Goal: Task Accomplishment & Management: Manage account settings

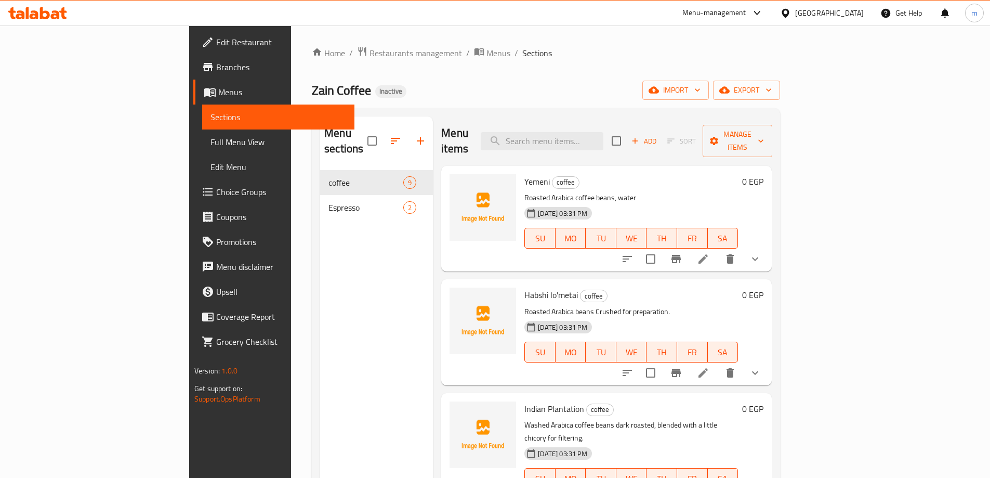
click at [210, 144] on span "Full Menu View" at bounding box center [278, 142] width 136 height 12
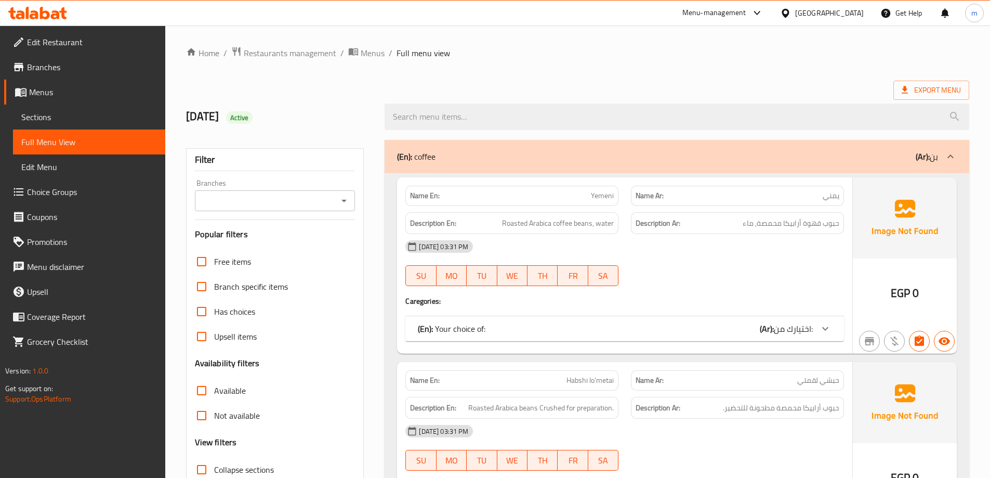
click at [57, 92] on span "Menus" at bounding box center [93, 92] width 128 height 12
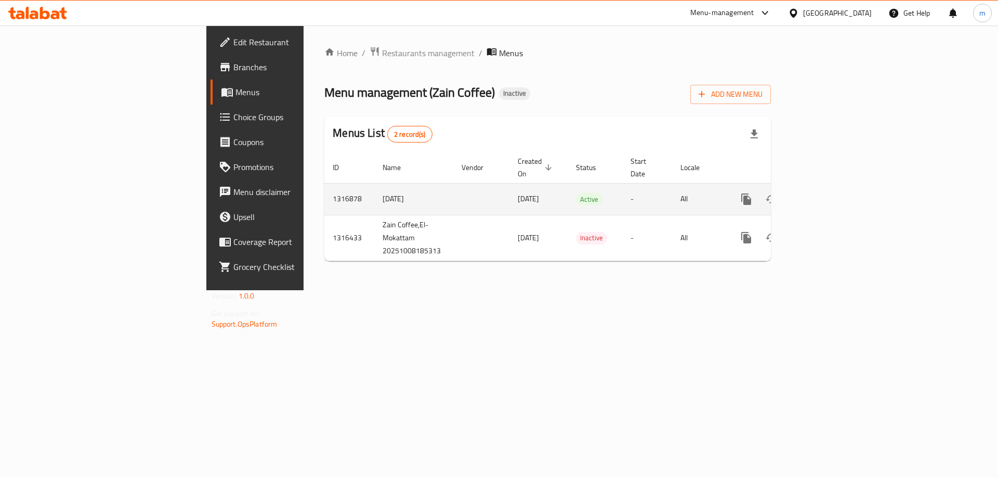
click at [827, 193] on icon "enhanced table" at bounding box center [821, 199] width 12 height 12
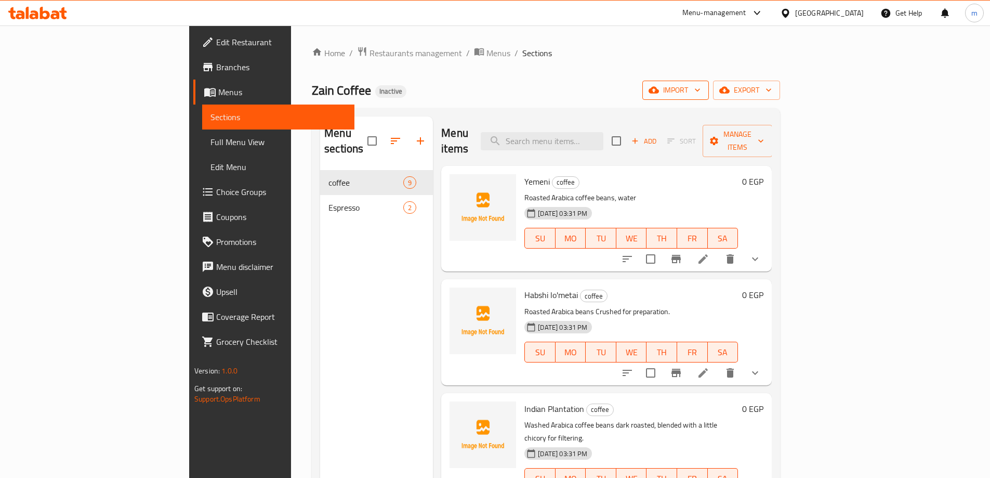
click at [701, 90] on span "import" at bounding box center [676, 90] width 50 height 13
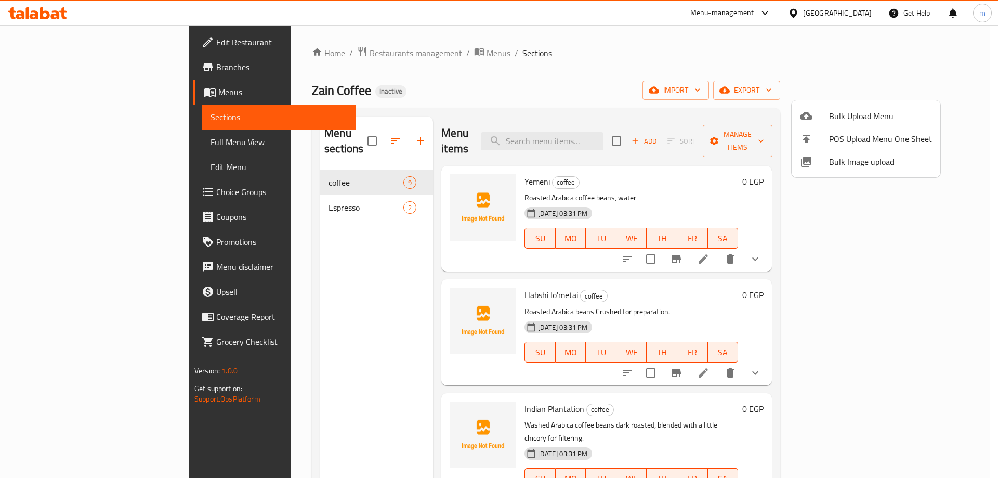
click at [833, 113] on span "Bulk Upload Menu" at bounding box center [880, 116] width 103 height 12
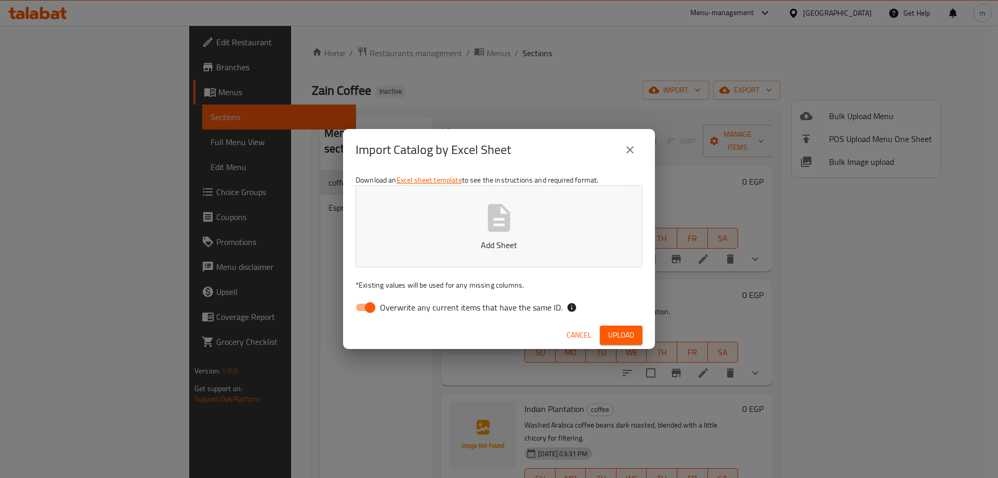
click at [373, 309] on input "Overwrite any current items that have the same ID." at bounding box center [369, 307] width 59 height 20
checkbox input "false"
click at [613, 326] on button "Upload" at bounding box center [621, 334] width 43 height 19
click at [616, 328] on span "Upload" at bounding box center [621, 334] width 26 height 13
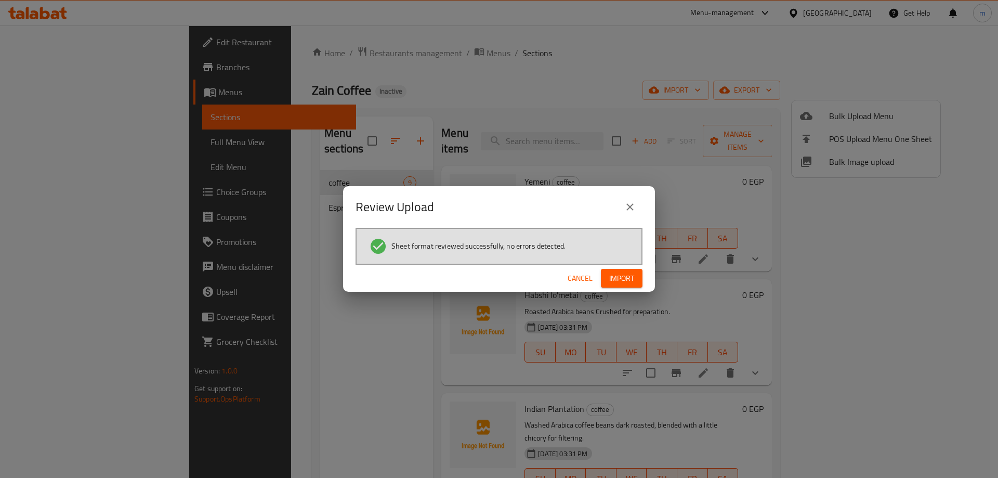
click at [621, 274] on span "Import" at bounding box center [621, 278] width 25 height 13
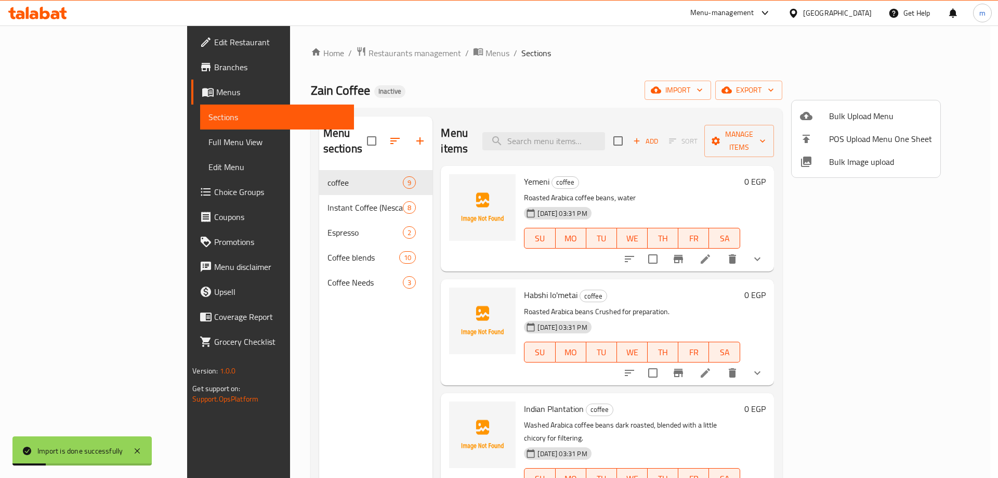
click at [70, 142] on div at bounding box center [499, 239] width 998 height 478
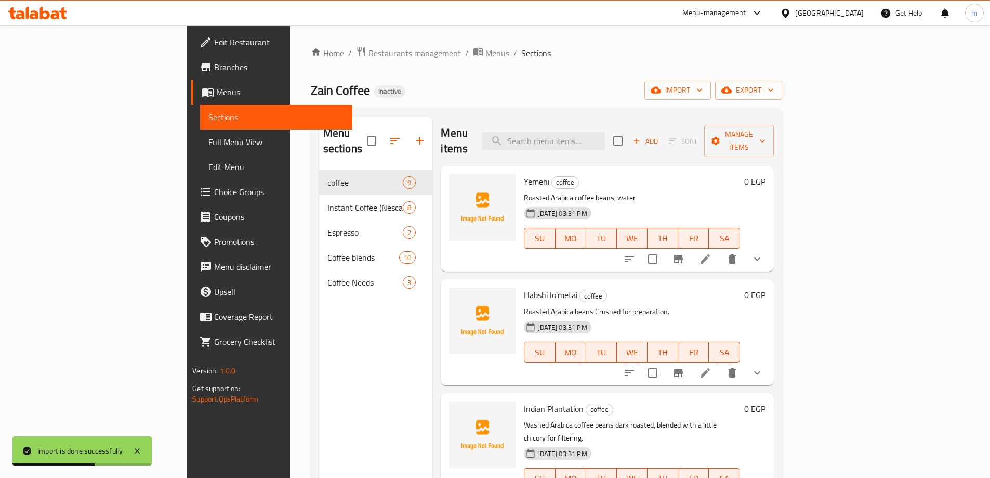
click at [208, 143] on span "Full Menu View" at bounding box center [276, 142] width 136 height 12
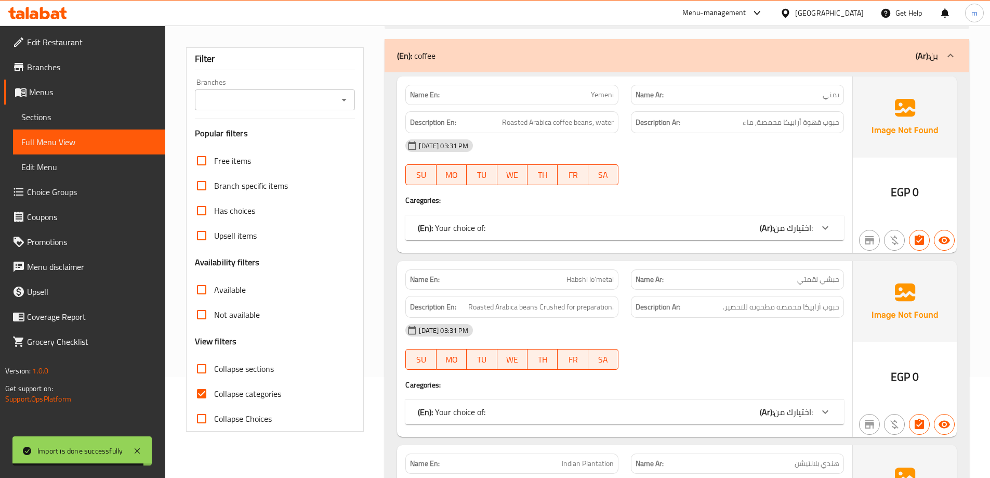
scroll to position [208, 0]
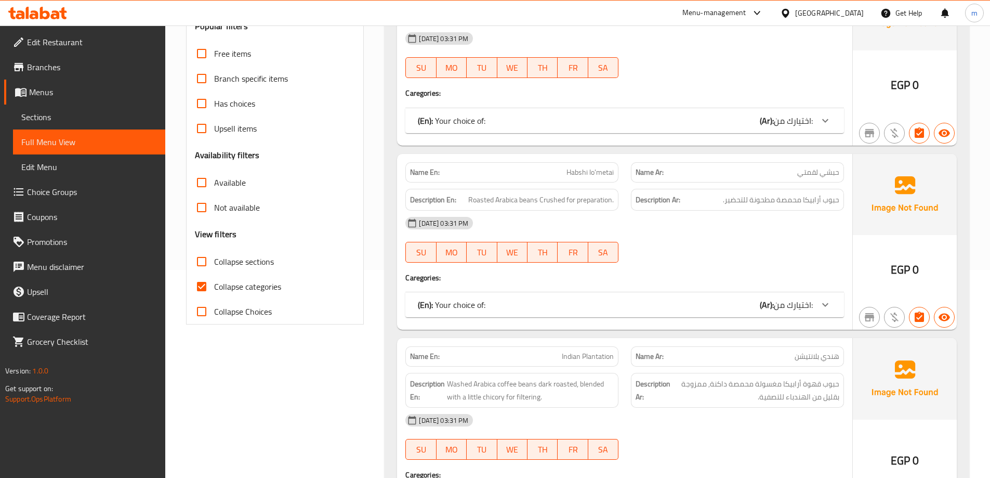
click at [232, 285] on span "Collapse categories" at bounding box center [247, 286] width 67 height 12
click at [214, 285] on input "Collapse categories" at bounding box center [201, 286] width 25 height 25
checkbox input "false"
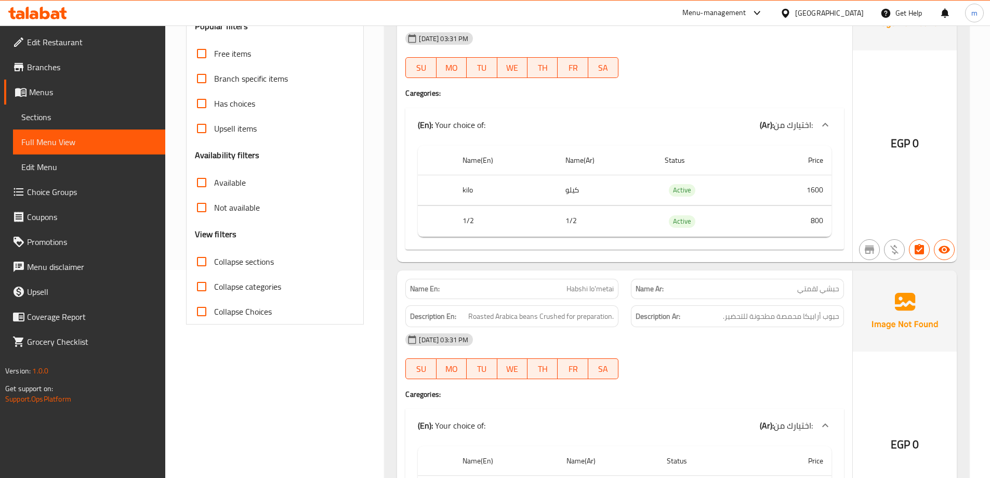
click at [254, 261] on span "Collapse sections" at bounding box center [244, 261] width 60 height 12
click at [214, 261] on input "Collapse sections" at bounding box center [201, 261] width 25 height 25
checkbox input "true"
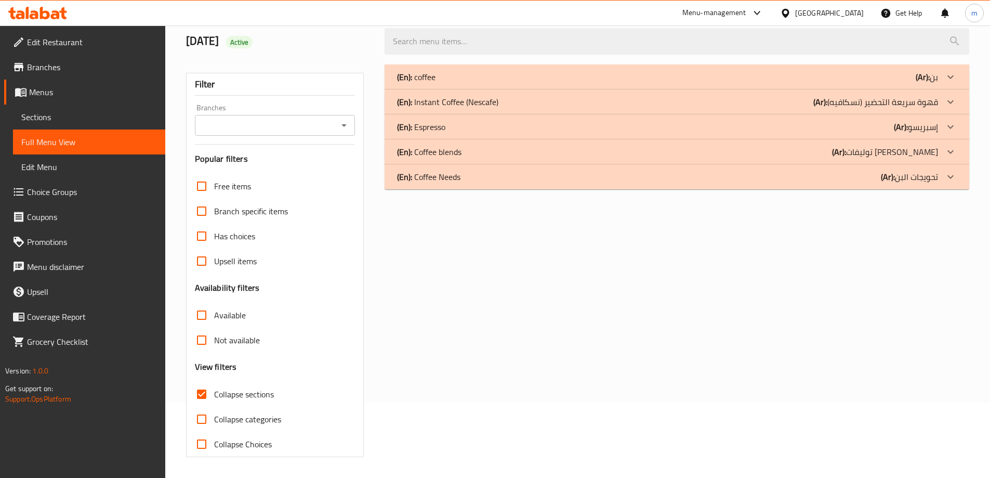
scroll to position [75, 0]
click at [722, 174] on div "(En): Coffee Needs (Ar): تحويجات البن" at bounding box center [667, 176] width 541 height 12
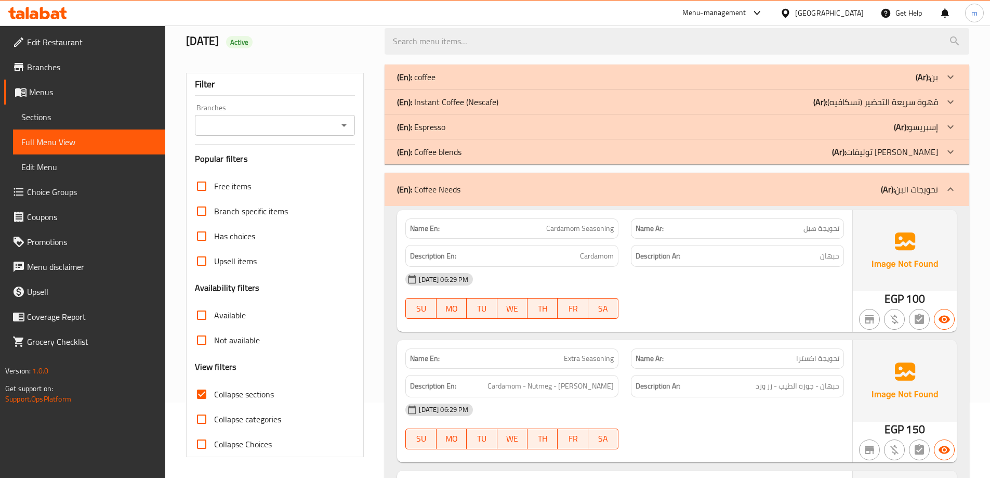
click at [732, 146] on div "(En): Coffee blends (Ar): توليفات البن" at bounding box center [667, 152] width 541 height 12
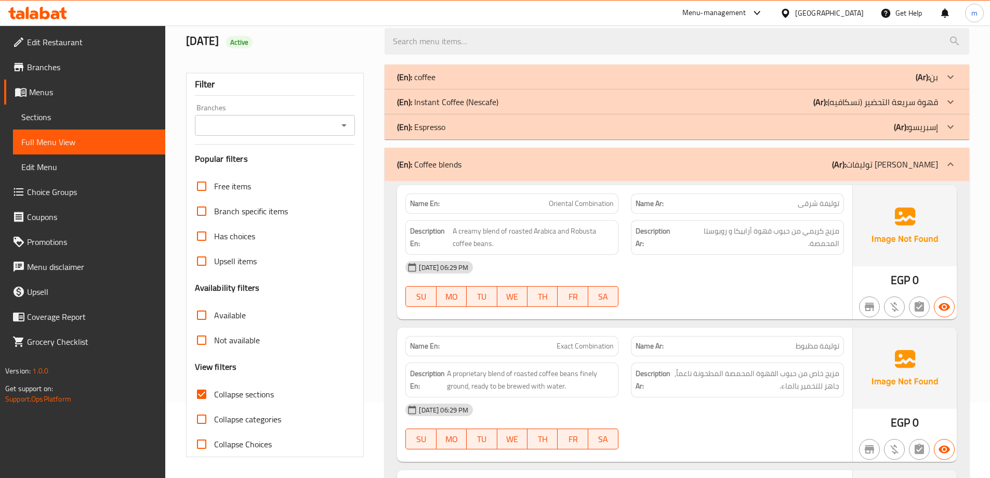
click at [695, 101] on div "(En): Instant Coffee (Nescafe) (Ar): قهوة سريعة التحضير (نسكافيه)" at bounding box center [667, 102] width 541 height 12
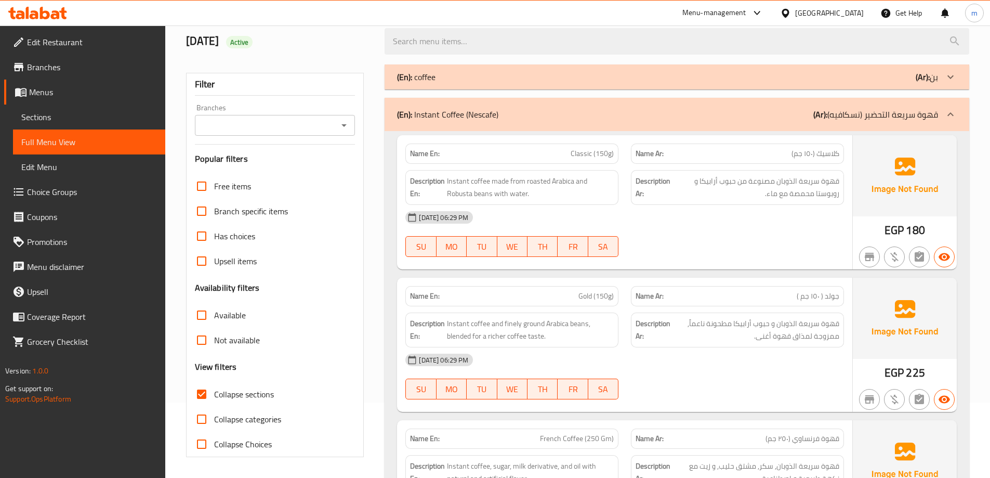
scroll to position [127, 0]
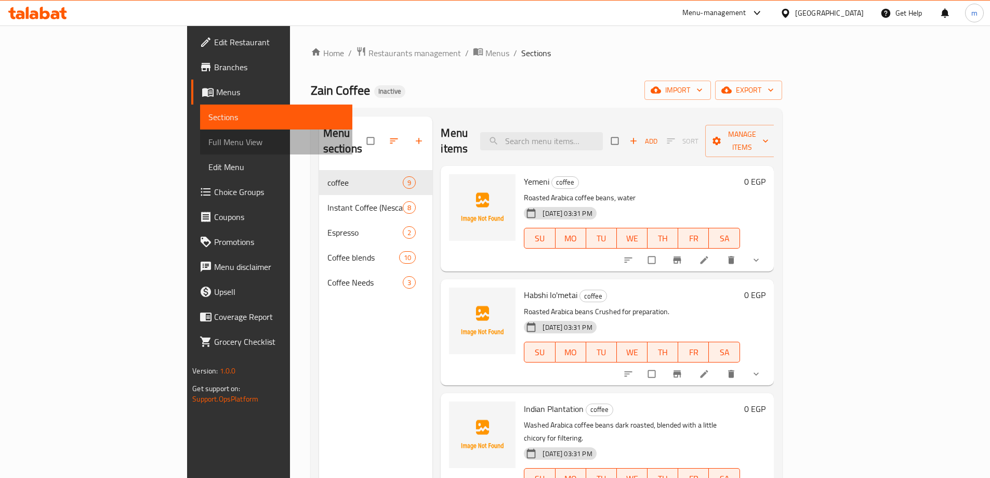
click at [208, 137] on span "Full Menu View" at bounding box center [276, 142] width 136 height 12
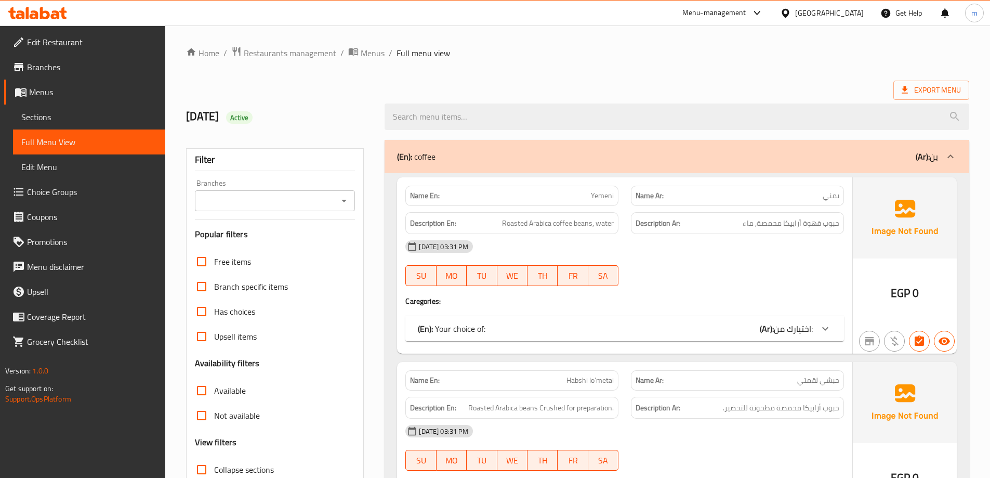
click at [74, 117] on span "Sections" at bounding box center [89, 117] width 136 height 12
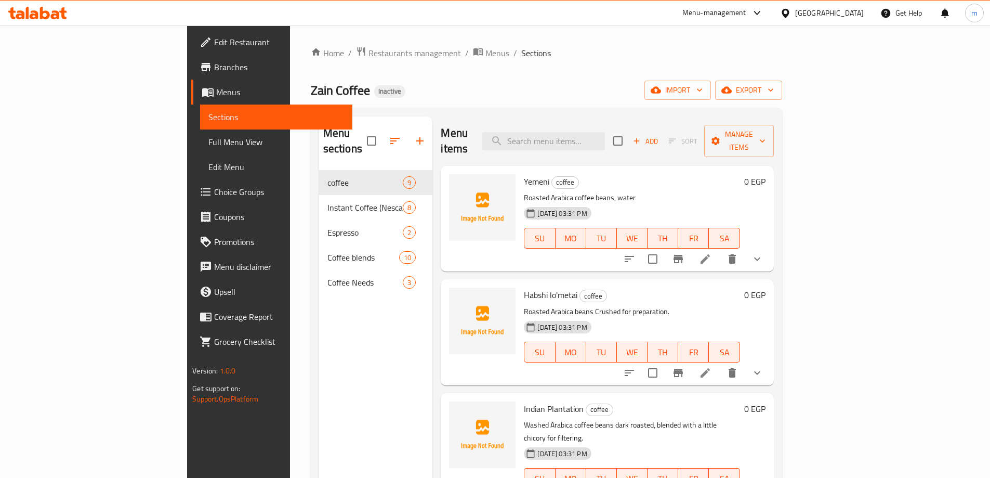
click at [214, 195] on span "Choice Groups" at bounding box center [279, 192] width 130 height 12
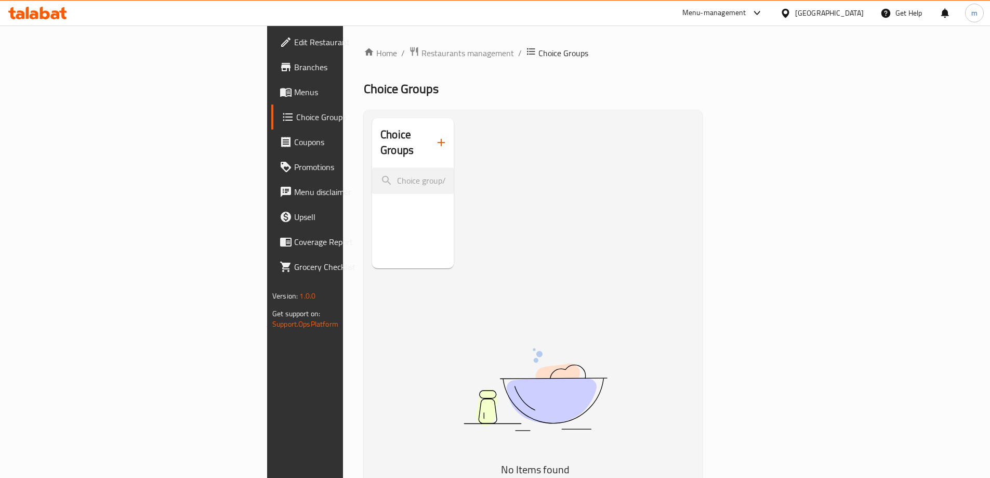
click at [435, 137] on icon "button" at bounding box center [441, 142] width 12 height 12
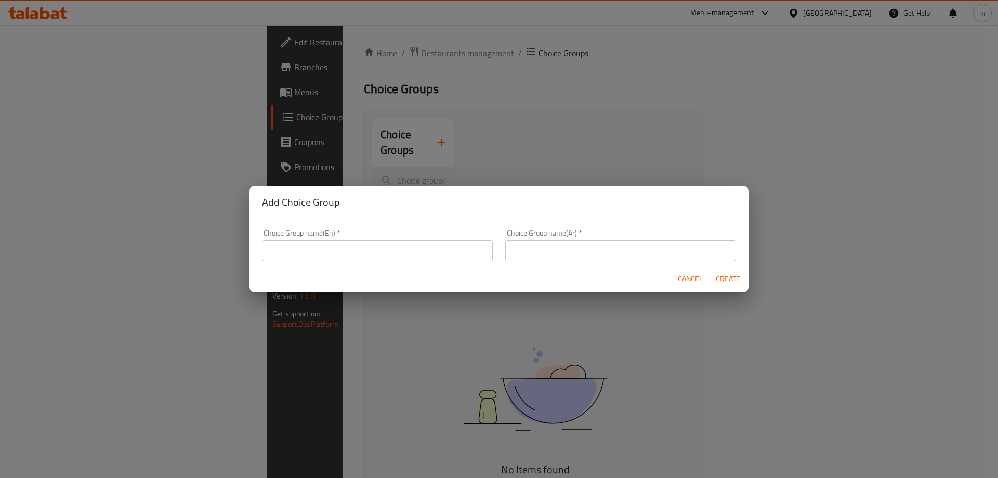
click at [345, 254] on input "text" at bounding box center [377, 250] width 231 height 21
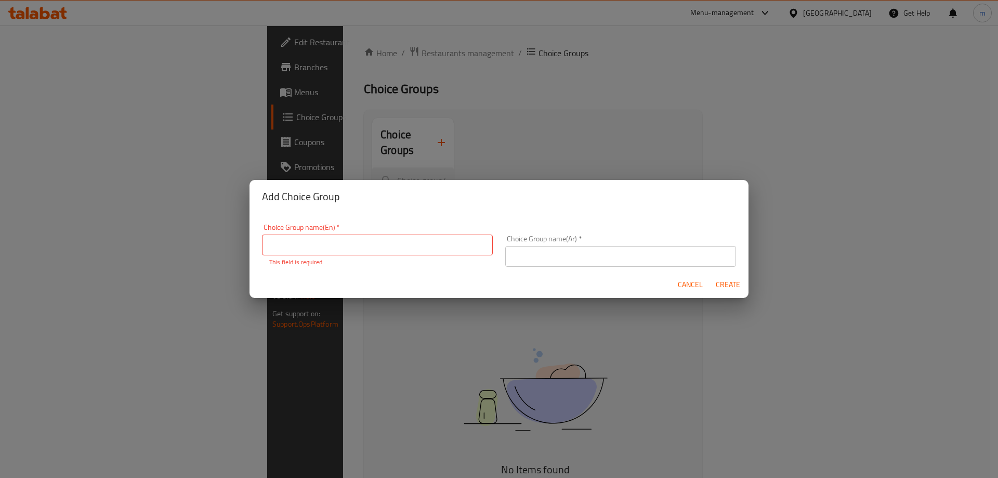
click at [412, 256] on div "Choice Group name(En)   * Choice Group name(En) * This field is required" at bounding box center [377, 244] width 231 height 43
click at [412, 246] on input "text" at bounding box center [377, 244] width 231 height 21
paste input "Your Choice Of Doneness: إختيارك من درجة التسوية:"
drag, startPoint x: 367, startPoint y: 246, endPoint x: 499, endPoint y: 244, distance: 131.5
click at [499, 244] on div "Choice Group name(En)   * Your Choice Of Doneness: إختيارك من درجة التسوية: Cho…" at bounding box center [499, 245] width 486 height 56
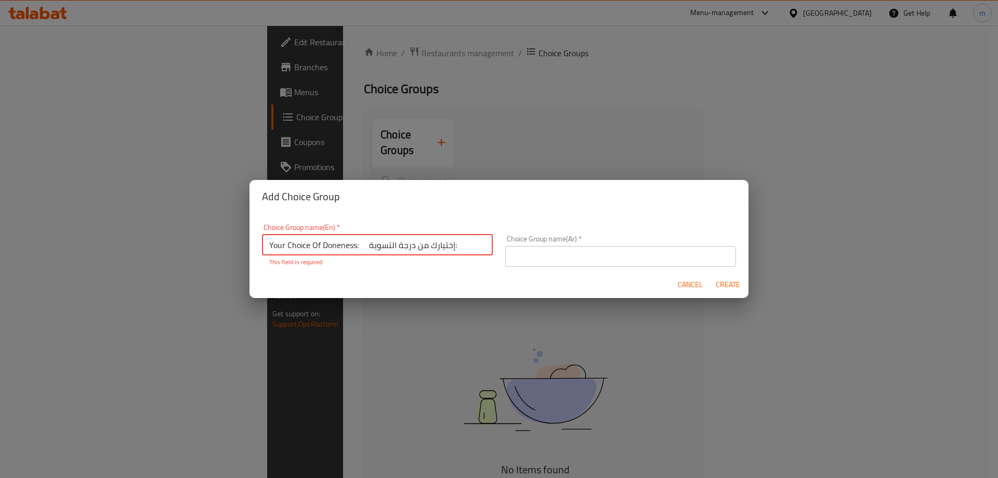
type input "Your Choice Of Doneness: إختيارك من درجة التسوية:"
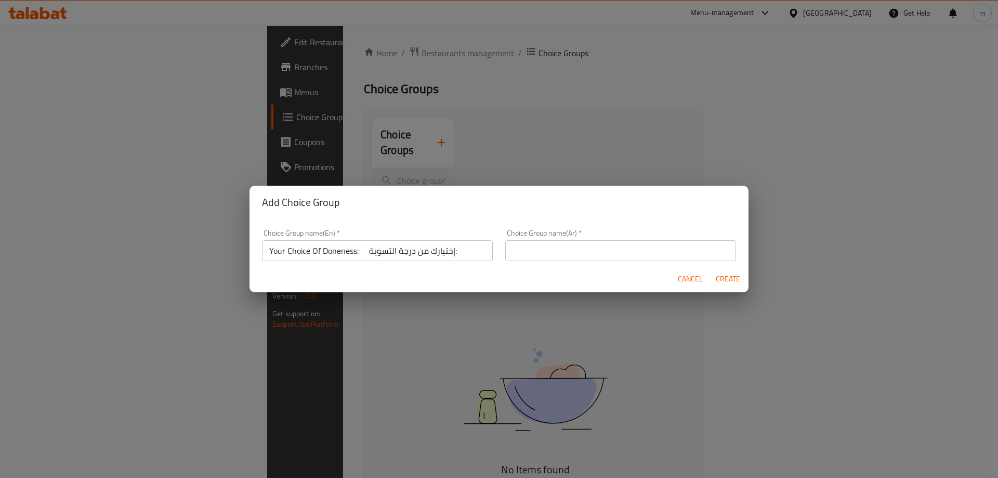
click at [546, 267] on form "Choice Group name(En)   * Your Choice Of Doneness: إختيارك من درجة التسوية: Cho…" at bounding box center [498, 256] width 499 height 74
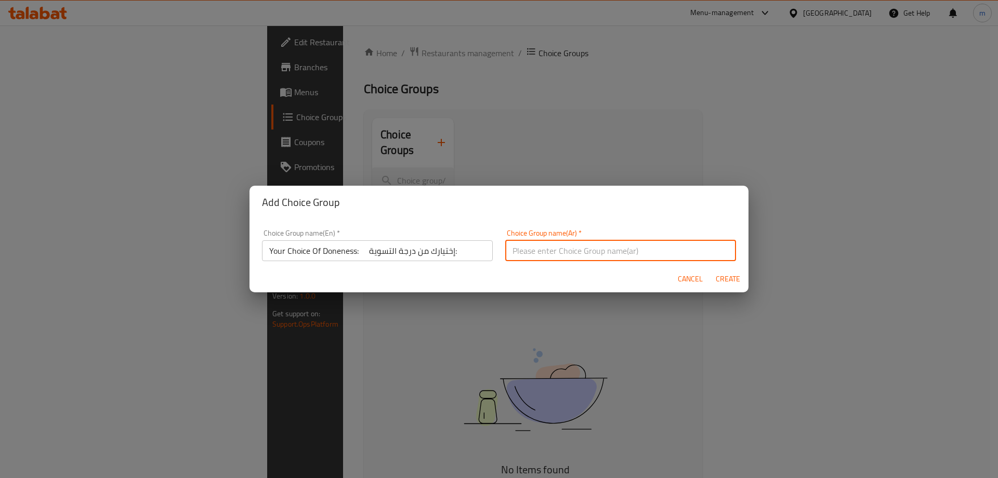
click at [524, 254] on input "text" at bounding box center [620, 250] width 231 height 21
paste input "إختيارك من درجة التسوية:"
type input "إختيارك من درجة التسوية:"
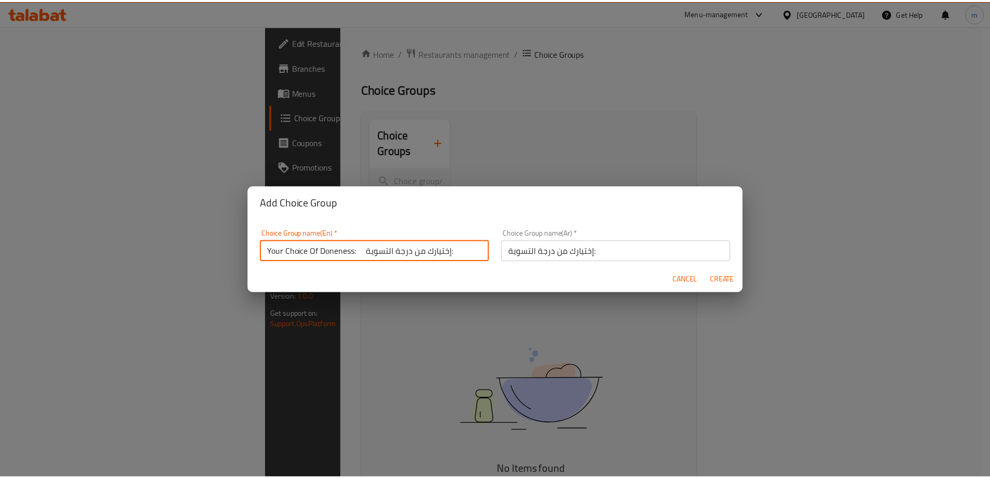
scroll to position [3, 0]
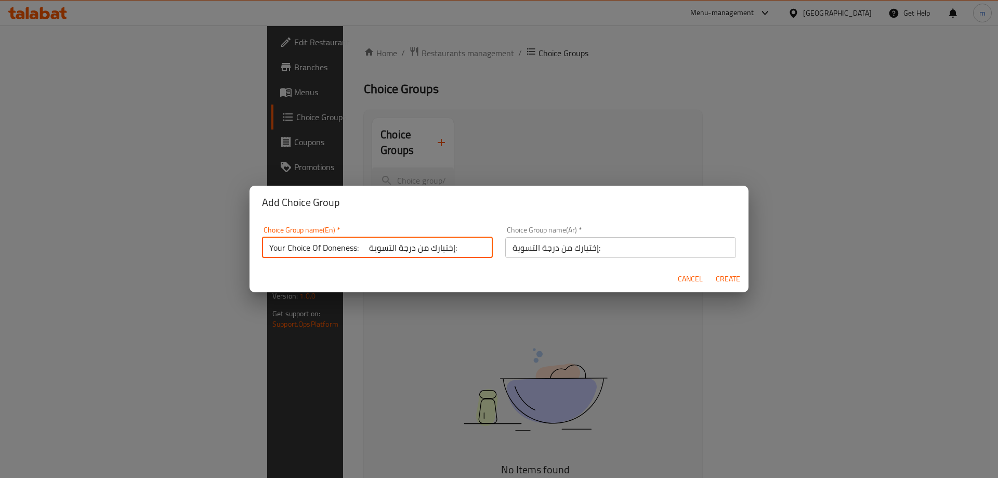
drag, startPoint x: 369, startPoint y: 253, endPoint x: 521, endPoint y: 254, distance: 151.8
click at [521, 254] on div "Choice Group name(En)   * Your Choice Of Doneness: إختيارك من درجة التسوية: Cho…" at bounding box center [499, 242] width 486 height 44
type input "Your Choice Of Doneness:"
click at [723, 280] on span "Create" at bounding box center [727, 278] width 25 height 13
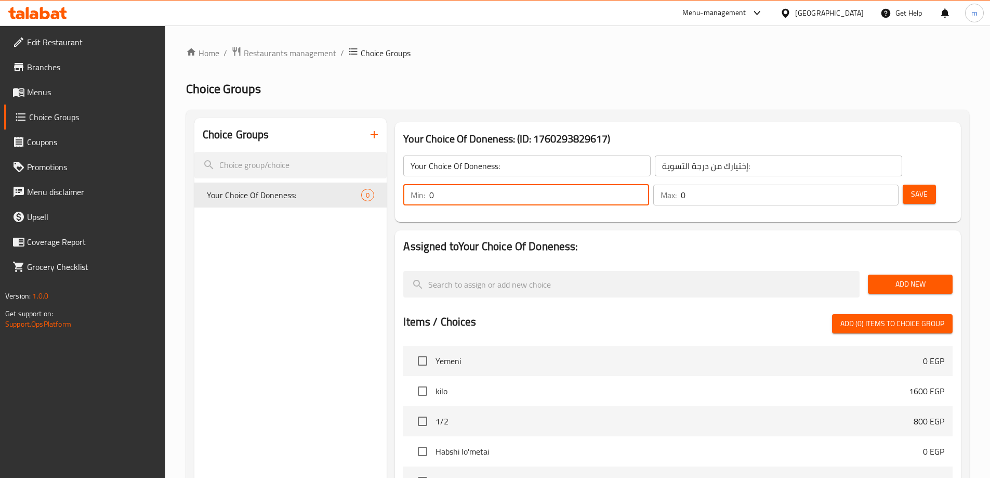
click at [649, 184] on input "0" at bounding box center [538, 194] width 219 height 21
type input "1"
click at [860, 184] on input "0" at bounding box center [790, 194] width 218 height 21
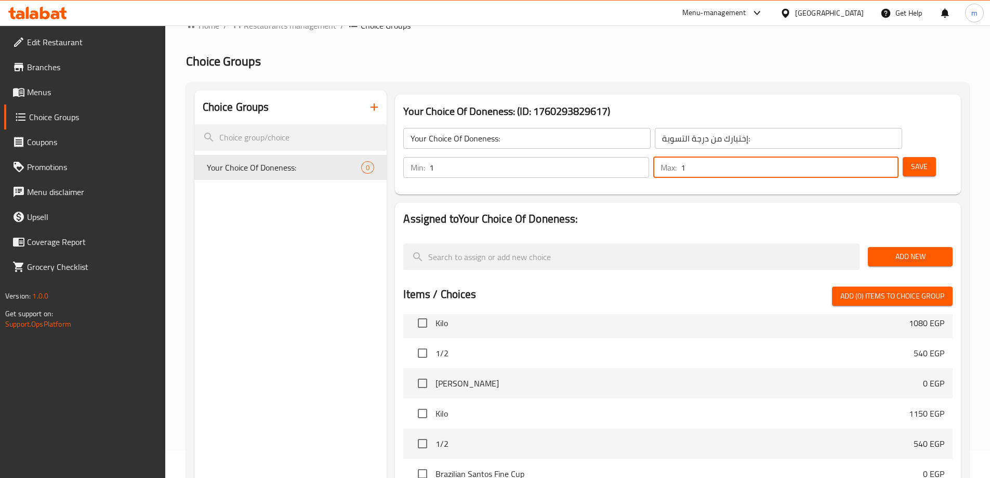
scroll to position [156, 0]
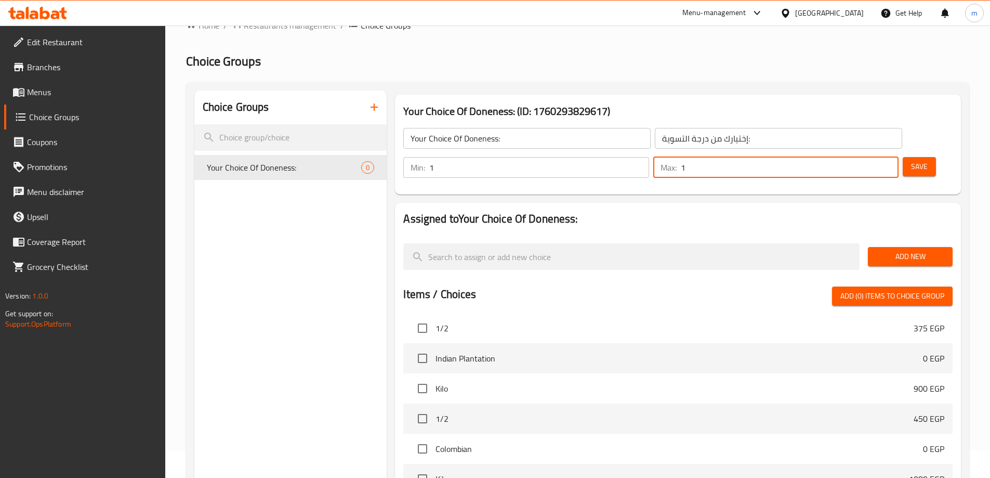
type input "1"
click at [897, 250] on span "Add New" at bounding box center [910, 256] width 68 height 13
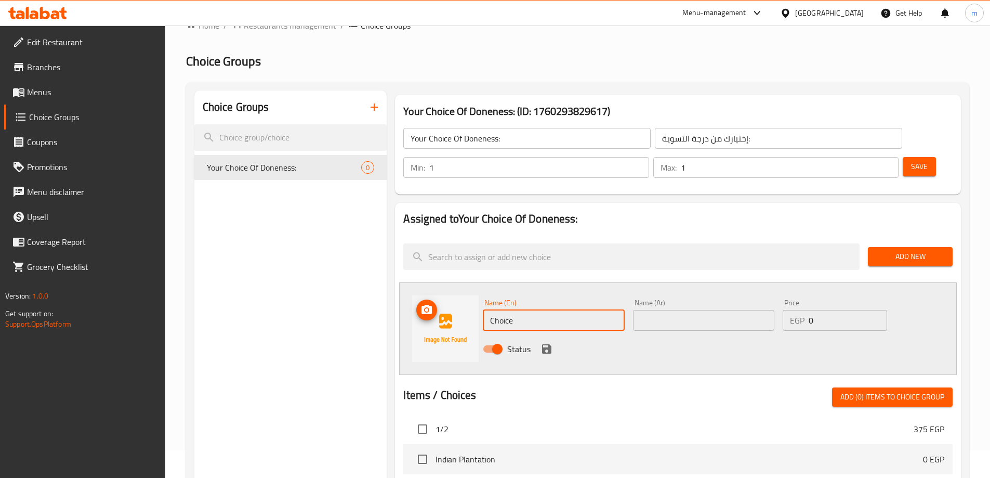
drag, startPoint x: 535, startPoint y: 297, endPoint x: 479, endPoint y: 297, distance: 56.6
click at [479, 297] on div "Name (En) Choice Name (En) Name (Ar) Name (Ar) Price EGP 0 Price Status" at bounding box center [678, 328] width 558 height 93
click at [547, 310] on input "text" at bounding box center [553, 320] width 141 height 21
type input "م"
type input "Light"
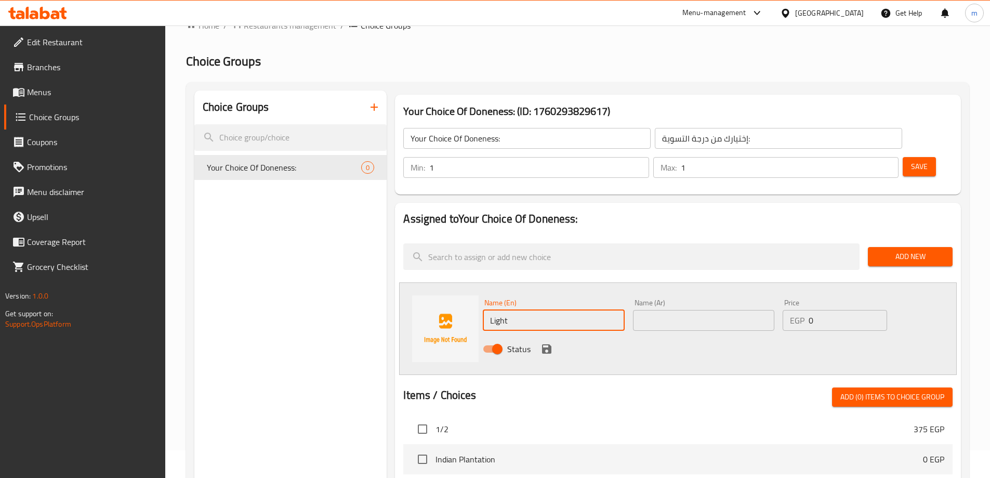
click at [657, 310] on input "text" at bounding box center [703, 320] width 141 height 21
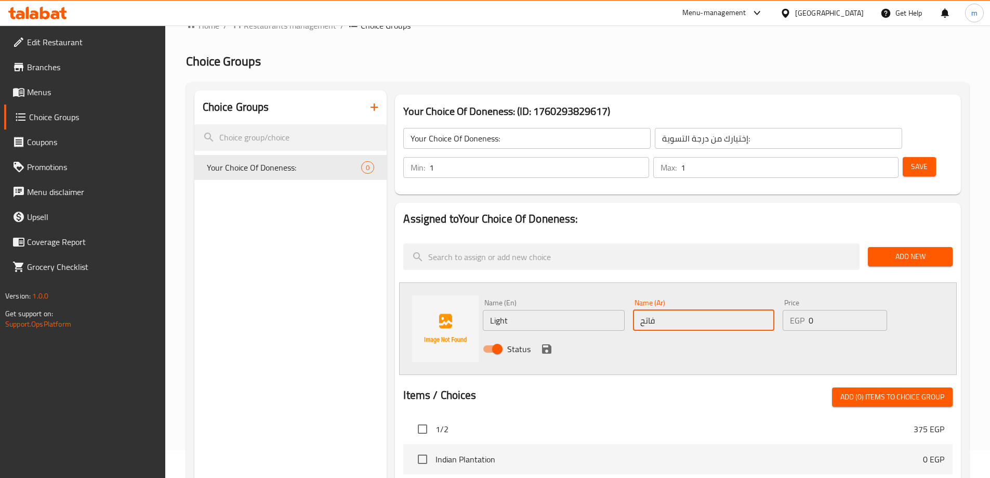
type input "فاتح"
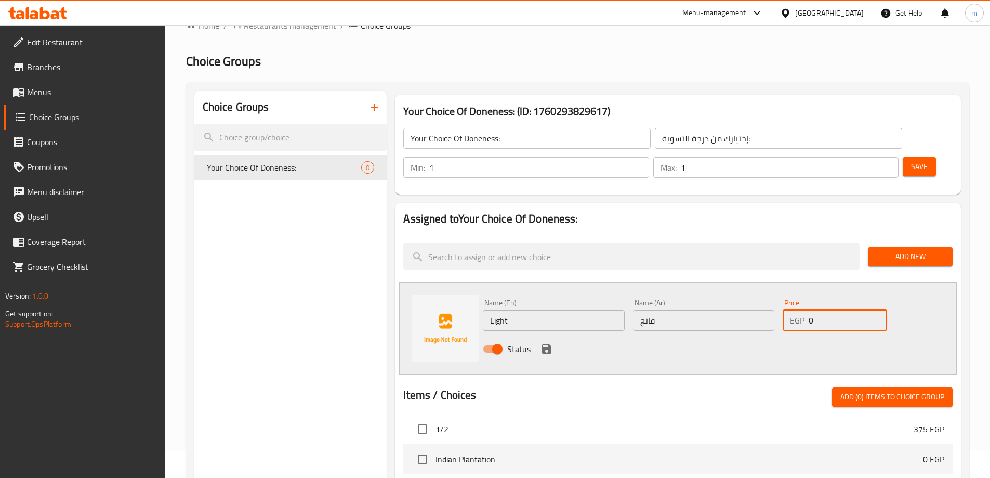
drag, startPoint x: 828, startPoint y: 294, endPoint x: 808, endPoint y: 296, distance: 20.4
click at [808, 310] on div "EGP 0 Price" at bounding box center [835, 320] width 104 height 21
click at [783, 335] on div "Status" at bounding box center [704, 349] width 450 height 28
click at [550, 344] on icon "save" at bounding box center [546, 348] width 9 height 9
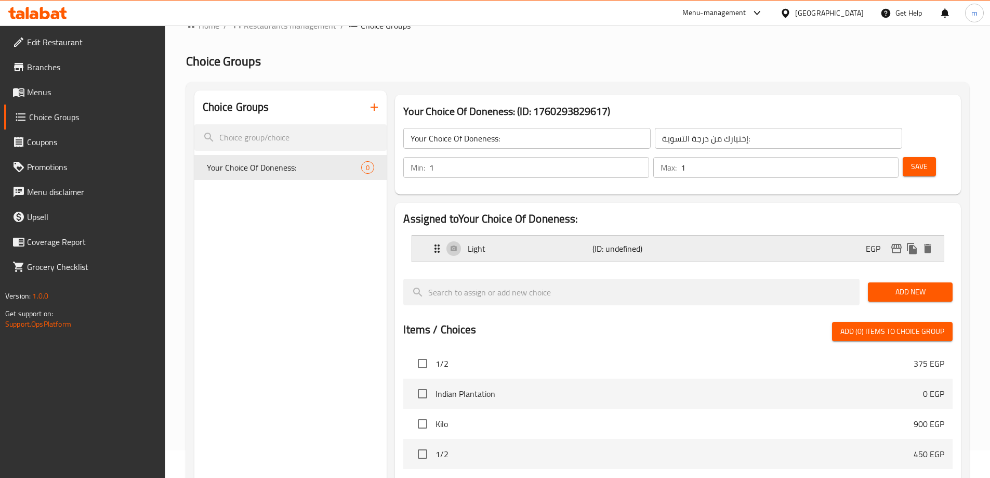
click at [679, 235] on div "Light (ID: undefined) EGP" at bounding box center [681, 248] width 500 height 26
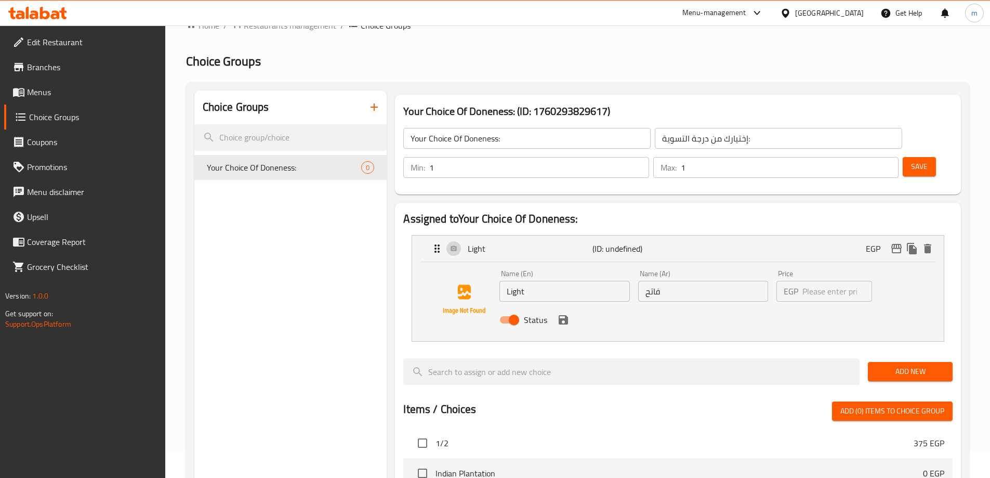
click at [855, 203] on div "Assigned to Your Choice Of Doneness: Light (ID: undefined) EGP Name (En) Light …" at bounding box center [678, 463] width 566 height 521
click at [900, 365] on span "Add New" at bounding box center [910, 371] width 68 height 13
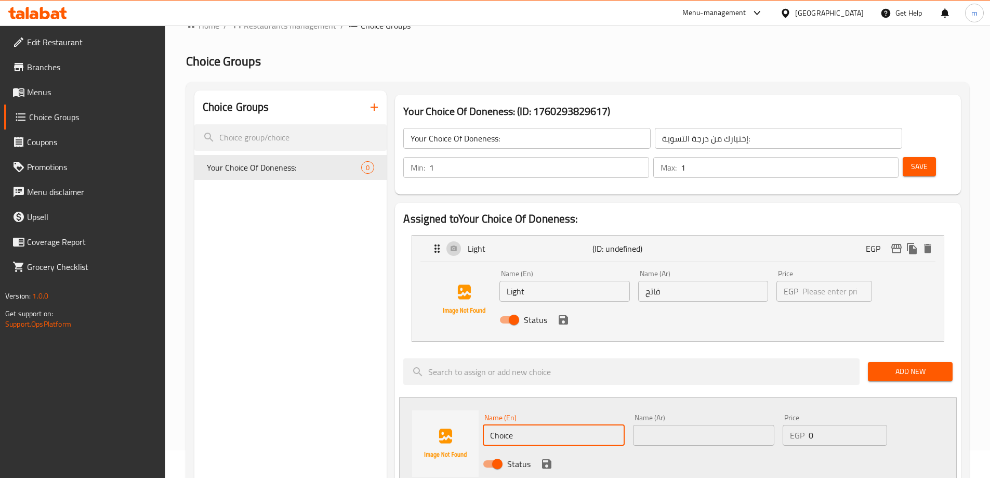
drag, startPoint x: 494, startPoint y: 414, endPoint x: 433, endPoint y: 416, distance: 60.9
click at [433, 416] on div "Name (En) Choice Name (En) Name (Ar) Name (Ar) Price EGP 0 Price Status" at bounding box center [678, 443] width 558 height 93
click at [677, 425] on input "text" at bounding box center [703, 435] width 141 height 21
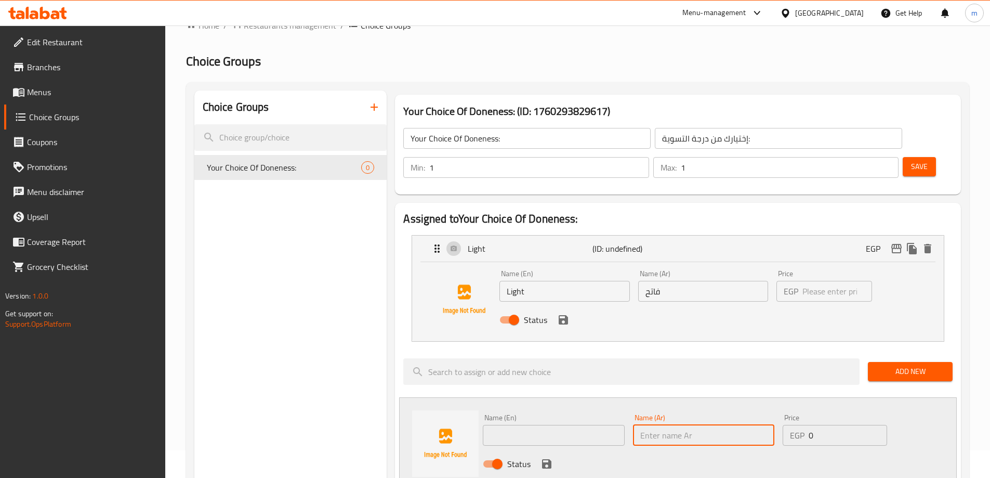
type input "ة"
type input "وسط"
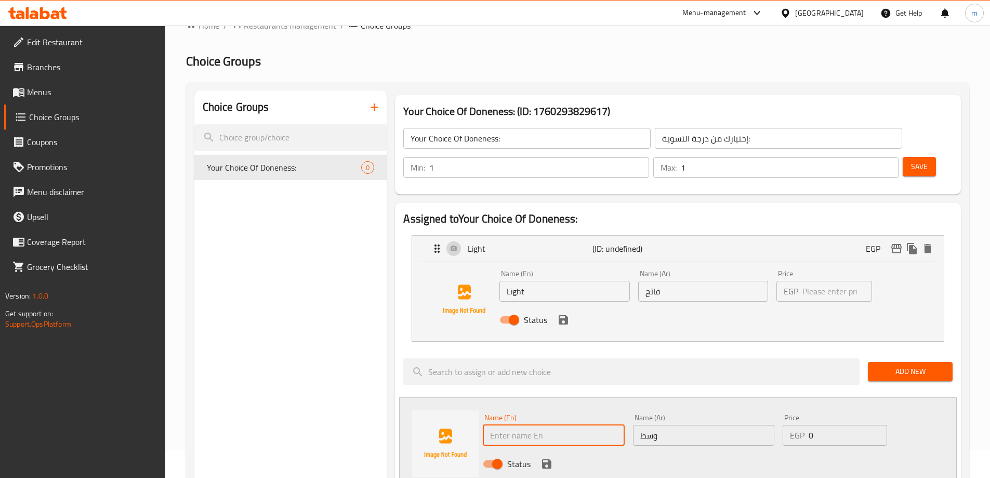
click at [591, 425] on input "text" at bounding box center [553, 435] width 141 height 21
type input "Medium"
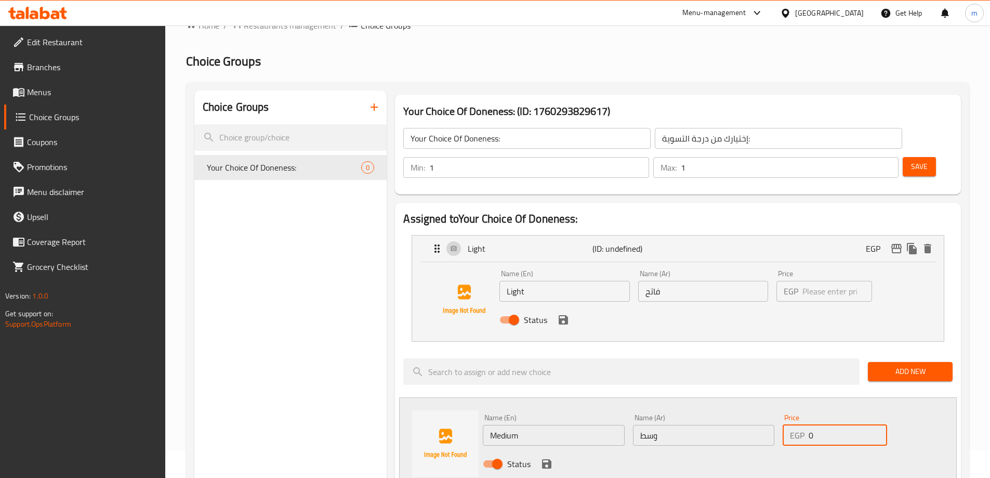
drag, startPoint x: 841, startPoint y: 407, endPoint x: 777, endPoint y: 419, distance: 65.5
click at [777, 419] on div "Name (En) Medium Name (En) Name (Ar) وسط Name (Ar) Price EGP 0 Price Status" at bounding box center [704, 444] width 450 height 68
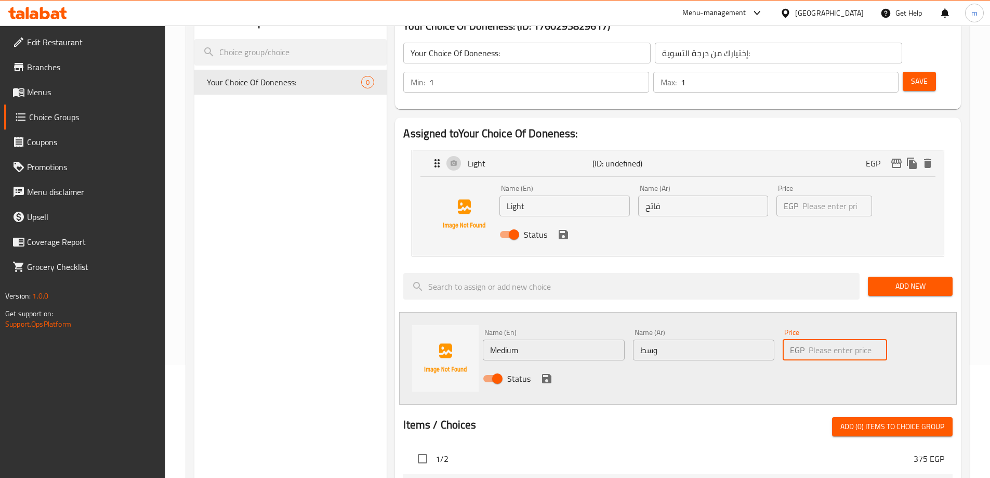
scroll to position [131, 0]
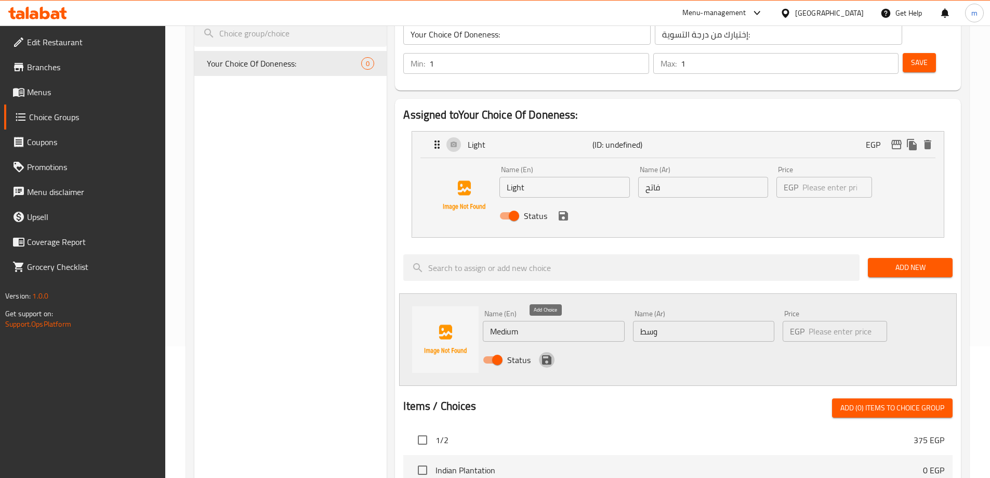
click at [542, 353] on icon "save" at bounding box center [546, 359] width 12 height 12
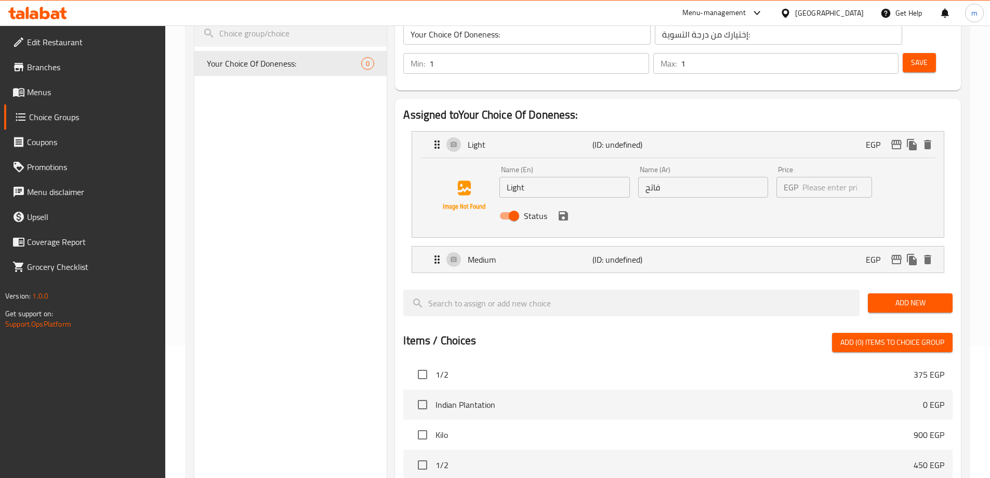
click at [909, 293] on button "Add New" at bounding box center [910, 302] width 85 height 19
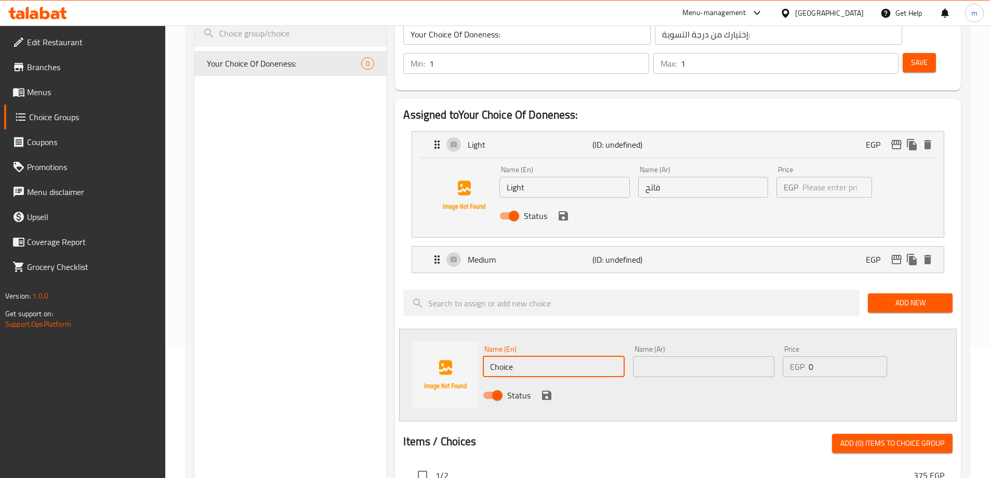
drag, startPoint x: 533, startPoint y: 333, endPoint x: 443, endPoint y: 351, distance: 92.1
click at [445, 350] on div "Name (En) Choice Name (En) Name (Ar) Name (Ar) Price EGP 0 Price Status" at bounding box center [678, 374] width 558 height 93
type input "\"
type input "d"
type input "Dark"
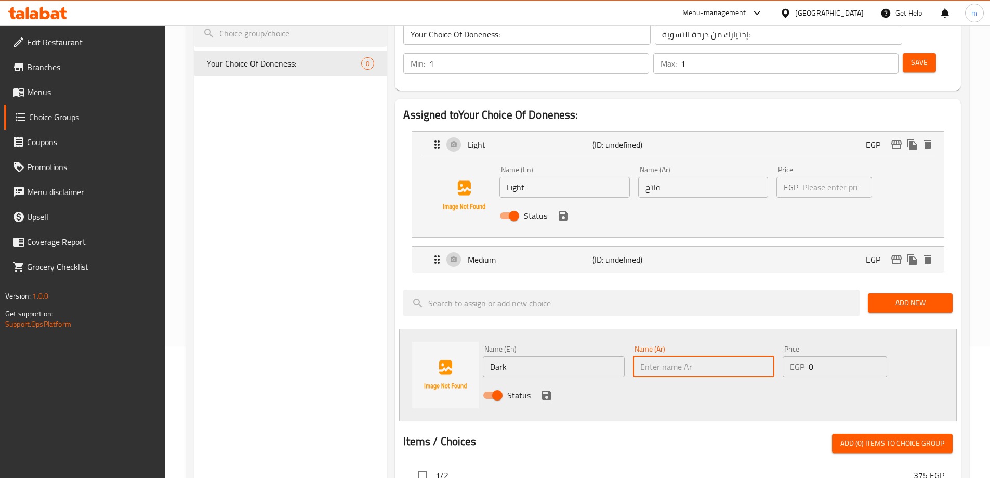
click at [713, 356] on input "text" at bounding box center [703, 366] width 141 height 21
type input "غامق"
drag, startPoint x: 814, startPoint y: 336, endPoint x: 796, endPoint y: 342, distance: 19.2
click at [796, 356] on div "EGP 0 Price" at bounding box center [835, 366] width 104 height 21
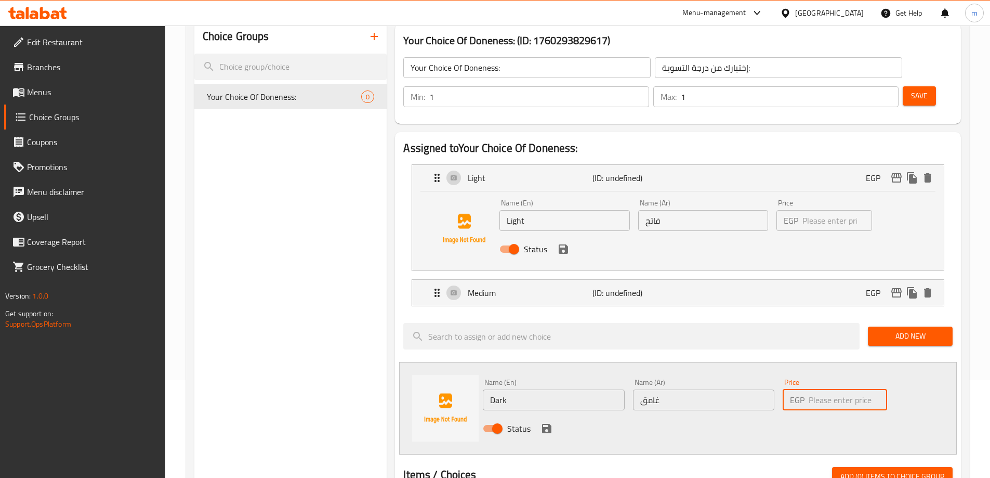
scroll to position [80, 0]
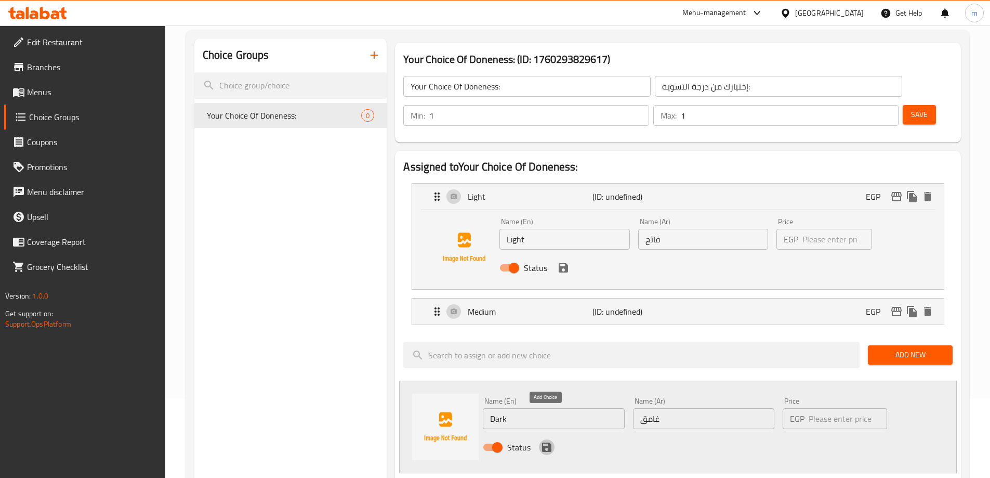
click at [547, 442] on icon "save" at bounding box center [546, 446] width 9 height 9
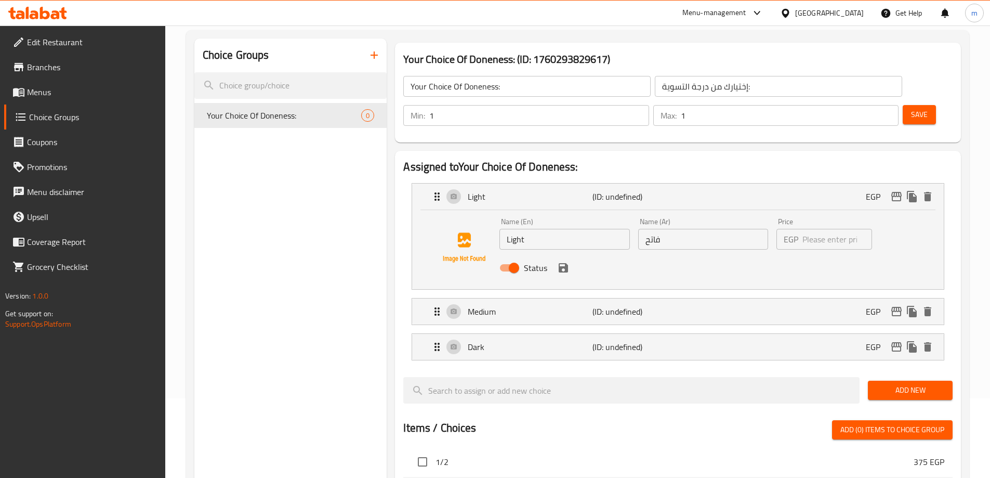
click at [903, 105] on button "Save" at bounding box center [919, 114] width 33 height 19
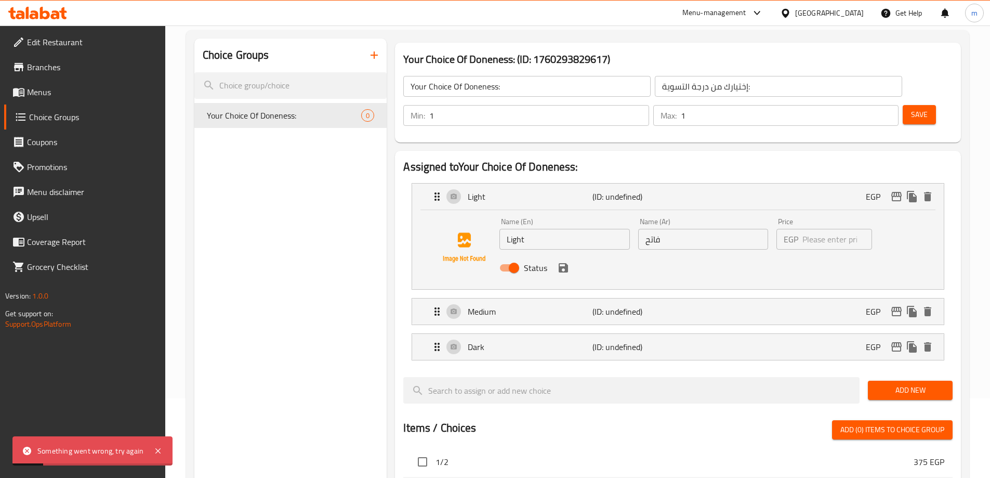
click at [836, 229] on input "number" at bounding box center [837, 239] width 70 height 21
drag, startPoint x: 795, startPoint y: 283, endPoint x: 811, endPoint y: 279, distance: 17.1
click at [795, 298] on div "Medium (ID: undefined) EGP" at bounding box center [681, 311] width 500 height 26
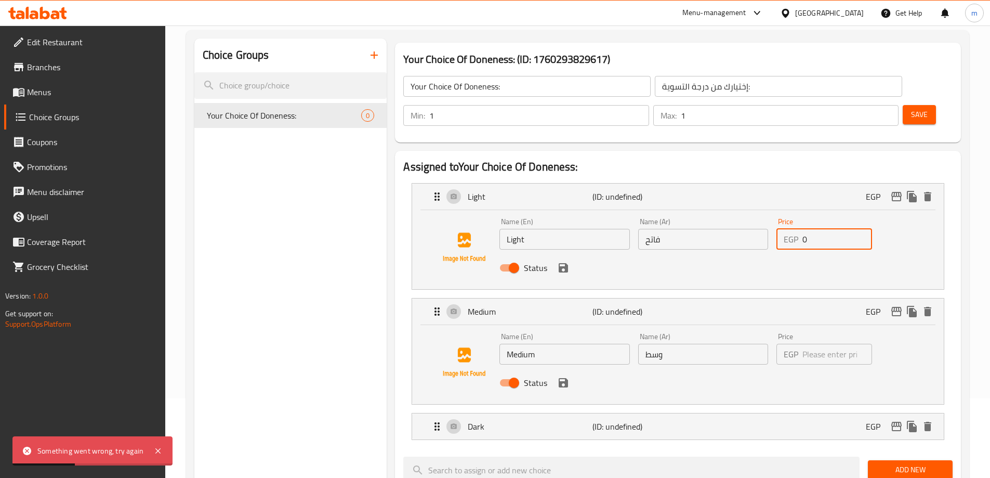
type input "0"
click at [838, 344] on input "number" at bounding box center [837, 354] width 70 height 21
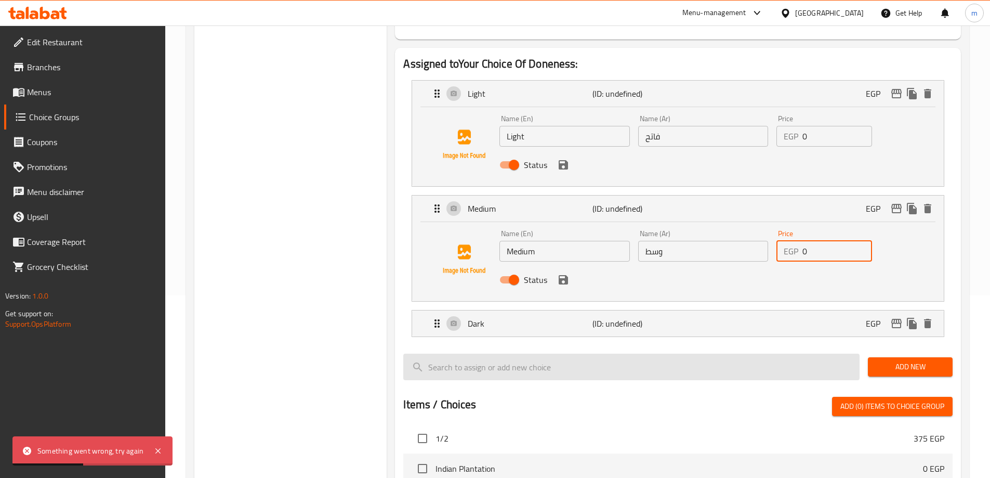
scroll to position [183, 0]
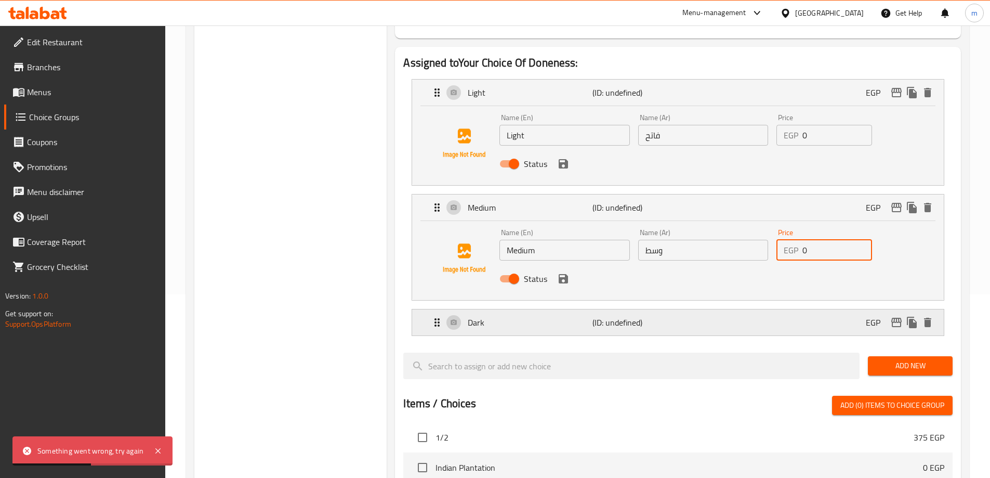
click at [800, 309] on div "Dark (ID: undefined) EGP" at bounding box center [681, 322] width 500 height 26
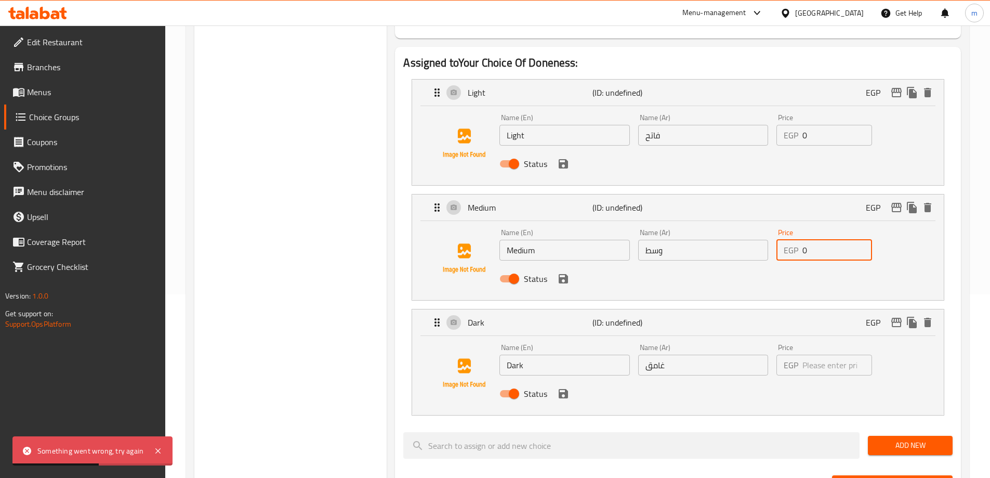
type input "0"
click at [838, 354] on input "number" at bounding box center [837, 364] width 70 height 21
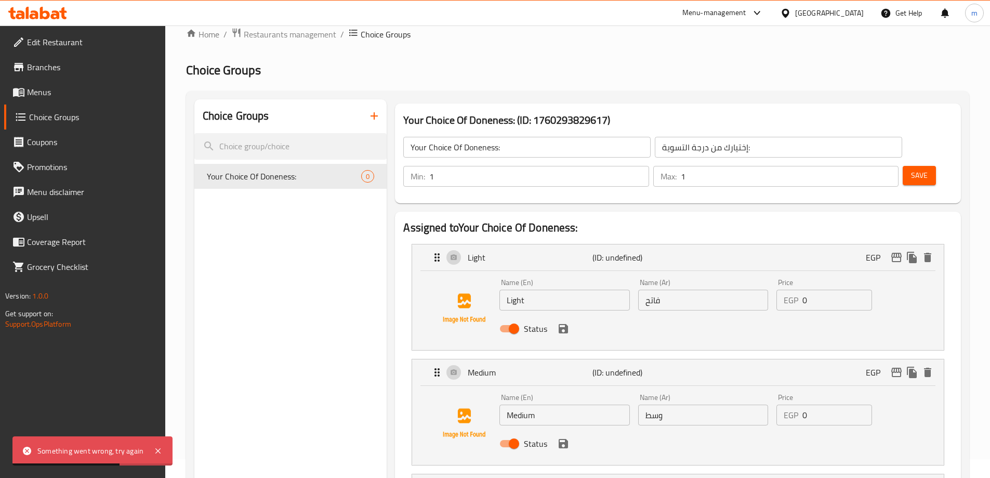
scroll to position [0, 0]
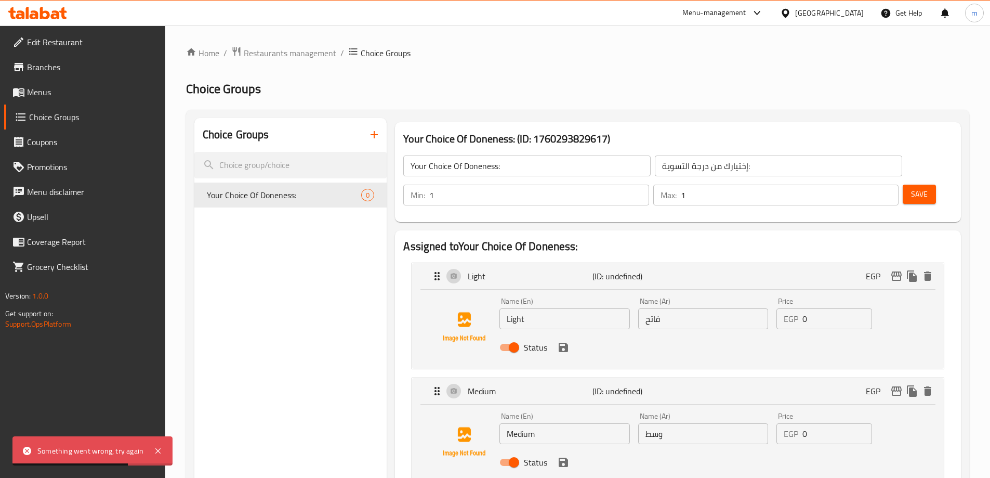
type input "0"
click at [911, 188] on span "Save" at bounding box center [919, 194] width 17 height 13
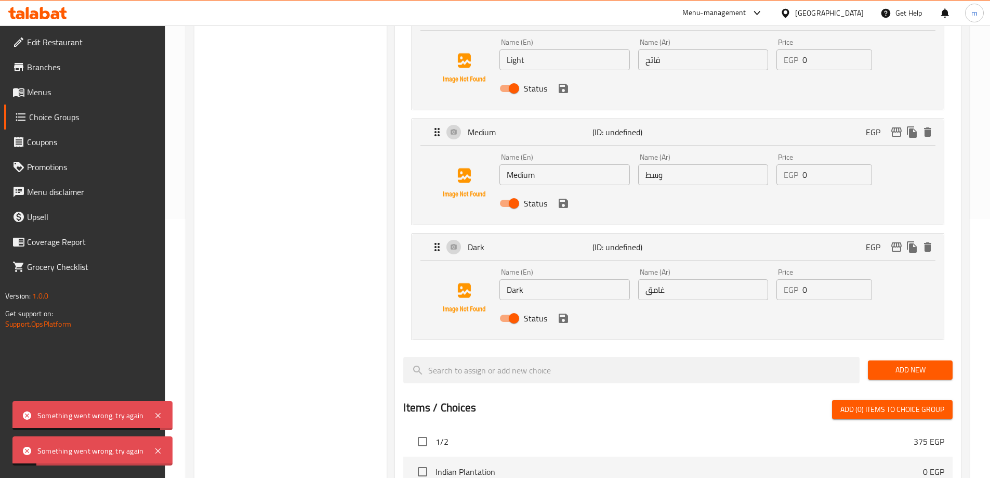
scroll to position [260, 0]
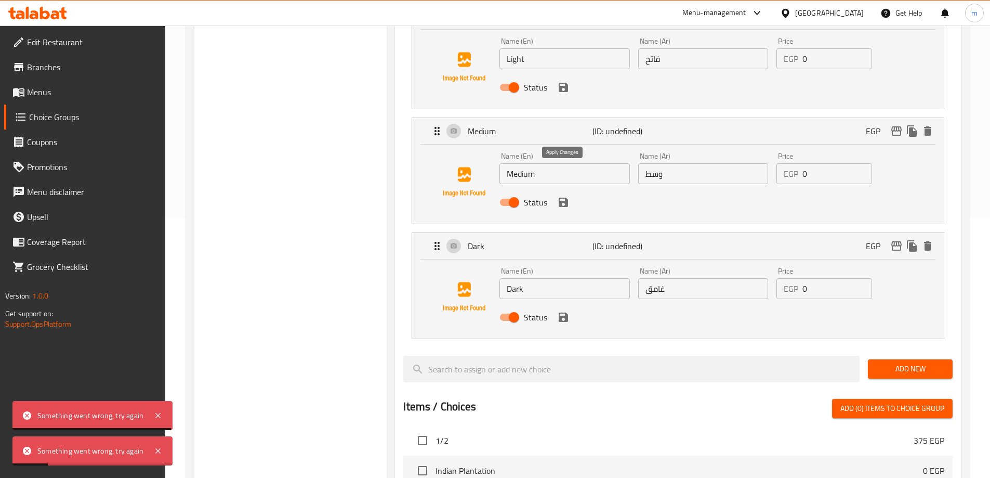
click at [568, 196] on icon "save" at bounding box center [563, 202] width 12 height 12
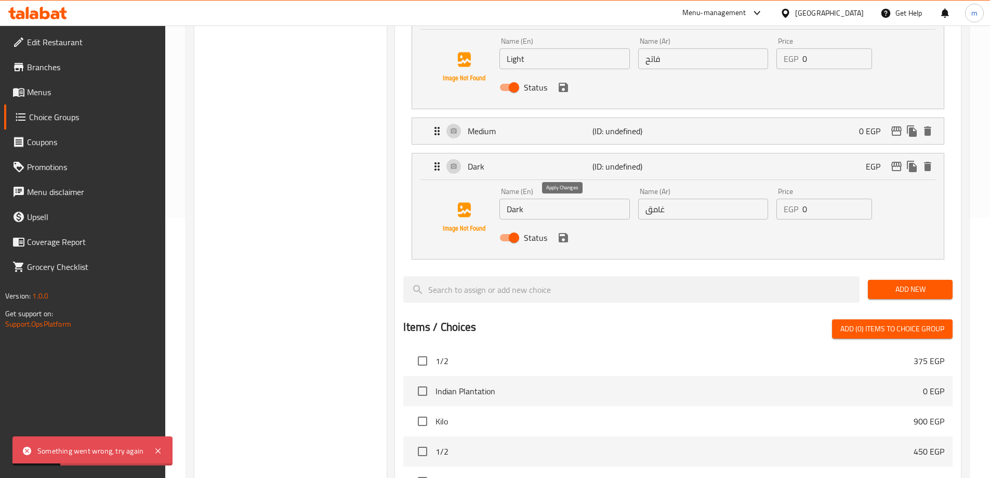
click at [566, 233] on icon "save" at bounding box center [563, 237] width 9 height 9
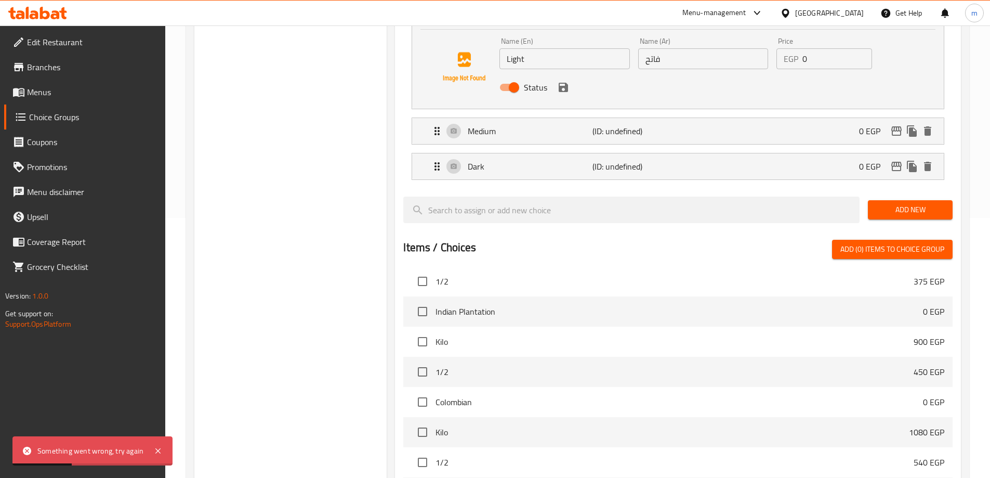
click at [566, 73] on div "Status" at bounding box center [702, 87] width 415 height 28
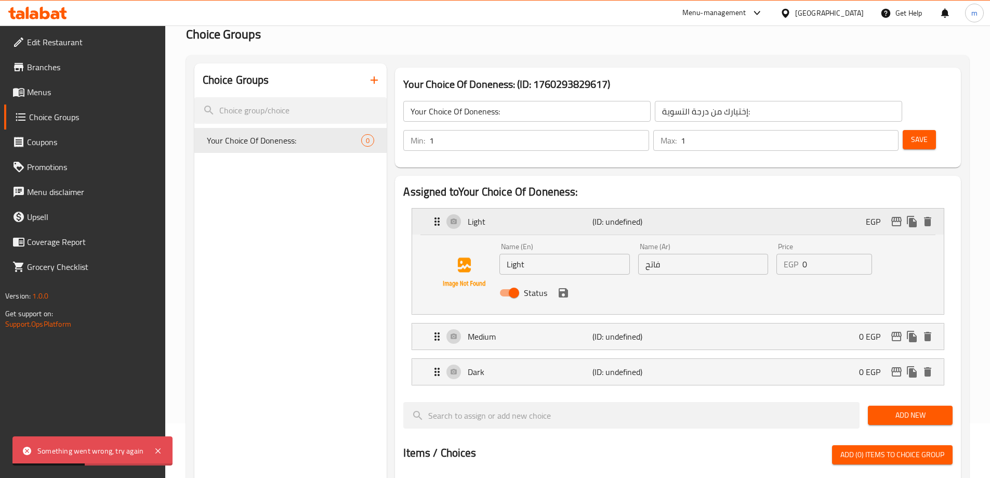
scroll to position [52, 0]
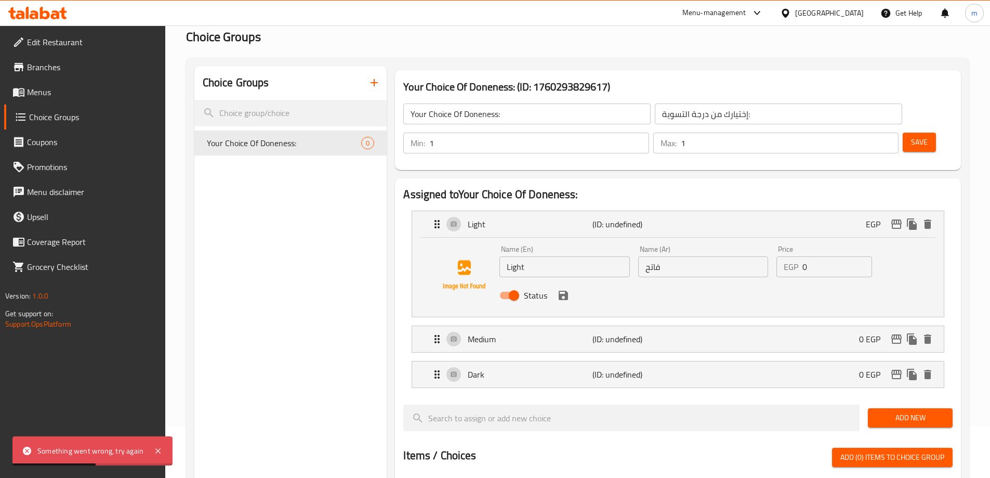
click at [563, 289] on icon "save" at bounding box center [563, 295] width 12 height 12
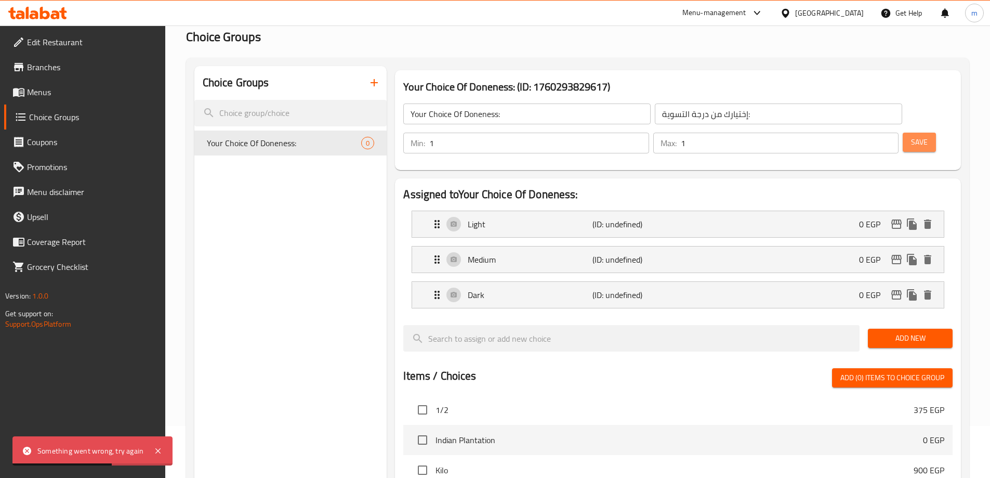
click at [911, 136] on span "Save" at bounding box center [919, 142] width 17 height 13
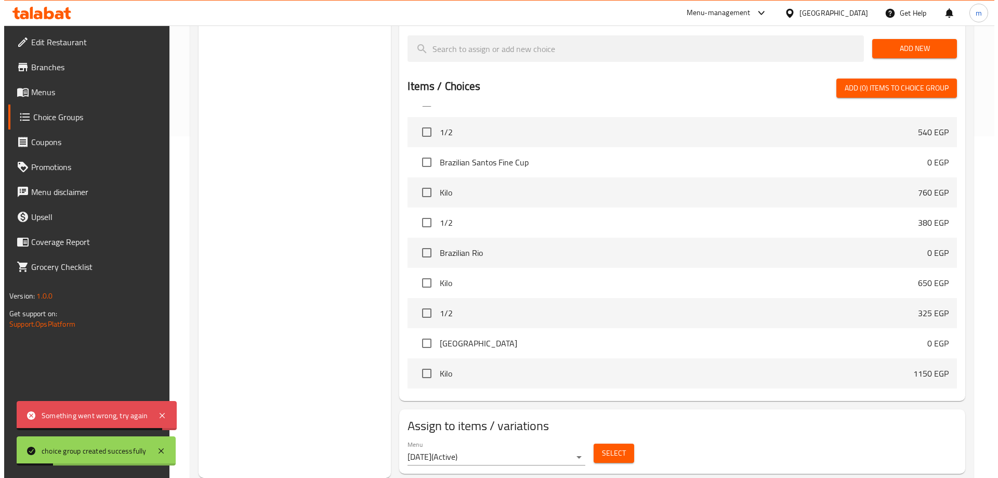
scroll to position [416, 0]
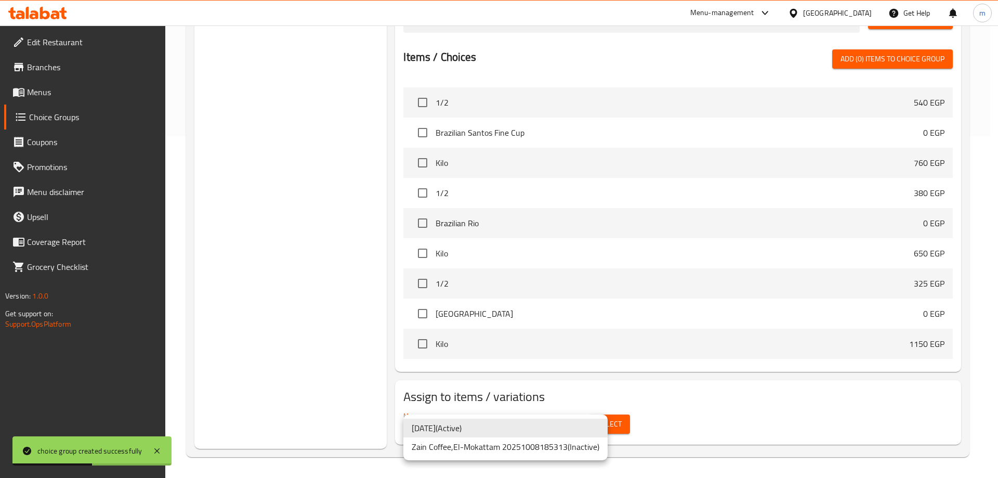
click at [484, 429] on li "[DATE] ( Active )" at bounding box center [505, 427] width 204 height 19
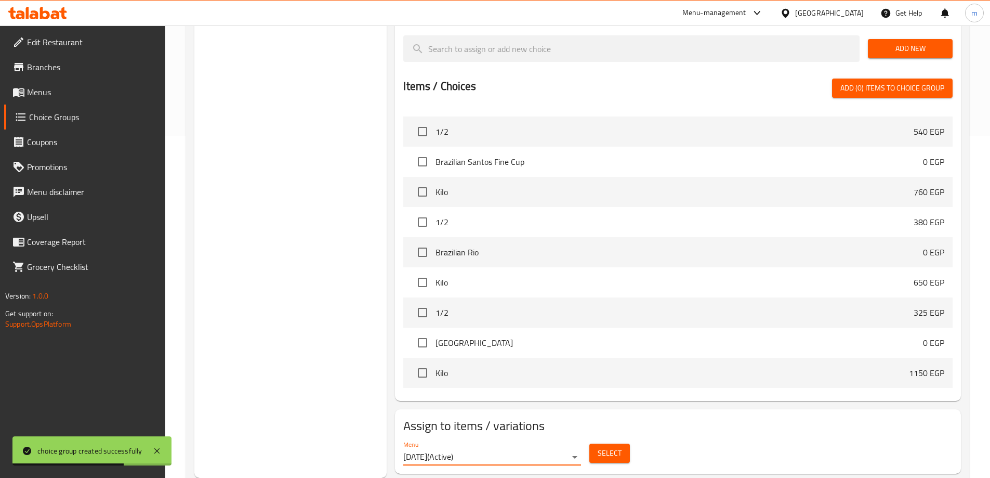
click at [608, 446] on span "Select" at bounding box center [610, 452] width 24 height 13
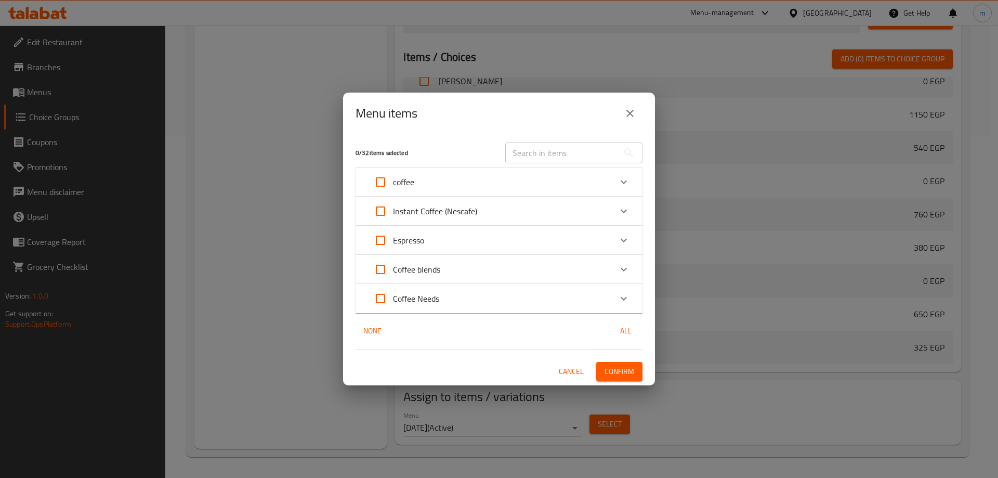
click at [490, 269] on div "Coffee blends" at bounding box center [489, 269] width 243 height 25
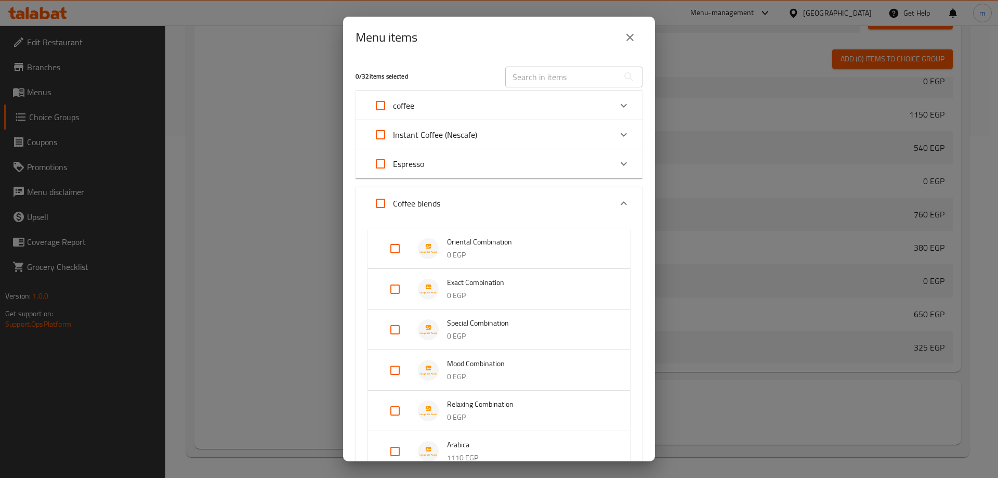
click at [525, 242] on span "Oriental Combination" at bounding box center [528, 241] width 162 height 13
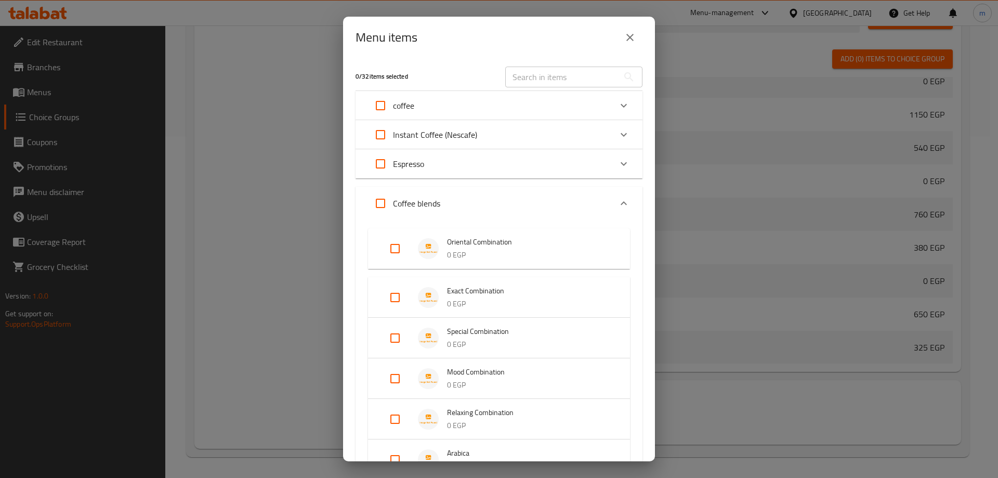
click at [400, 254] on input "Expand" at bounding box center [394, 248] width 25 height 25
checkbox input "true"
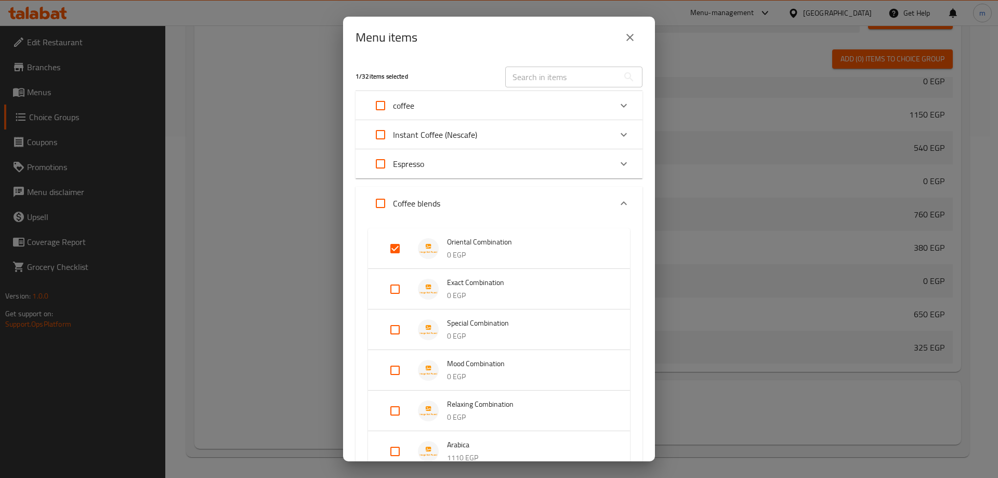
click at [397, 286] on input "Expand" at bounding box center [394, 288] width 25 height 25
checkbox input "true"
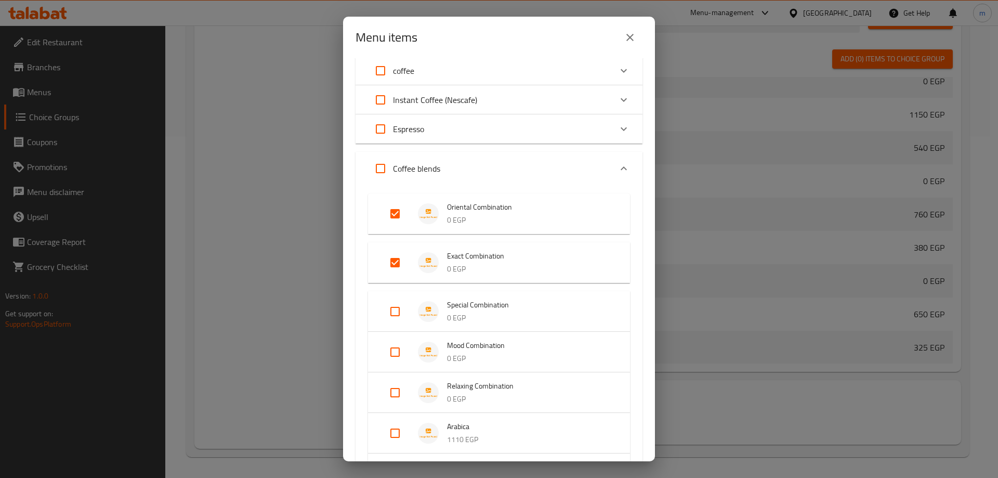
scroll to position [52, 0]
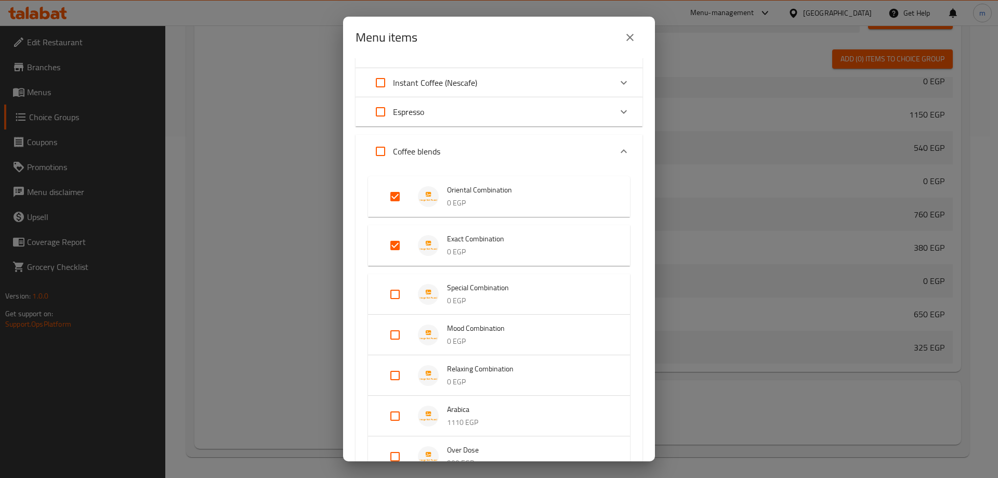
click at [391, 298] on input "Expand" at bounding box center [394, 294] width 25 height 25
checkbox input "true"
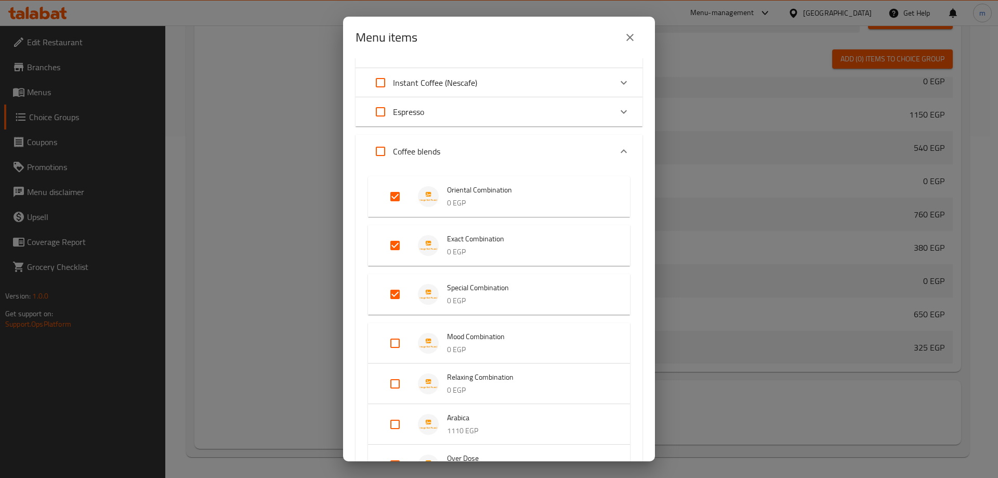
click at [399, 345] on input "Expand" at bounding box center [394, 343] width 25 height 25
checkbox input "true"
click at [398, 387] on input "Expand" at bounding box center [394, 391] width 25 height 25
checkbox input "true"
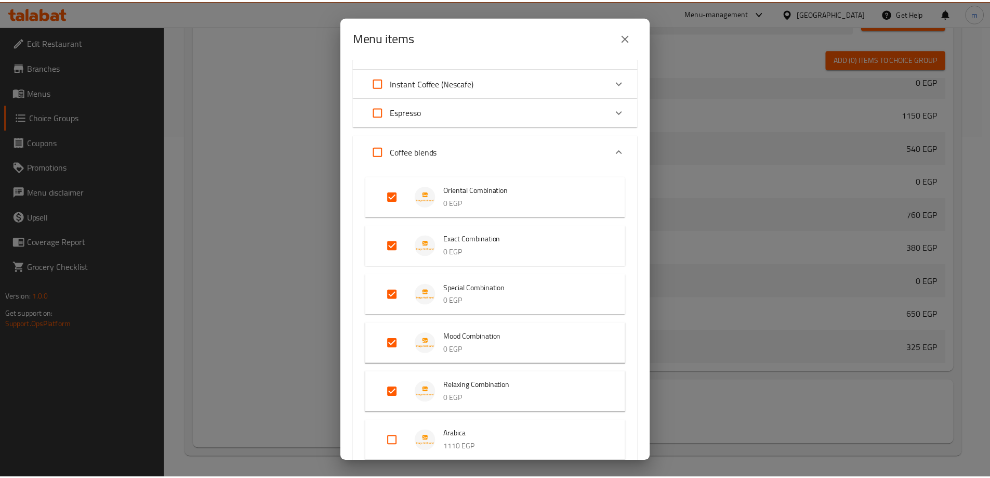
scroll to position [340, 0]
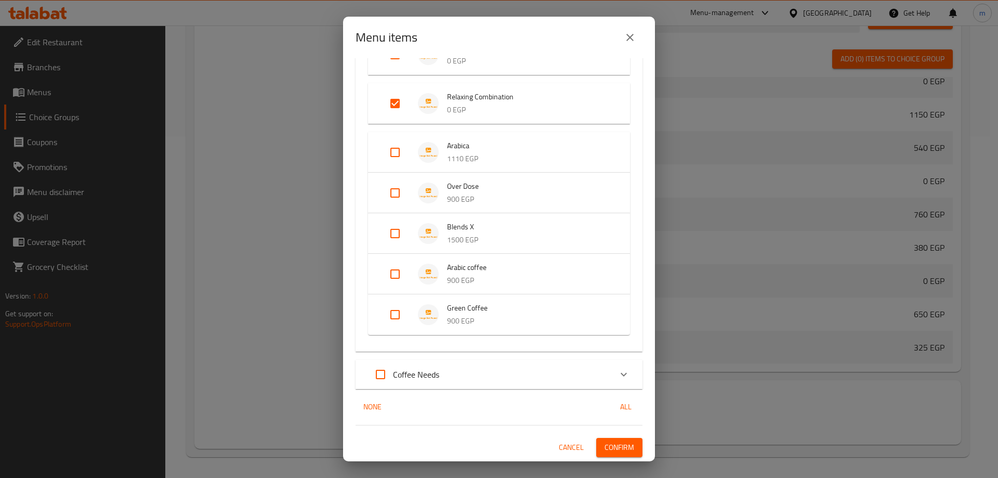
click at [627, 439] on button "Confirm" at bounding box center [619, 447] width 46 height 19
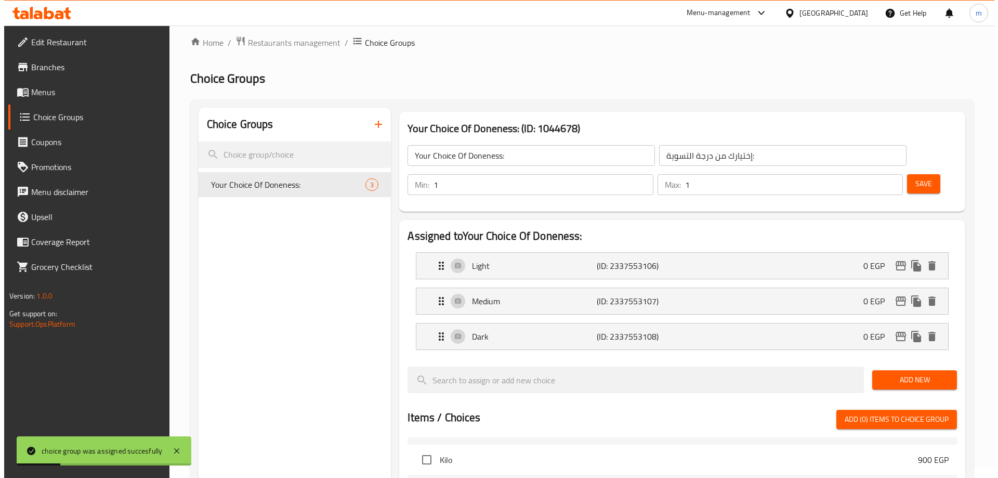
scroll to position [0, 0]
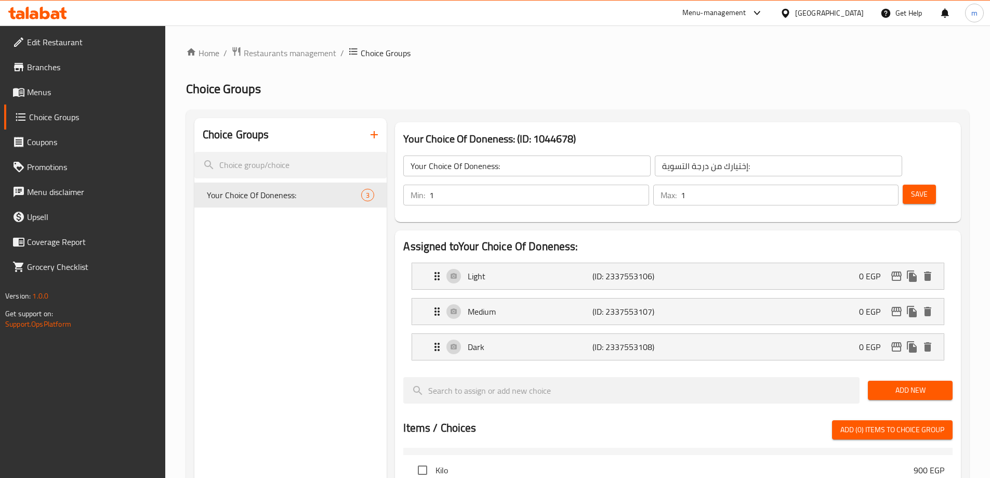
click at [374, 135] on icon "button" at bounding box center [374, 134] width 7 height 7
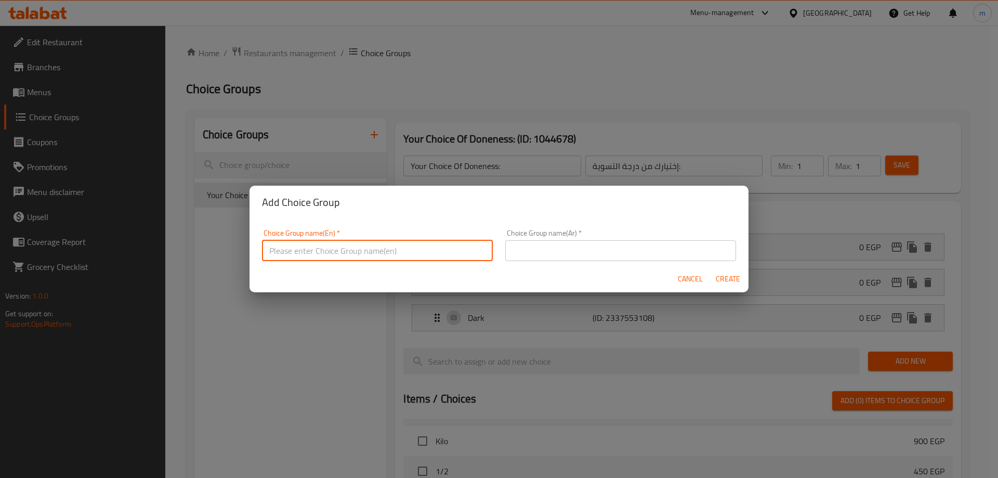
click at [337, 247] on input "text" at bounding box center [377, 250] width 231 height 21
type input "Your Choice Of Doneness:"
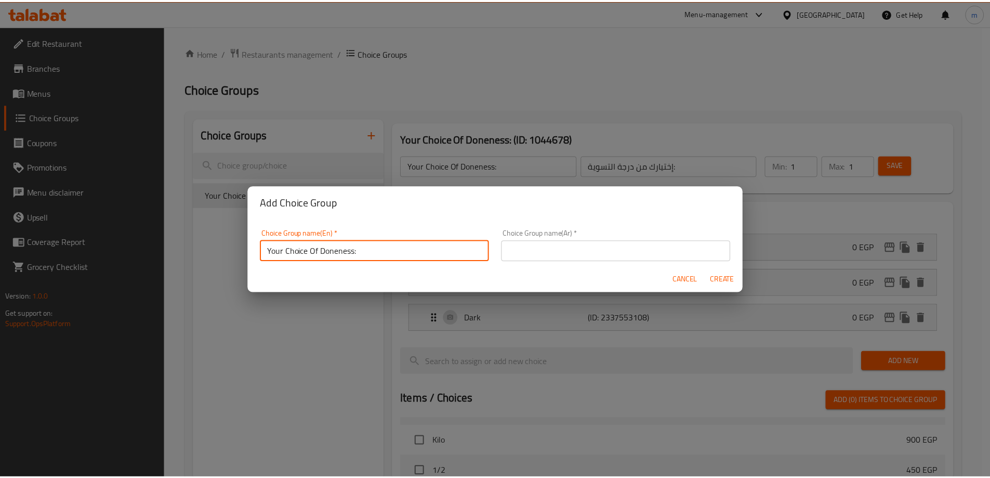
scroll to position [3, 0]
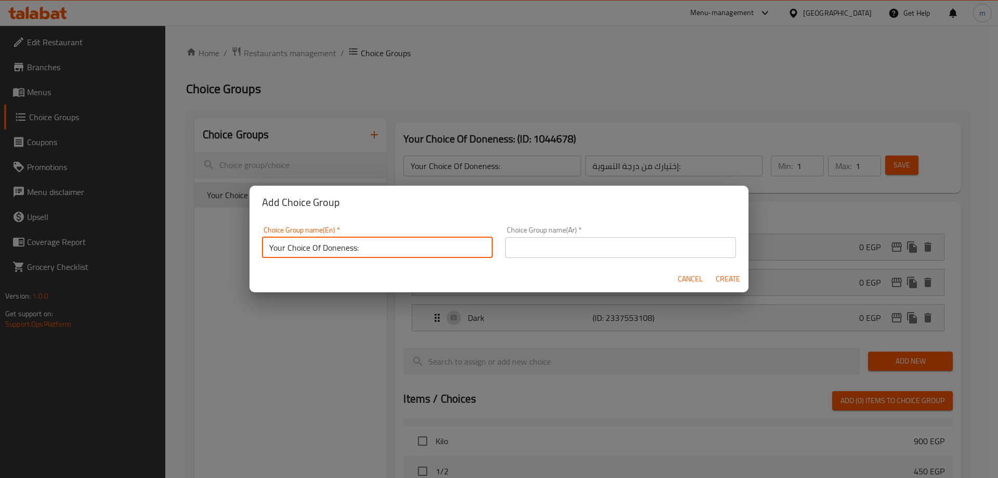
drag, startPoint x: 321, startPoint y: 263, endPoint x: 260, endPoint y: 265, distance: 61.3
click at [260, 265] on form "Choice Group name(En)   * Your Choice Of Doneness: Choice Group name(En) * Choi…" at bounding box center [498, 256] width 499 height 74
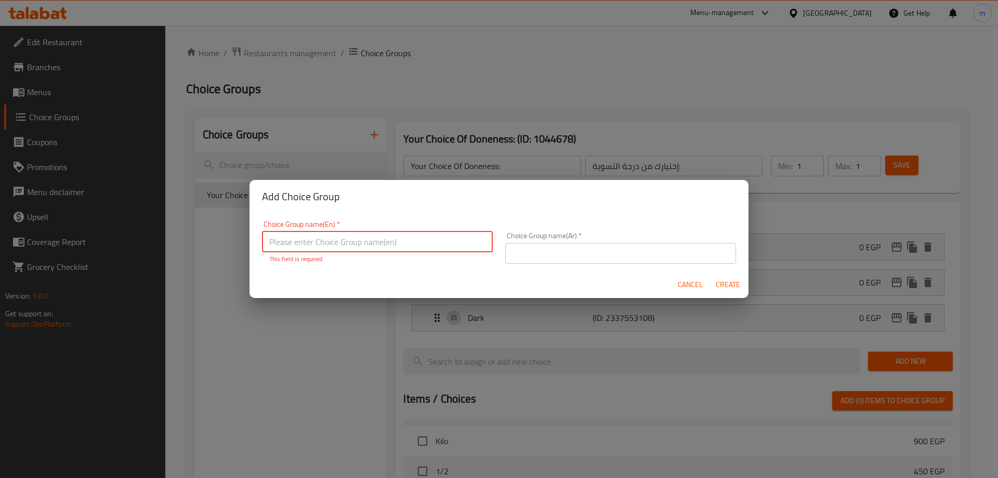
drag, startPoint x: 365, startPoint y: 241, endPoint x: 631, endPoint y: 266, distance: 267.2
click at [631, 266] on div "Choice Group name(En)   * Choice Group name(En) * This field is required Choice…" at bounding box center [499, 242] width 486 height 56
paste input "Your Choice Of Size: إختيارك من الحجم:"
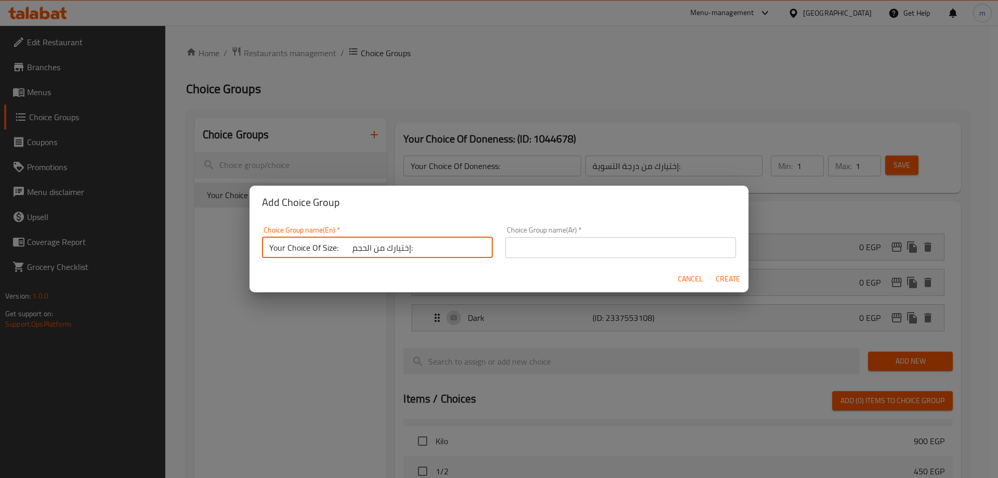
drag, startPoint x: 339, startPoint y: 249, endPoint x: 420, endPoint y: 253, distance: 81.1
click at [420, 253] on input "Your Choice Of Size: إختيارك من الحجم:" at bounding box center [377, 247] width 231 height 21
type input "Your Choice Of Size:"
click at [530, 255] on input "text" at bounding box center [620, 247] width 231 height 21
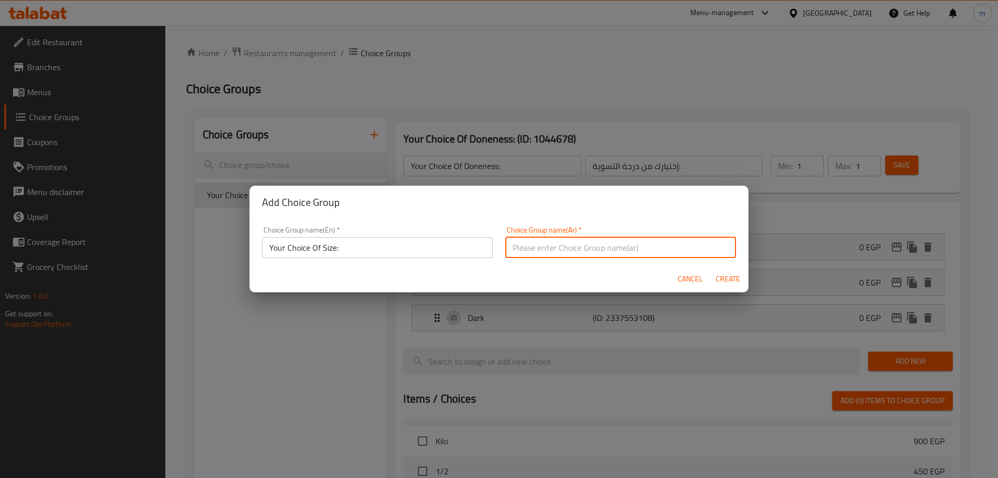
paste input "إختيارك من الحجم:"
type input "إختيارك من الحجم:"
click at [721, 274] on span "Create" at bounding box center [727, 278] width 25 height 13
type input "Your Choice Of Size:"
type input "إختيارك من الحجم:"
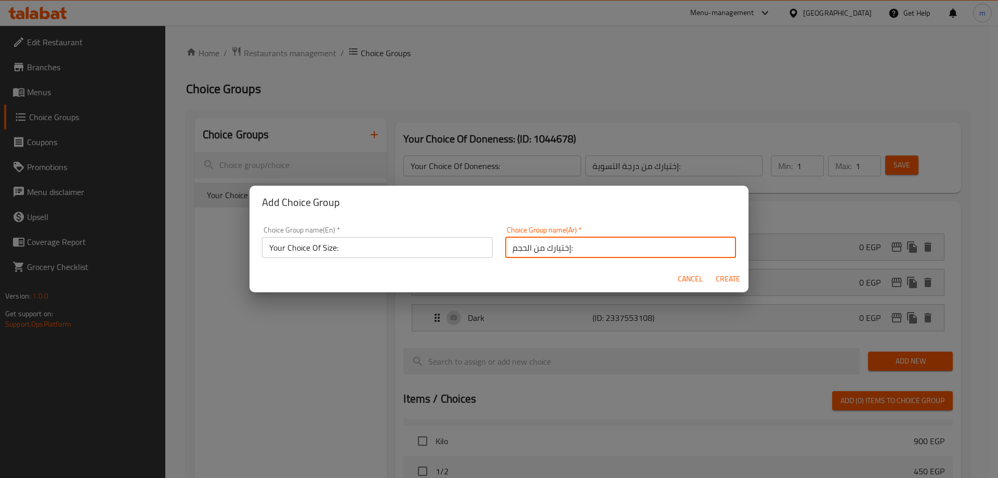
type input "0"
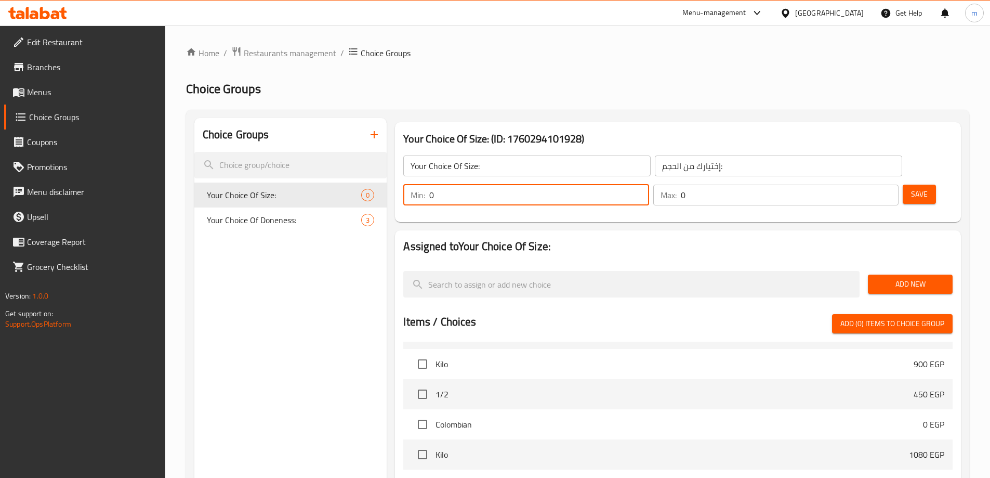
drag, startPoint x: 807, startPoint y: 169, endPoint x: 791, endPoint y: 173, distance: 15.9
click at [649, 184] on div "Min: 0 ​" at bounding box center [525, 194] width 245 height 21
type input "1"
drag, startPoint x: 867, startPoint y: 166, endPoint x: 848, endPoint y: 171, distance: 20.3
click at [848, 184] on input "0" at bounding box center [790, 194] width 218 height 21
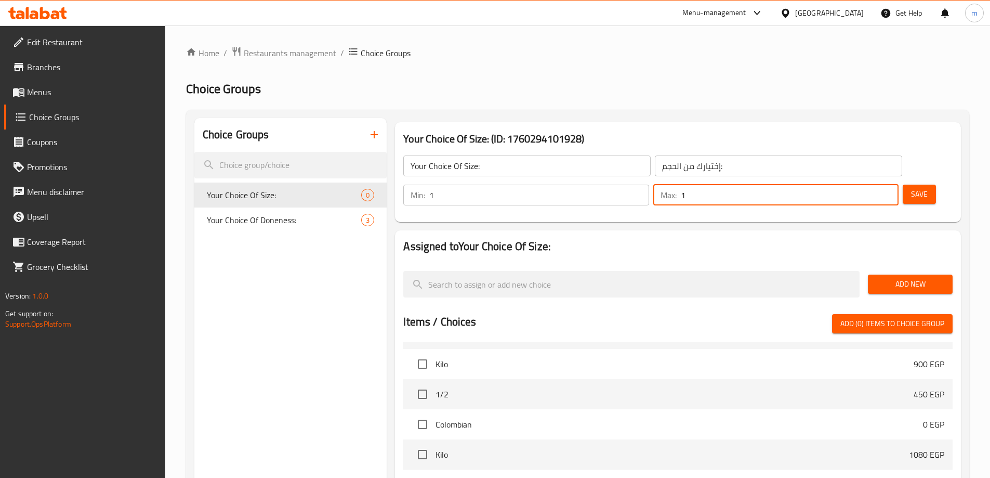
type input "1"
click at [917, 274] on button "Add New" at bounding box center [910, 283] width 85 height 19
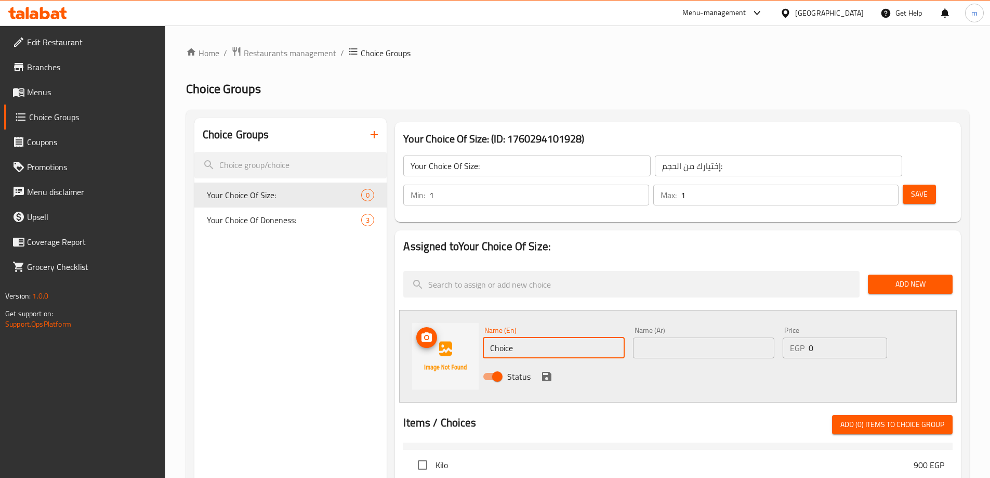
drag, startPoint x: 523, startPoint y: 322, endPoint x: 461, endPoint y: 323, distance: 62.4
click at [461, 323] on div "Name (En) Choice Name (En) Name (Ar) Name (Ar) Price EGP 0 Price Status" at bounding box center [678, 356] width 558 height 93
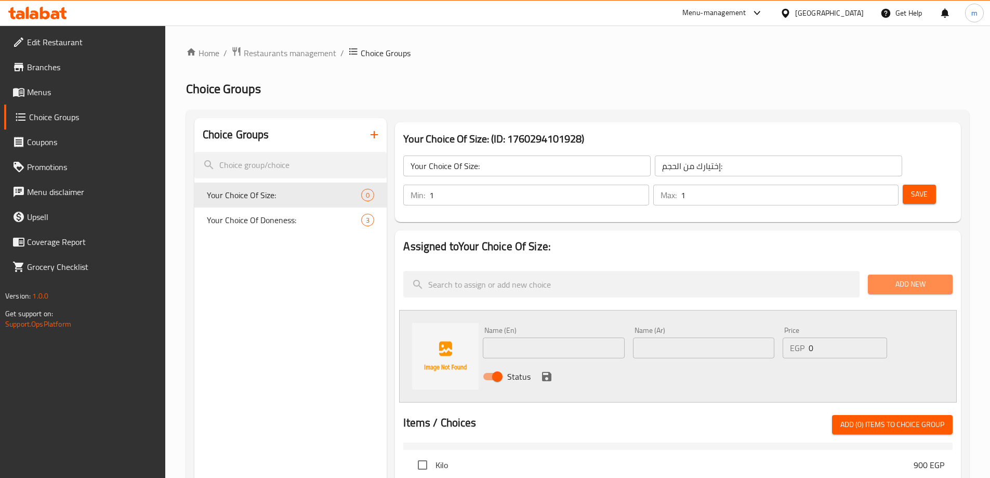
click at [912, 278] on span "Add New" at bounding box center [910, 284] width 68 height 13
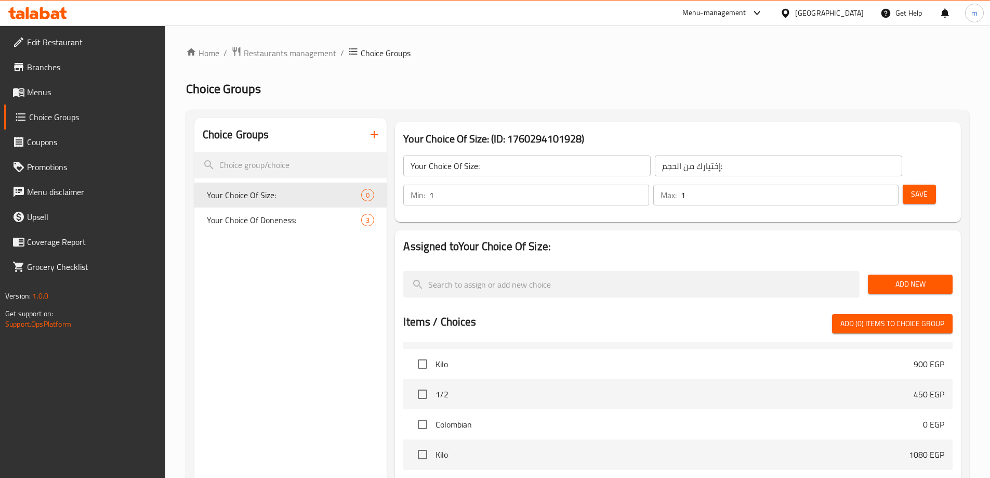
click at [910, 278] on span "Add New" at bounding box center [910, 284] width 68 height 13
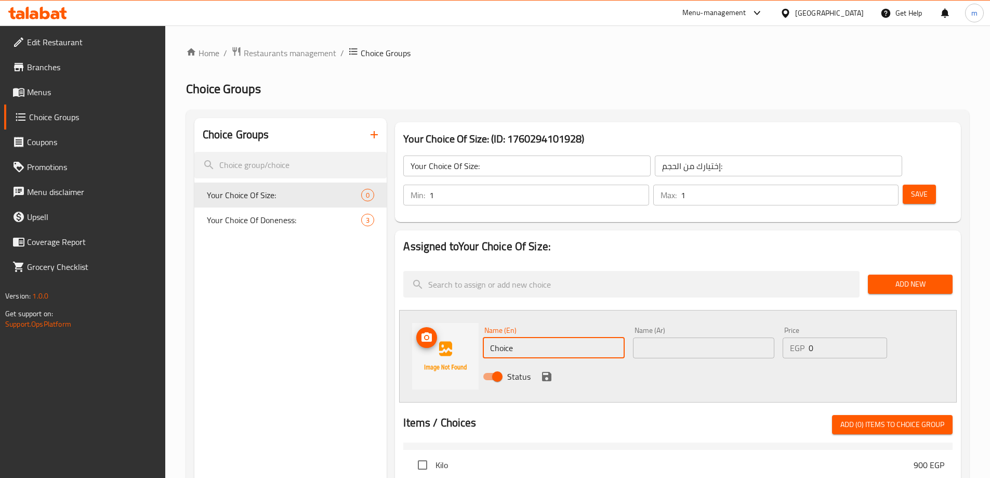
drag, startPoint x: 461, startPoint y: 321, endPoint x: 438, endPoint y: 322, distance: 23.4
click at [438, 322] on div "Name (En) Choice Name (En) Name (Ar) Name (Ar) Price EGP 0 Price Status" at bounding box center [678, 356] width 558 height 93
type input "ن"
type input "Kilogram"
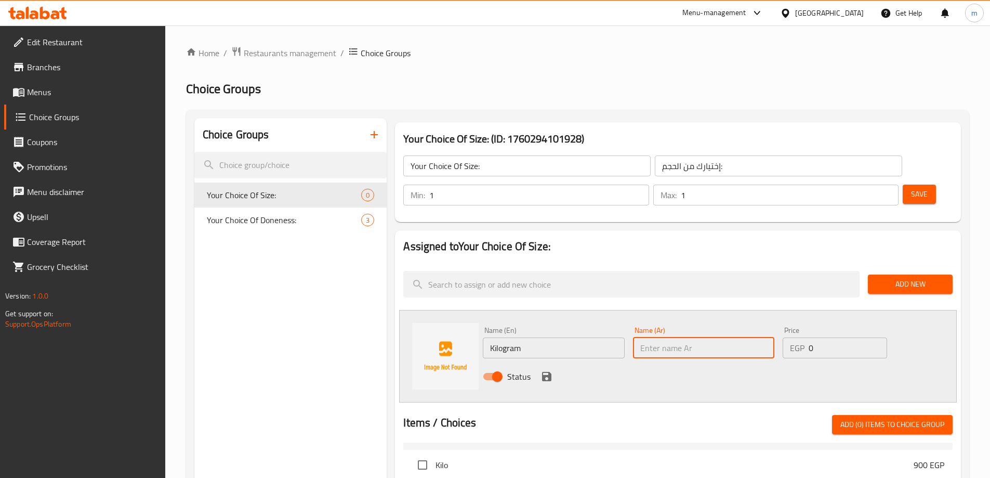
click at [704, 337] on input "text" at bounding box center [703, 347] width 141 height 21
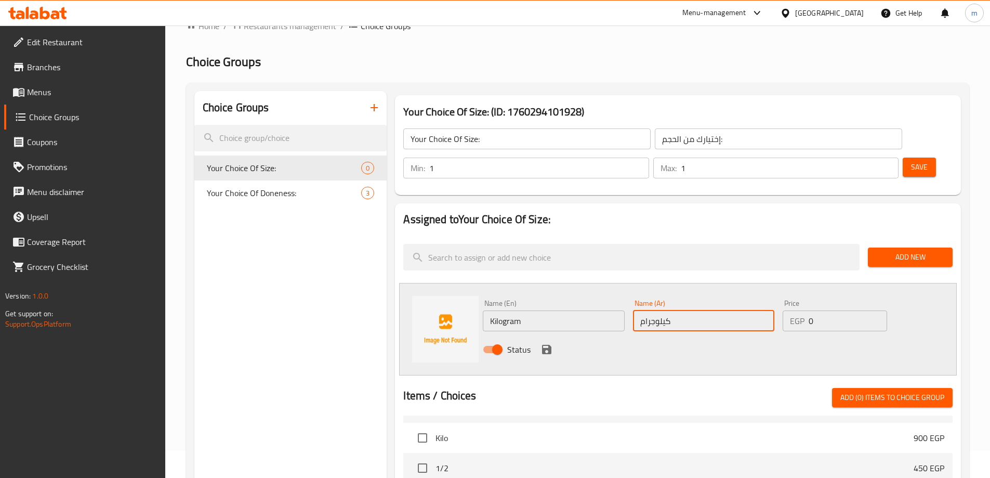
scroll to position [52, 0]
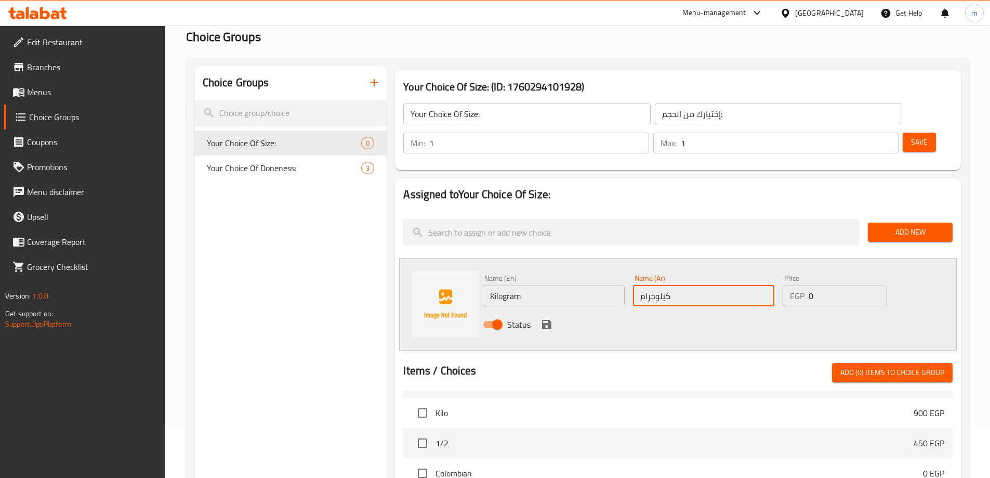
type input "كيلوجرام"
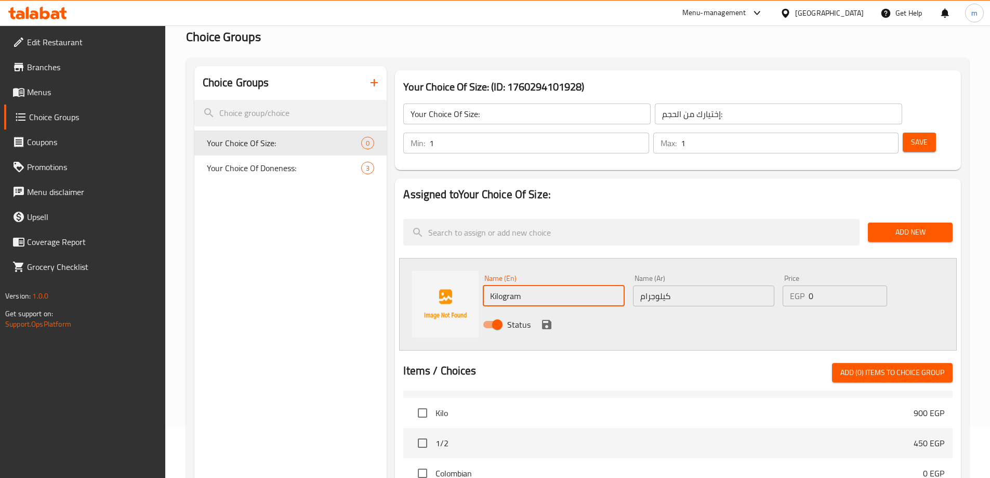
drag, startPoint x: 521, startPoint y: 268, endPoint x: 495, endPoint y: 273, distance: 26.6
click at [495, 285] on input "Kilogram" at bounding box center [553, 295] width 141 height 21
type input "K"
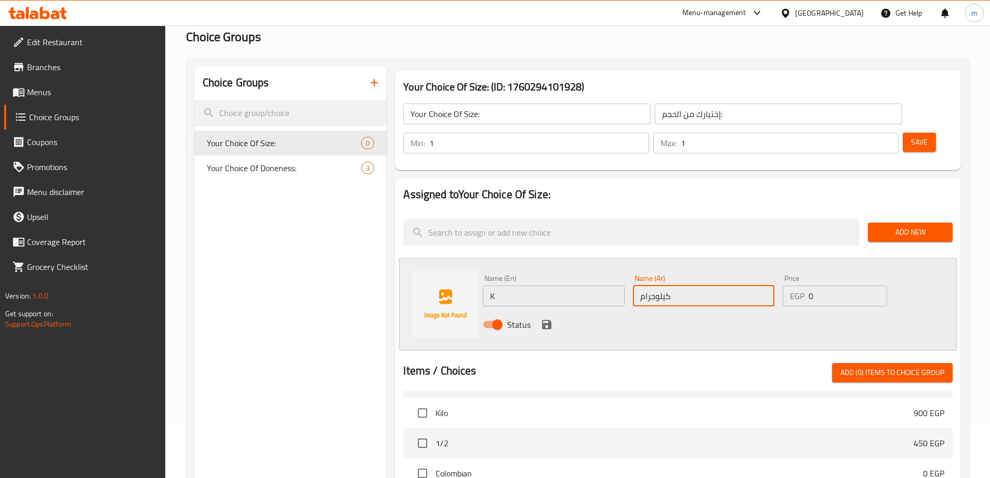
drag, startPoint x: 636, startPoint y: 270, endPoint x: 666, endPoint y: 287, distance: 34.2
click at [666, 287] on div "Name (En) K Name (En) Name (Ar) كيلوجرام Name (Ar) Price EGP 0 Price Status" at bounding box center [704, 304] width 450 height 68
type input "ك"
click at [666, 310] on div "Status" at bounding box center [704, 324] width 450 height 28
click at [546, 318] on icon "save" at bounding box center [546, 324] width 12 height 12
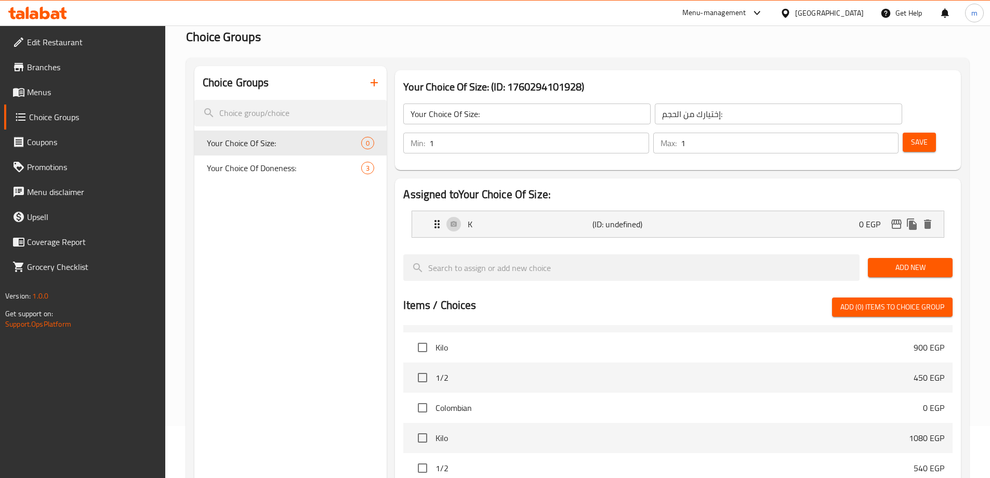
click at [908, 261] on span "Add New" at bounding box center [910, 267] width 68 height 13
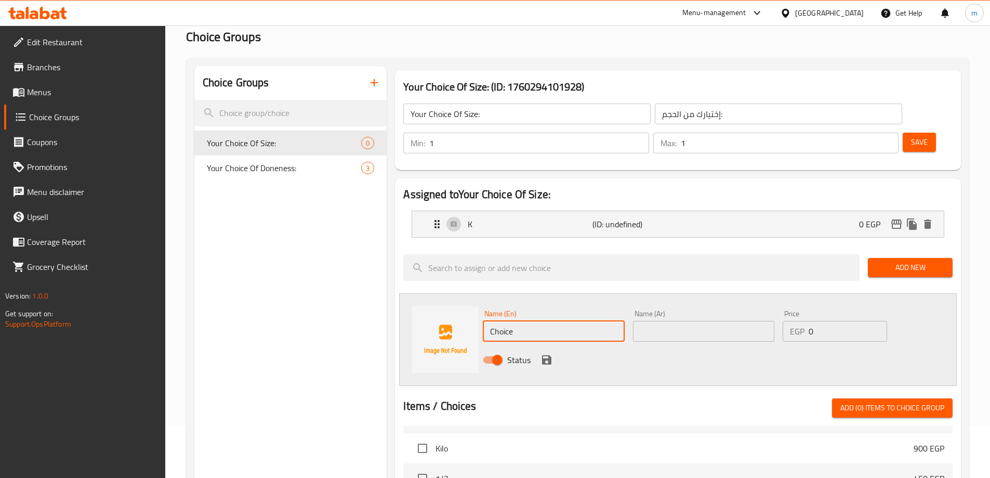
drag, startPoint x: 503, startPoint y: 306, endPoint x: 440, endPoint y: 306, distance: 62.4
click at [440, 306] on div "Name (En) Choice Name (En) Name (Ar) Name (Ar) Price EGP 0 Price Status" at bounding box center [678, 339] width 558 height 93
drag, startPoint x: 505, startPoint y: 303, endPoint x: 463, endPoint y: 307, distance: 42.8
click at [463, 307] on div "Name (En) 1/2 Name (En) Name (Ar) Name (Ar) Price EGP 0 Price Status" at bounding box center [678, 339] width 558 height 93
type input "1/2"
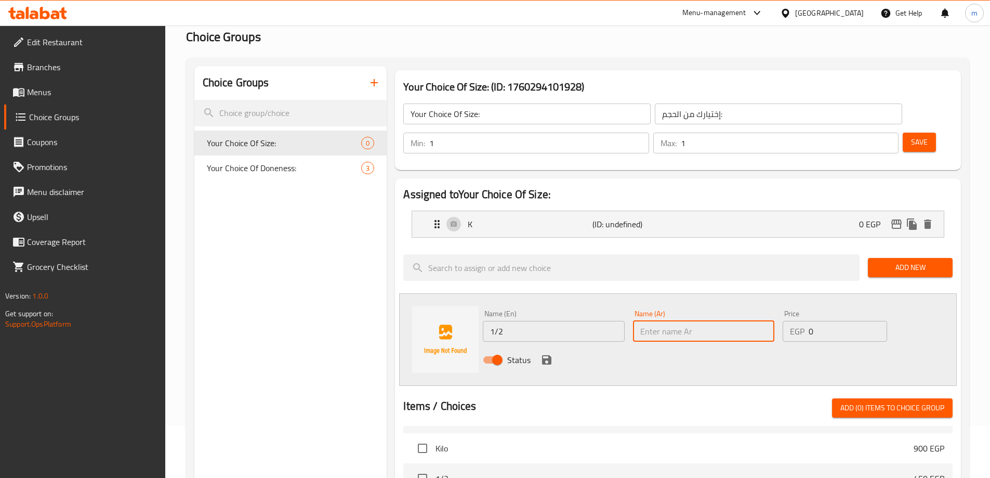
click at [711, 321] on input "text" at bounding box center [703, 331] width 141 height 21
paste input "1/2"
type input "1/2"
click at [544, 355] on icon "save" at bounding box center [546, 359] width 9 height 9
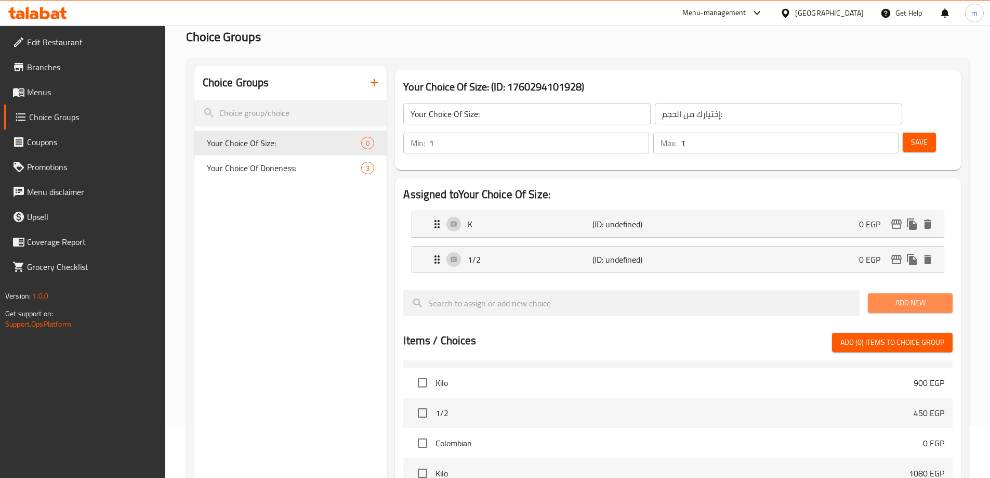
click at [903, 296] on span "Add New" at bounding box center [910, 302] width 68 height 13
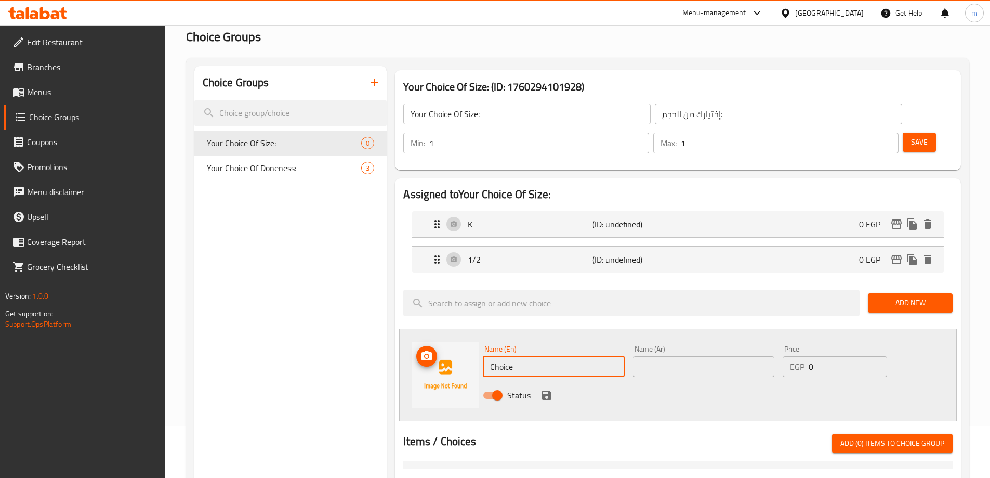
drag, startPoint x: 499, startPoint y: 334, endPoint x: 472, endPoint y: 341, distance: 28.0
click at [472, 340] on div "Name (En) Choice Name (En) Name (Ar) Name (Ar) Price EGP 0 Price Status" at bounding box center [678, 374] width 558 height 93
type input "1/4"
click at [676, 356] on input "text" at bounding box center [703, 366] width 141 height 21
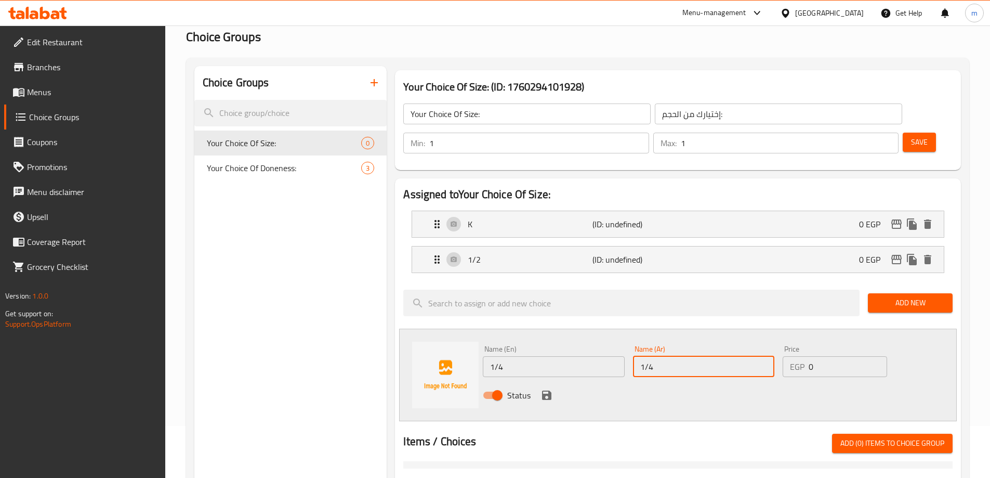
type input "1/4"
drag, startPoint x: 828, startPoint y: 338, endPoint x: 802, endPoint y: 343, distance: 26.4
click at [803, 356] on div "EGP 0 Price" at bounding box center [835, 366] width 104 height 21
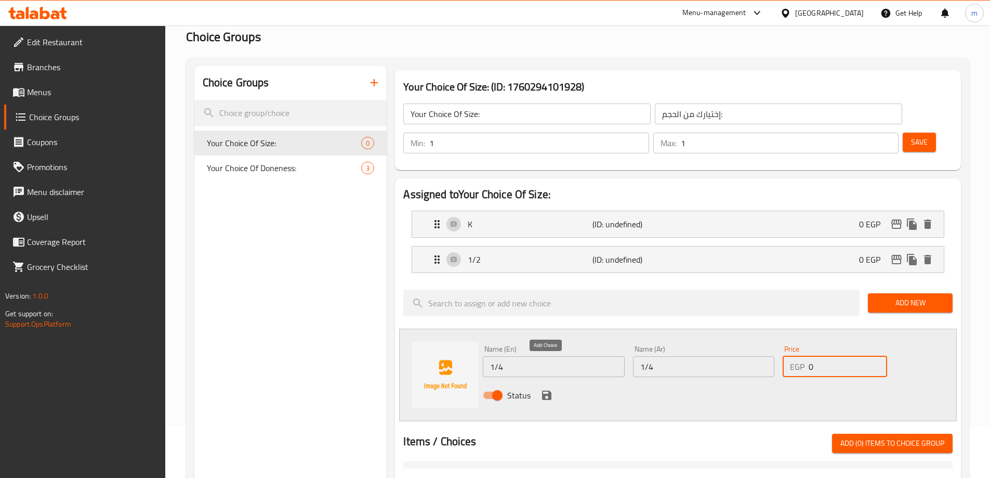
click at [540, 389] on icon "save" at bounding box center [546, 395] width 12 height 12
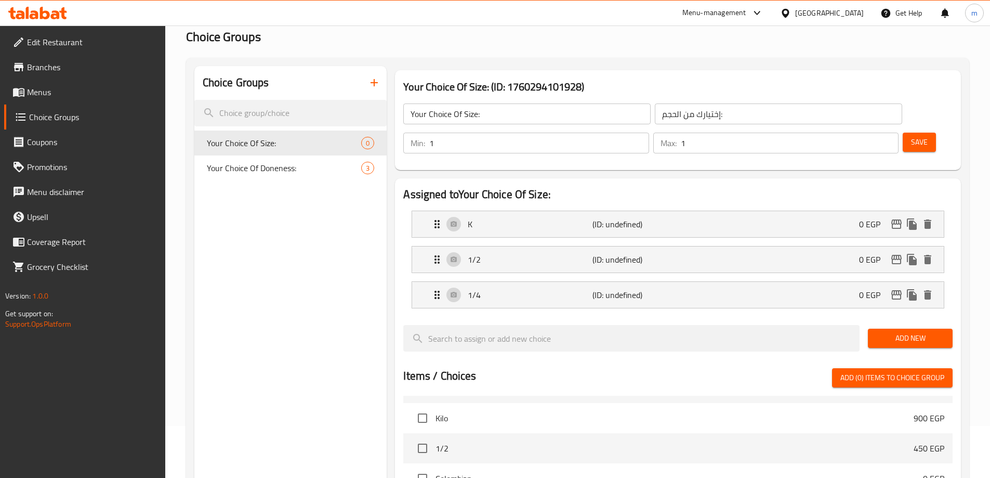
click at [903, 133] on button "Save" at bounding box center [919, 142] width 33 height 19
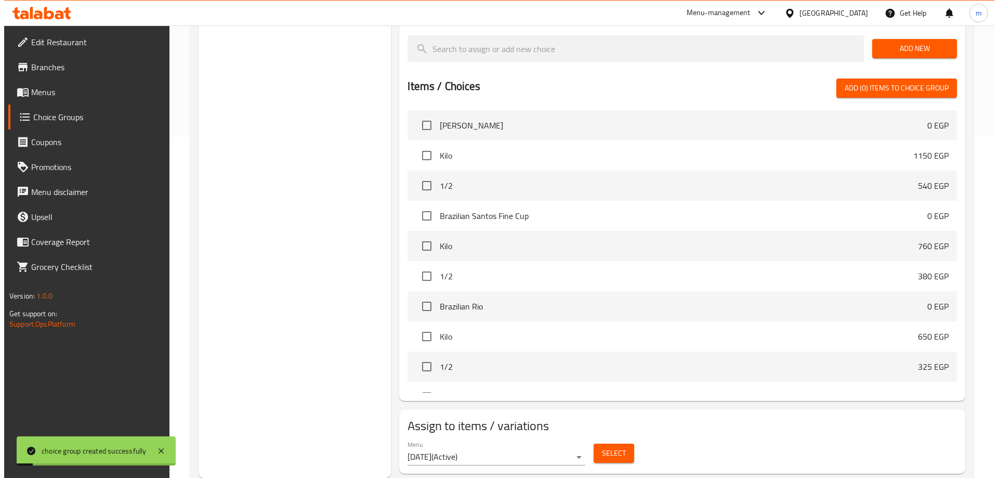
scroll to position [468, 0]
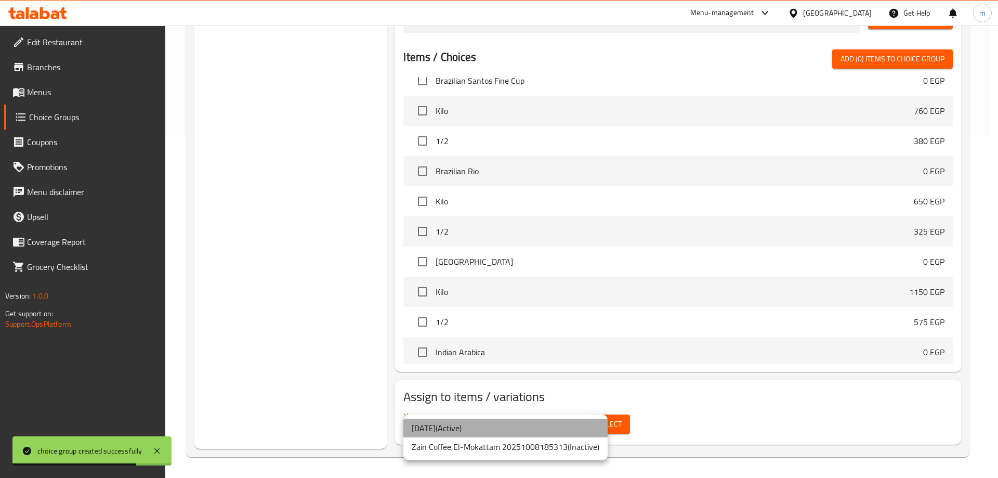
click at [552, 428] on li "[DATE] ( Active )" at bounding box center [505, 427] width 204 height 19
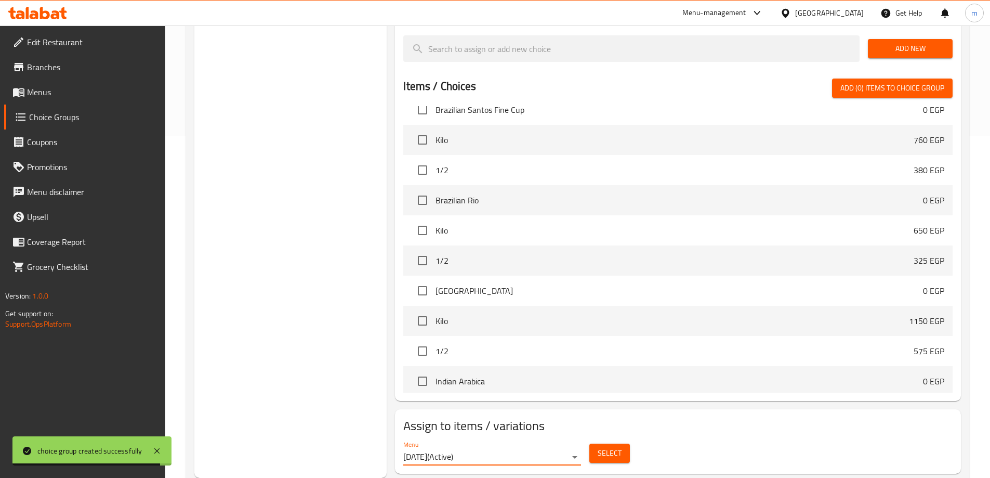
click at [616, 446] on span "Select" at bounding box center [610, 452] width 24 height 13
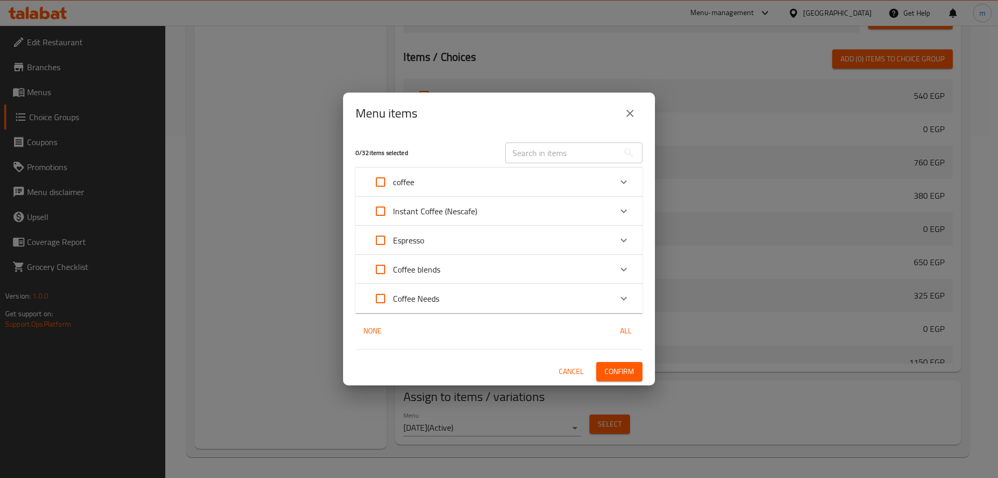
click at [417, 205] on p "Instant Coffee (Nescafe)" at bounding box center [435, 211] width 84 height 12
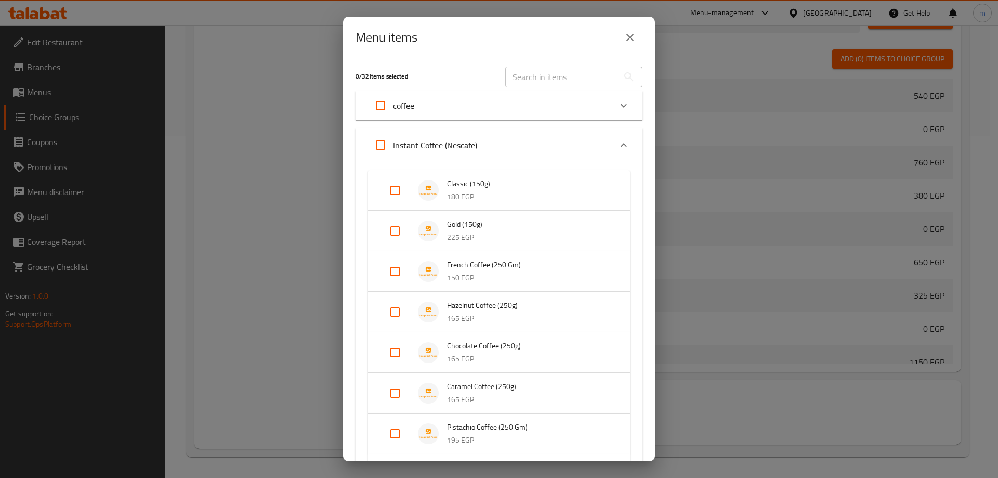
click at [580, 145] on div "Instant Coffee (Nescafe)" at bounding box center [489, 145] width 243 height 25
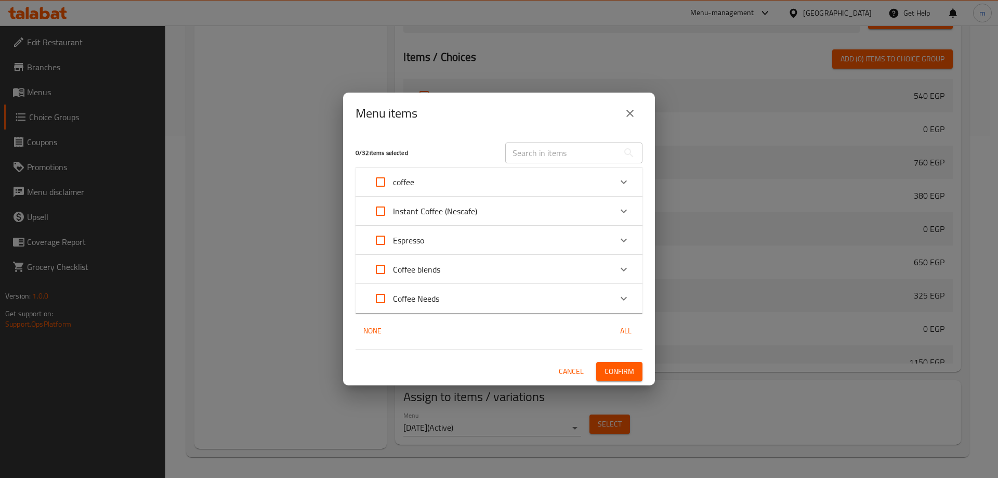
click at [444, 273] on div "Coffee blends" at bounding box center [489, 269] width 243 height 25
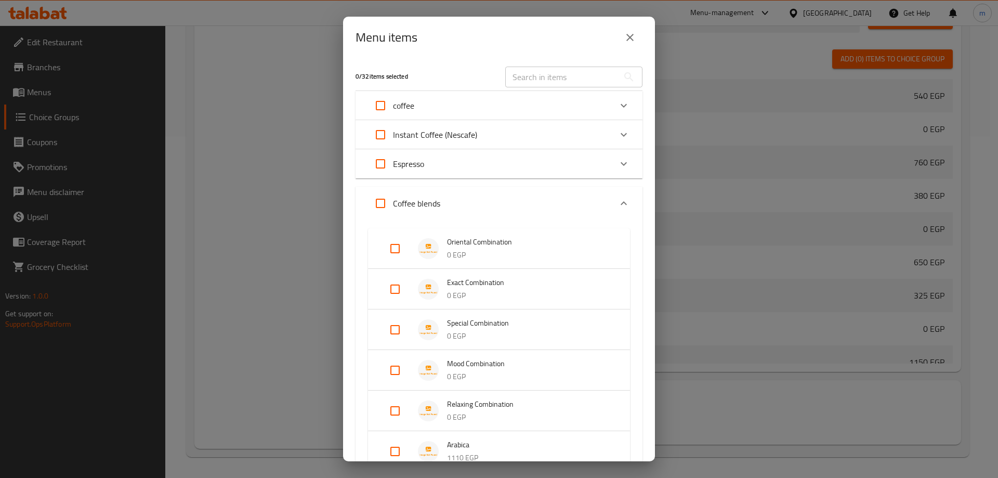
click at [387, 249] on input "Expand" at bounding box center [394, 248] width 25 height 25
checkbox input "true"
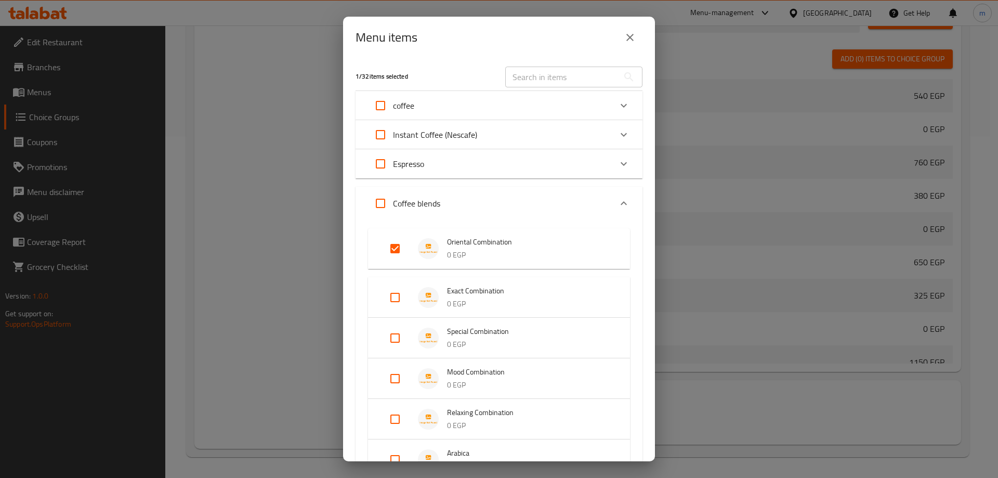
click at [388, 300] on input "Expand" at bounding box center [394, 297] width 25 height 25
checkbox input "true"
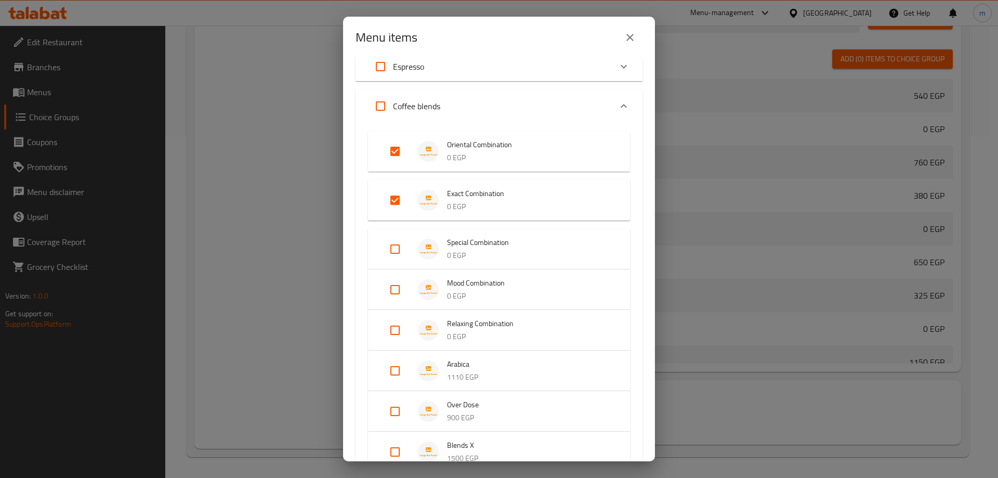
scroll to position [104, 0]
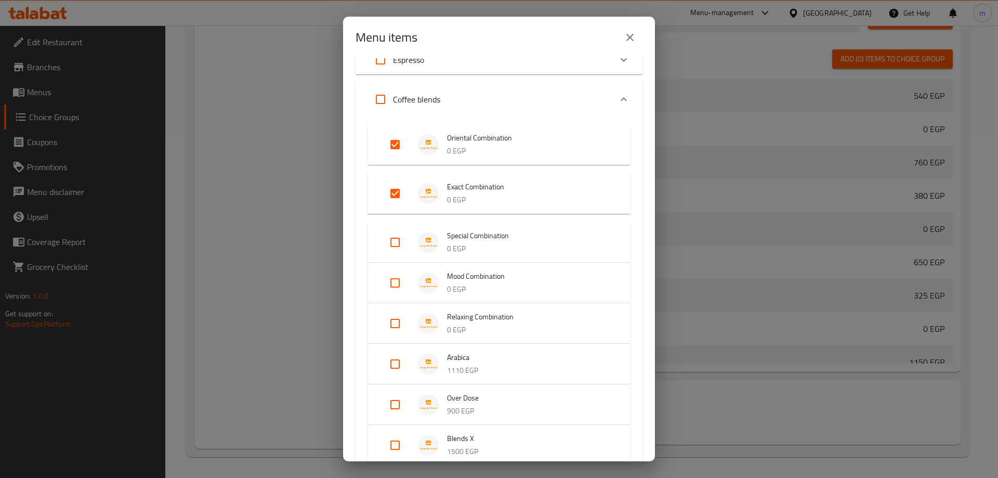
click at [391, 243] on input "Expand" at bounding box center [394, 242] width 25 height 25
checkbox input "true"
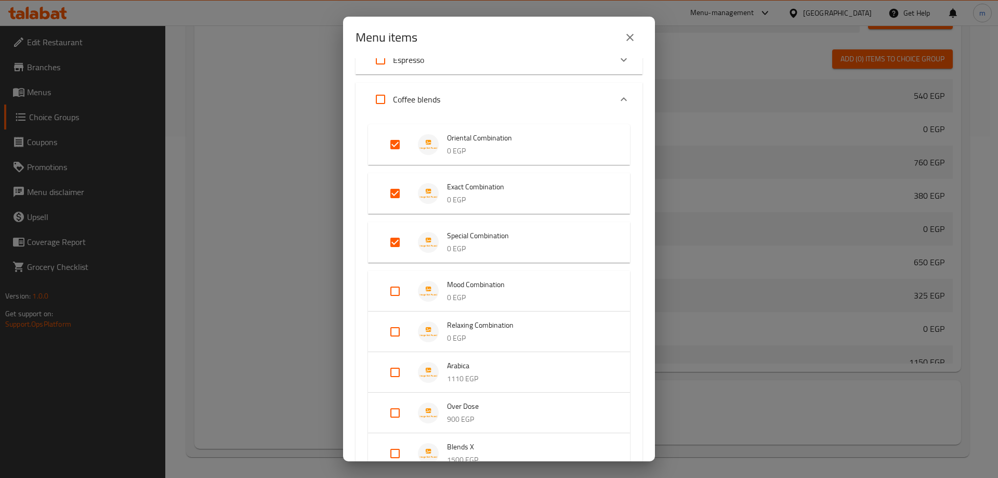
click at [380, 279] on div "Mood Combination 0 EGP" at bounding box center [499, 291] width 262 height 41
click at [398, 303] on input "Expand" at bounding box center [394, 291] width 25 height 25
checkbox input "true"
click at [388, 329] on input "Expand" at bounding box center [394, 331] width 25 height 25
checkbox input "true"
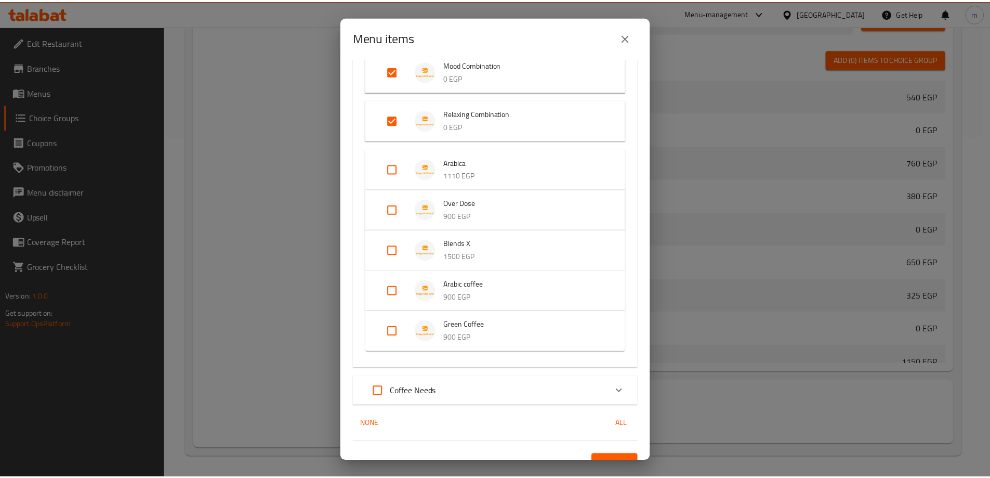
scroll to position [340, 0]
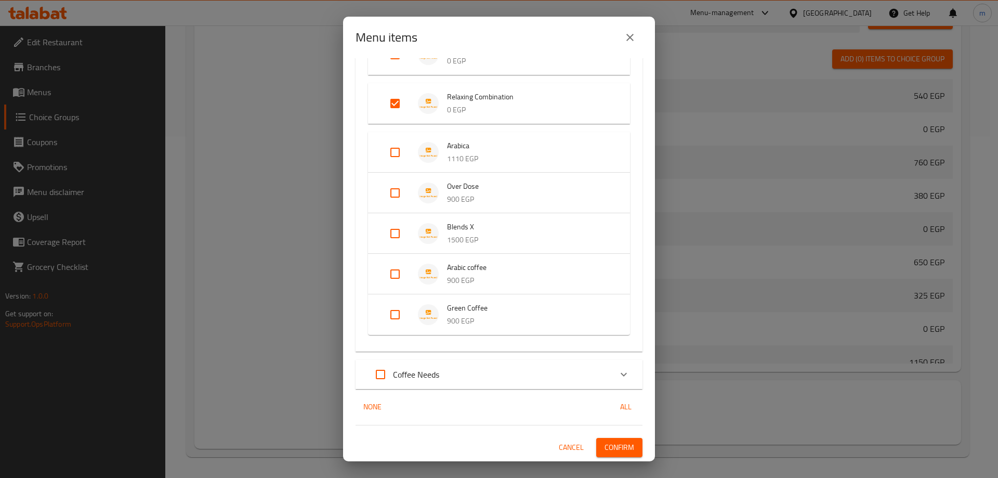
click at [614, 453] on span "Confirm" at bounding box center [619, 447] width 30 height 13
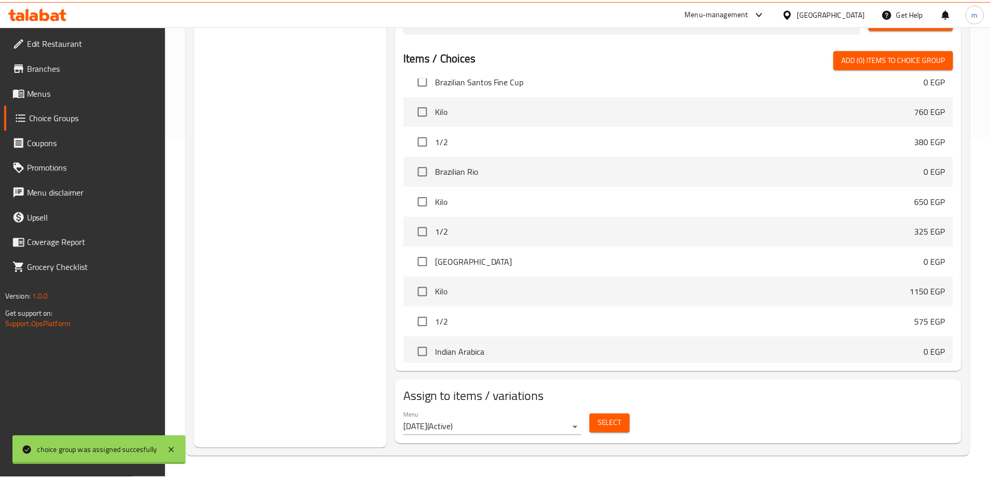
scroll to position [427, 0]
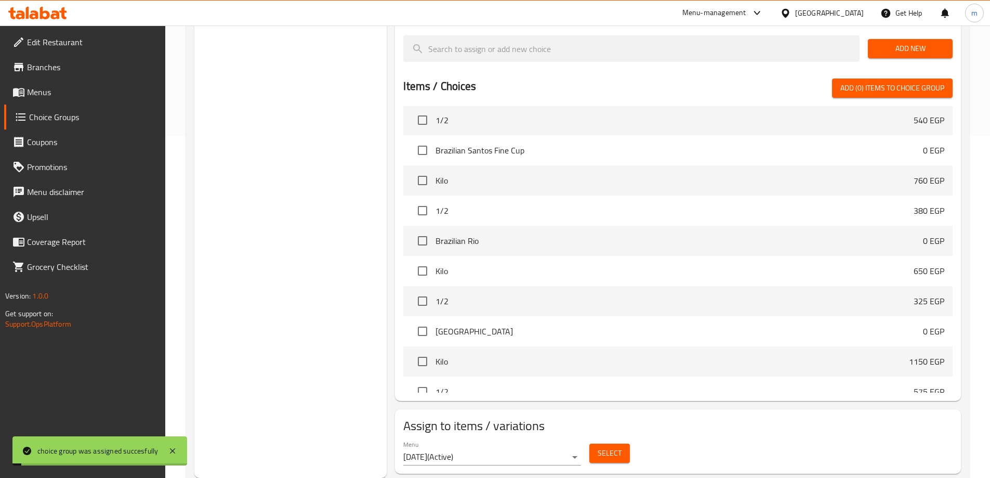
click at [282, 161] on div "Choice Groups Your Choice Of Doneness: 3 Your Choice Of Size: 3" at bounding box center [290, 127] width 193 height 701
click at [80, 116] on span "Choice Groups" at bounding box center [93, 117] width 128 height 12
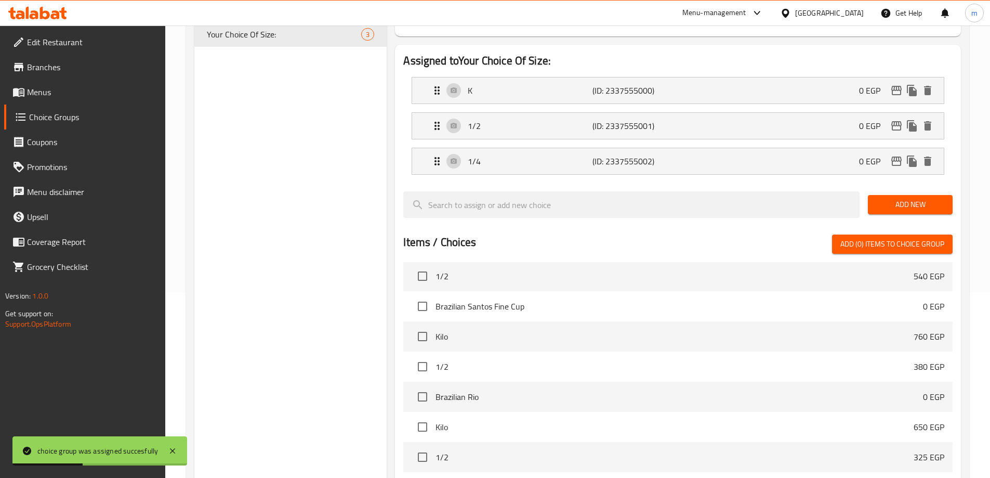
scroll to position [0, 0]
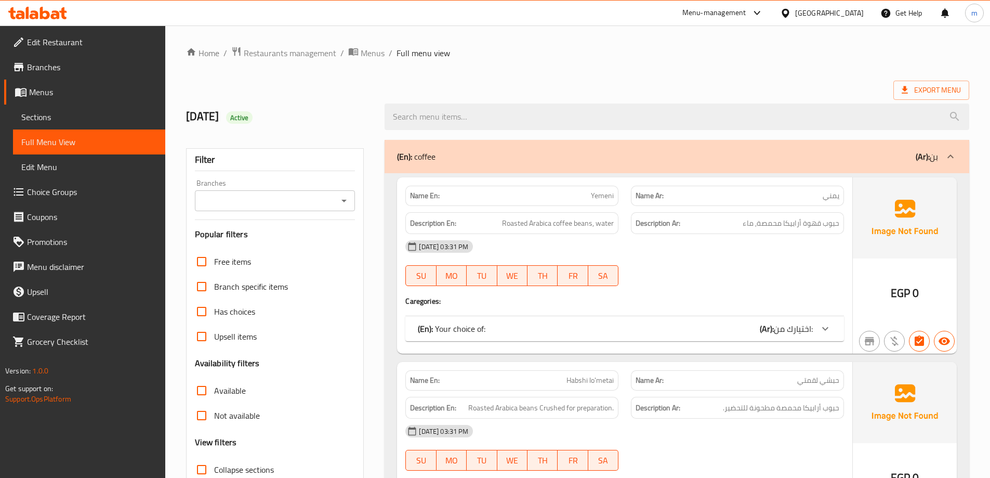
click at [629, 338] on div "(En): Your choice of: (Ar): اختيارك من:" at bounding box center [624, 328] width 439 height 25
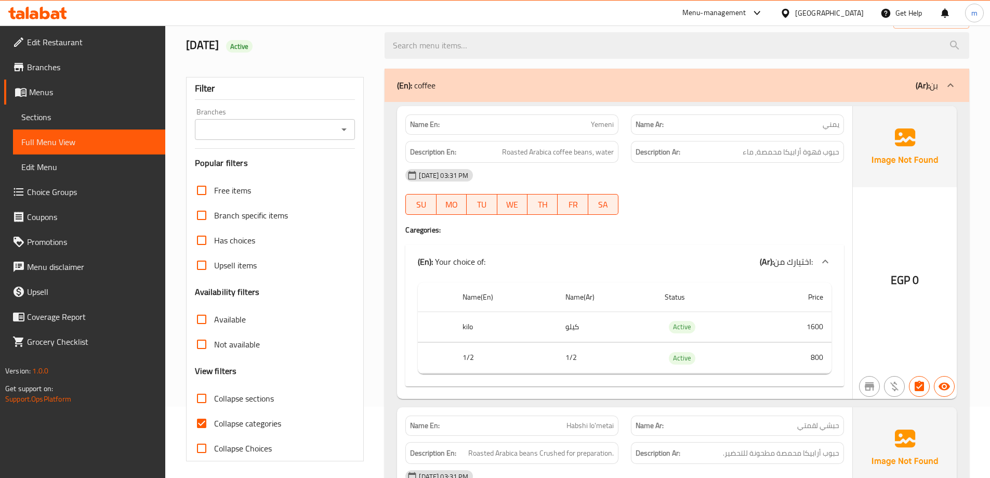
scroll to position [104, 0]
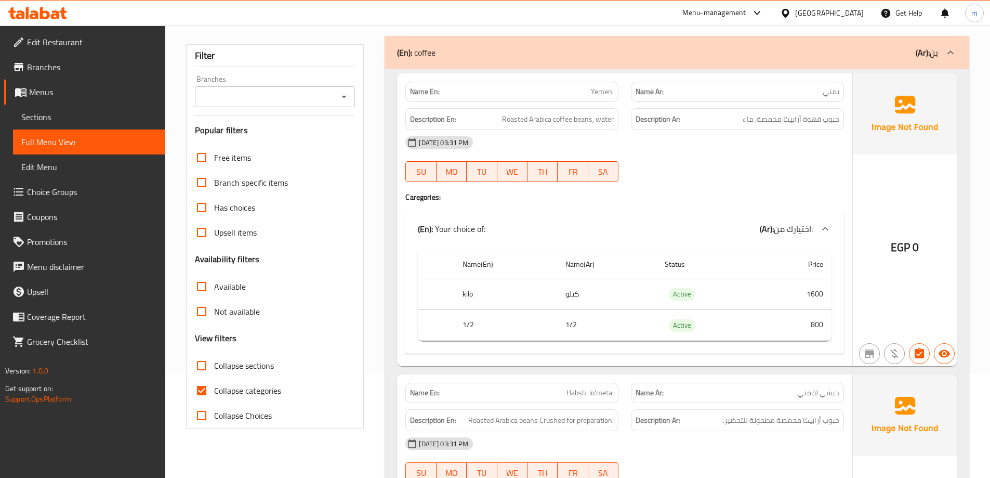
click at [640, 56] on div "(En): coffee (Ar): بن" at bounding box center [667, 52] width 541 height 12
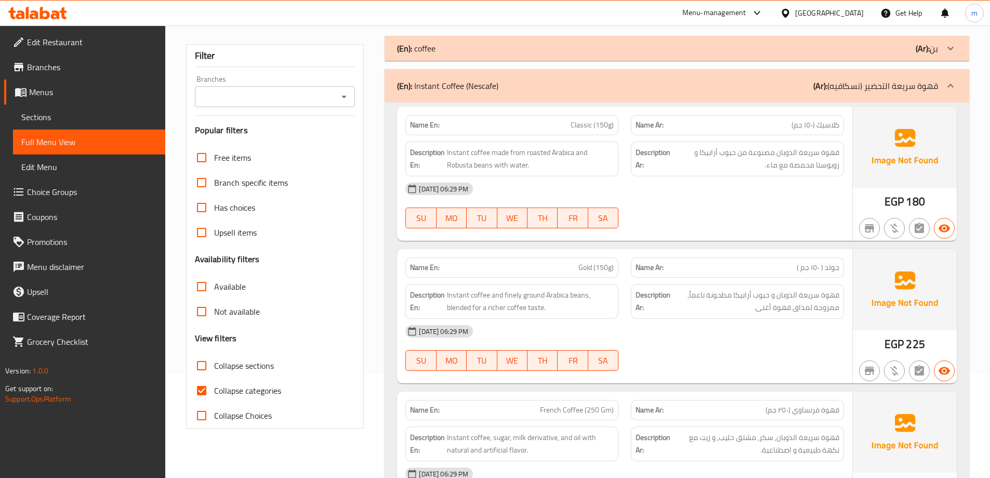
click at [230, 363] on span "Collapse sections" at bounding box center [244, 365] width 60 height 12
click at [214, 363] on input "Collapse sections" at bounding box center [201, 365] width 25 height 25
checkbox input "true"
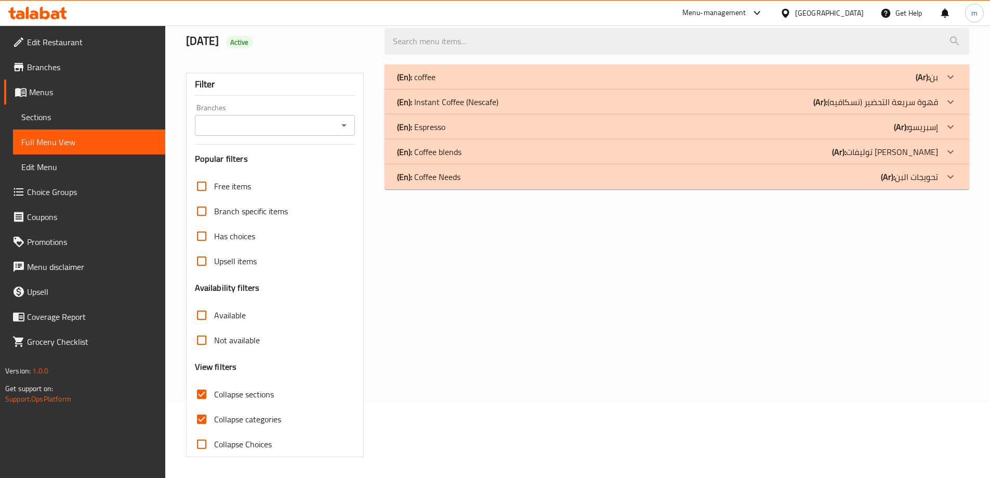
click at [196, 406] on input "Collapse categories" at bounding box center [201, 418] width 25 height 25
checkbox input "false"
click at [768, 182] on div "(En): Coffee Needs (Ar): تحويجات البن" at bounding box center [667, 176] width 541 height 12
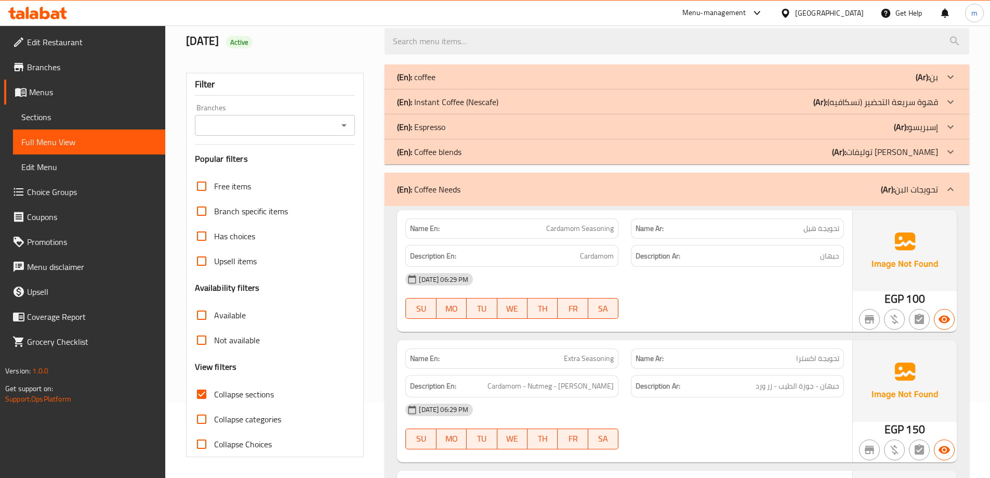
click at [751, 160] on div "(En): Coffee blends (Ar): توليفات البن" at bounding box center [677, 151] width 585 height 25
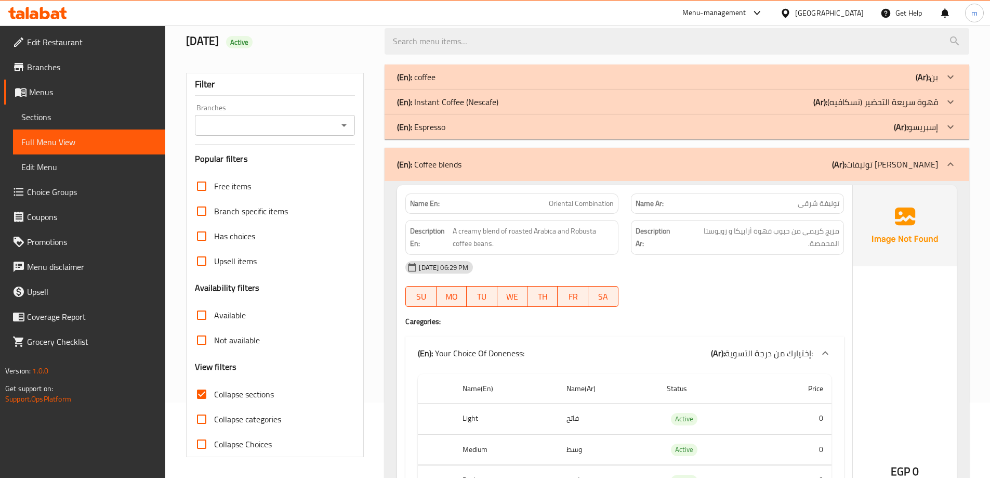
scroll to position [0, 0]
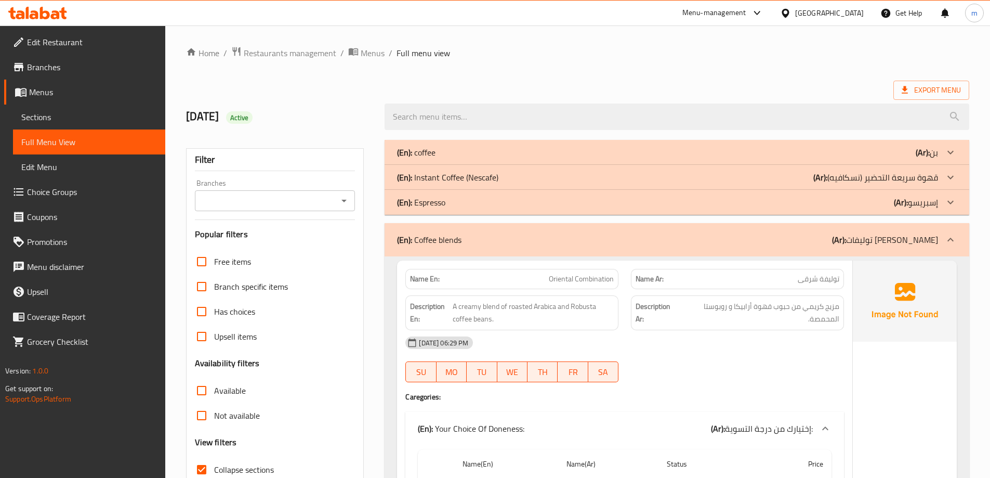
click at [772, 171] on div "(En): Instant Coffee (Nescafe) (Ar): قهوة سريعة التحضير (نسكافيه)" at bounding box center [667, 177] width 541 height 12
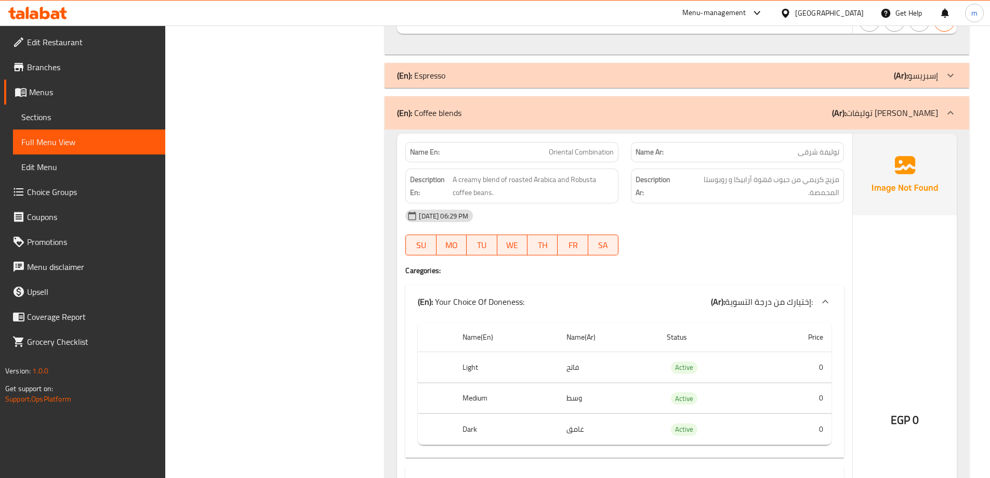
scroll to position [1299, 0]
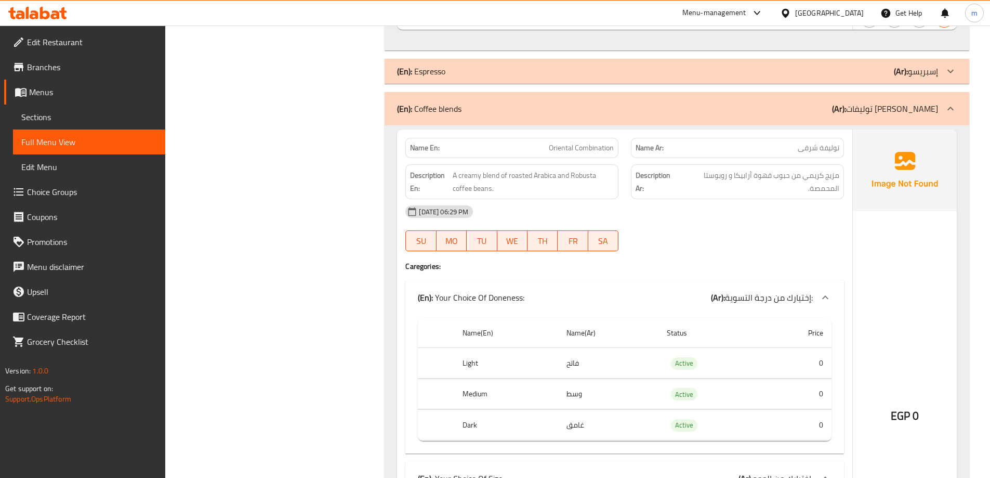
click at [573, 143] on span "Oriental Combination" at bounding box center [581, 147] width 65 height 11
copy span "Oriental Combination"
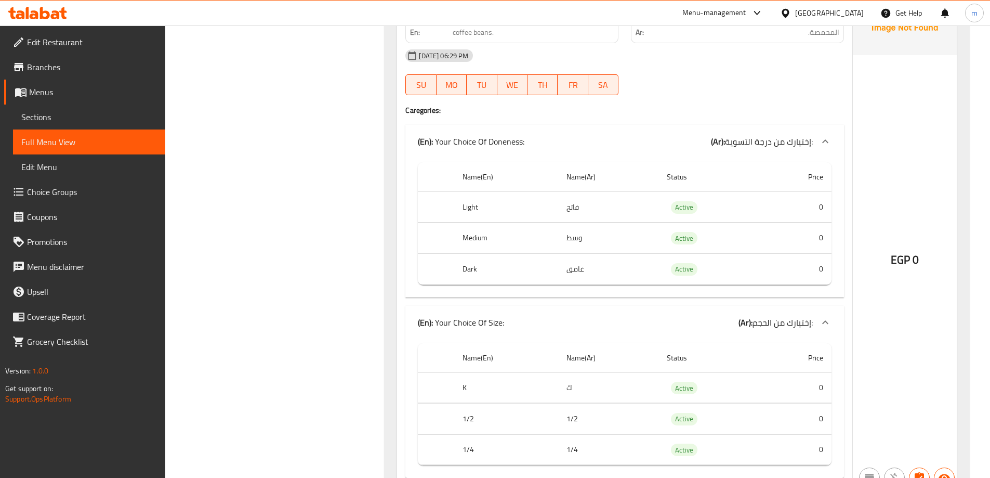
scroll to position [1507, 0]
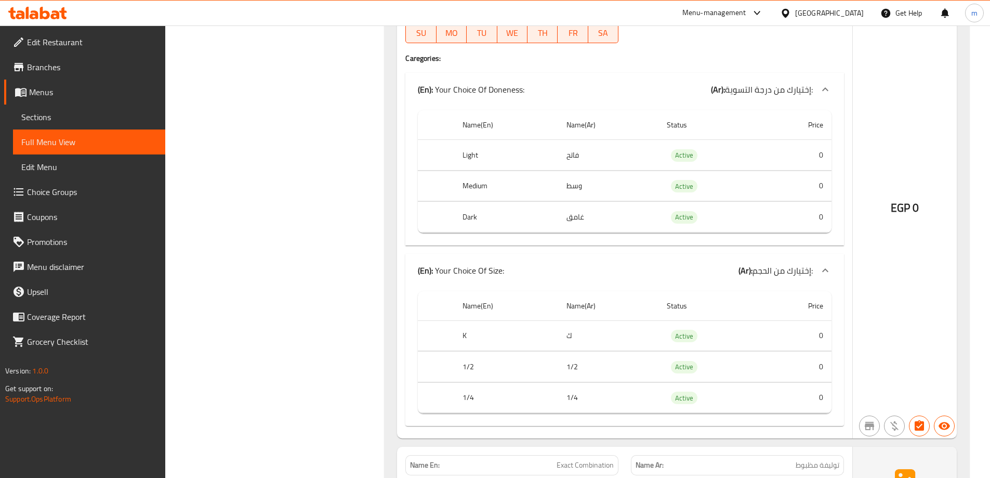
click at [71, 117] on span "Sections" at bounding box center [89, 117] width 136 height 12
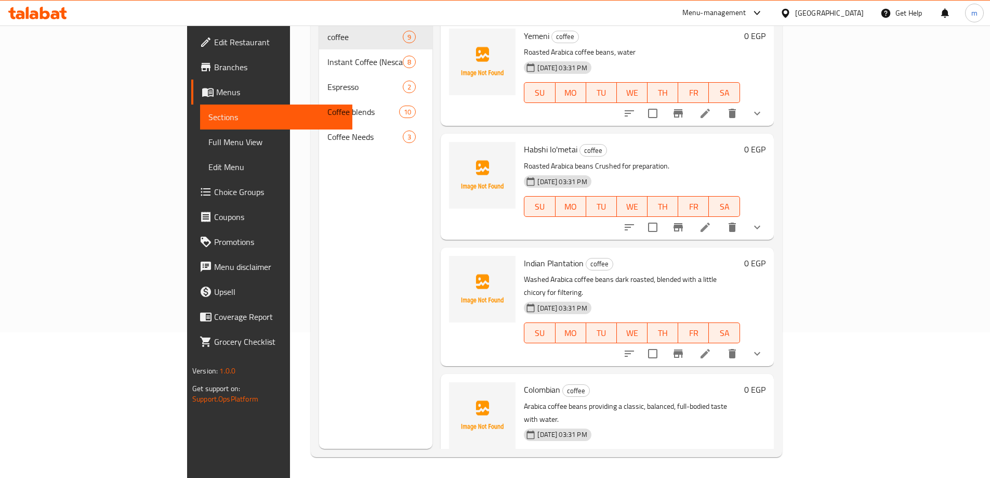
scroll to position [146, 0]
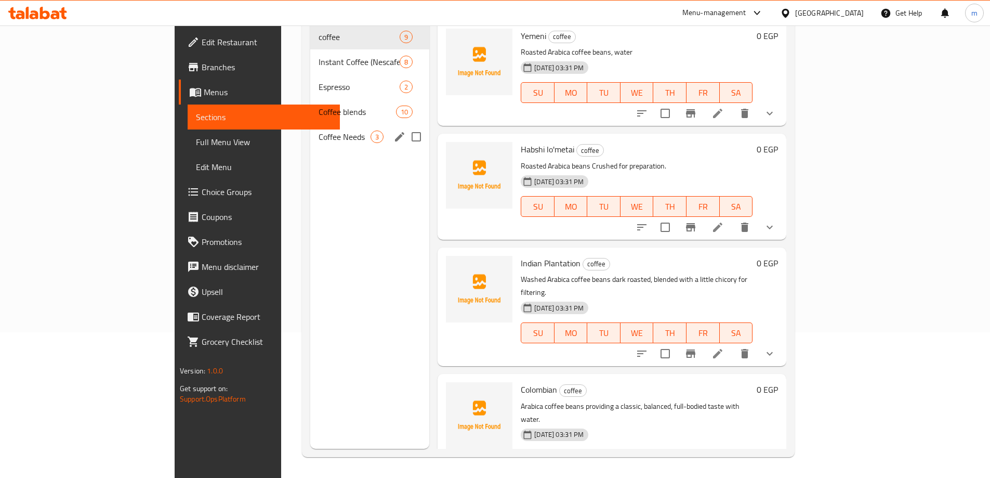
click at [405, 126] on input "Menu sections" at bounding box center [416, 137] width 22 height 22
checkbox input "true"
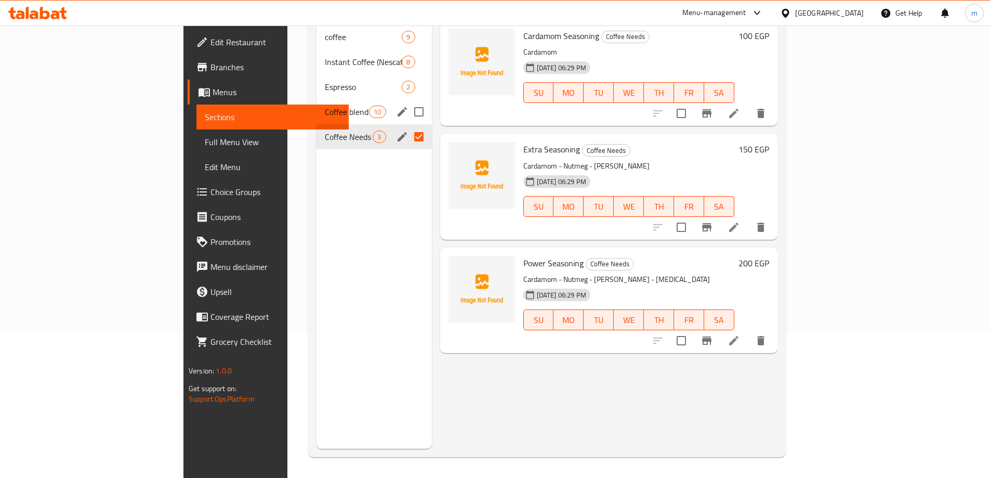
click at [408, 101] on input "Menu sections" at bounding box center [419, 112] width 22 height 22
checkbox input "true"
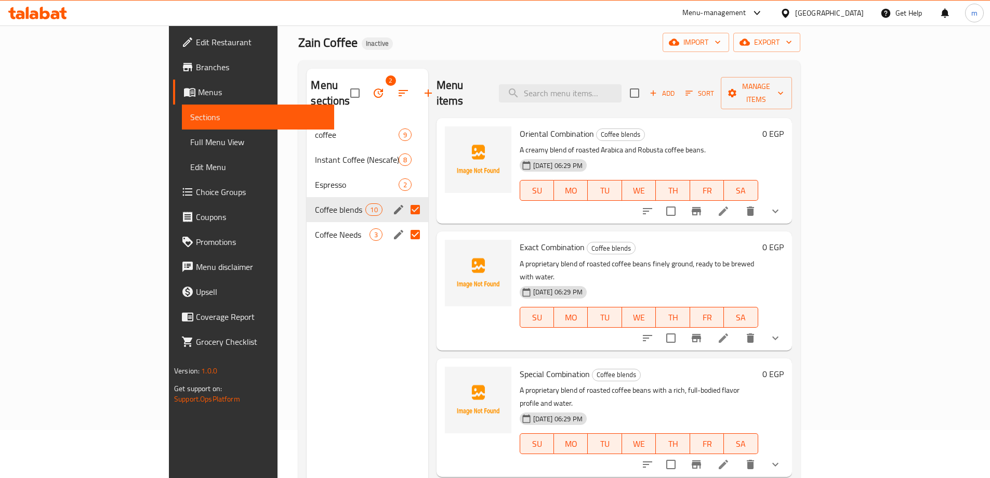
scroll to position [42, 0]
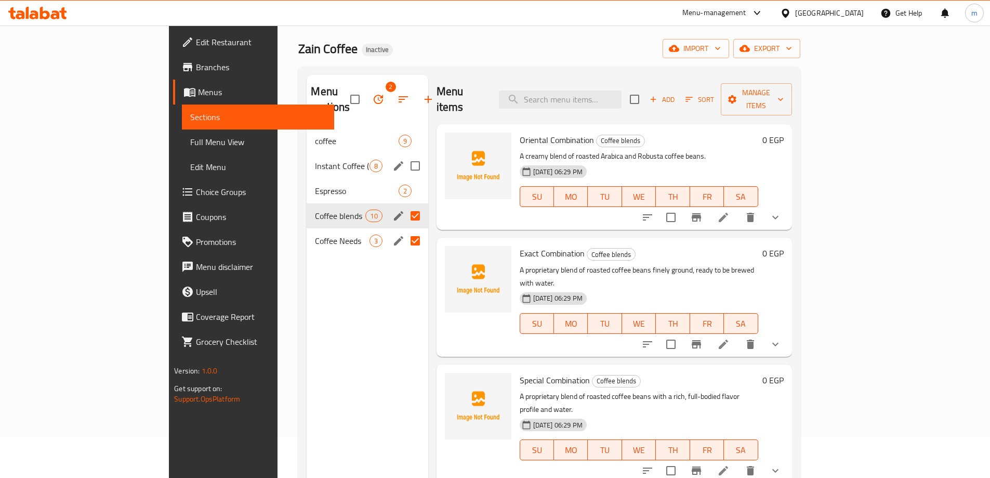
click at [404, 155] on input "Menu sections" at bounding box center [415, 166] width 22 height 22
checkbox input "true"
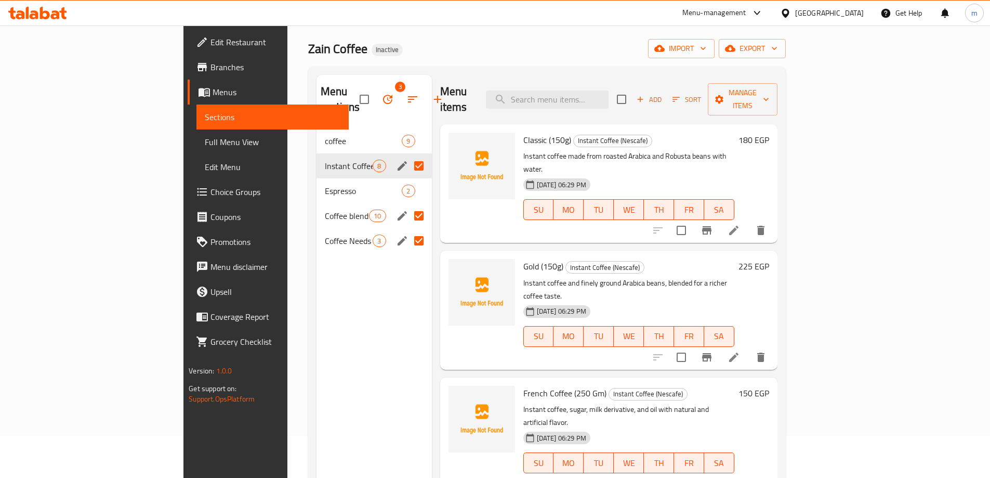
click at [383, 95] on icon "button" at bounding box center [387, 99] width 9 height 9
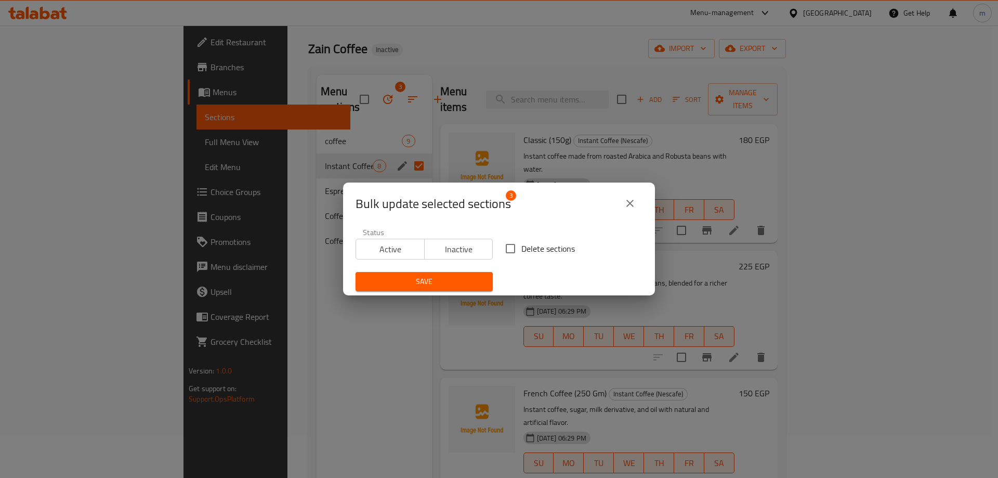
click at [506, 253] on input "Delete sections" at bounding box center [510, 248] width 22 height 22
checkbox input "true"
click at [417, 289] on button "Save" at bounding box center [423, 281] width 137 height 19
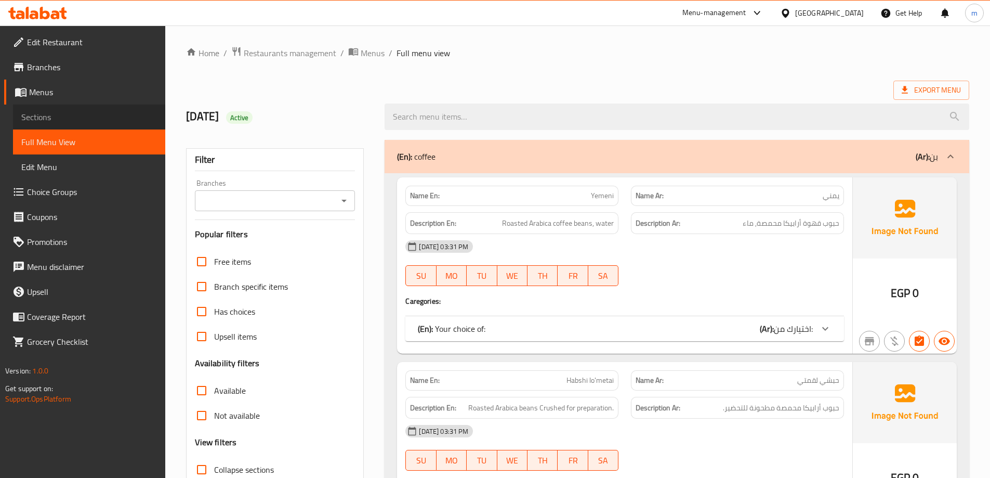
click at [64, 115] on span "Sections" at bounding box center [89, 117] width 136 height 12
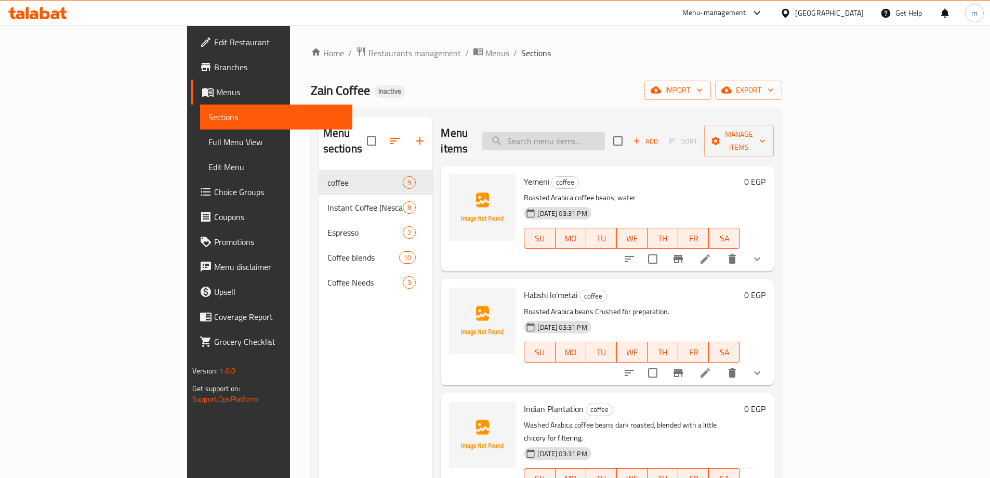
click at [573, 132] on input "search" at bounding box center [543, 141] width 123 height 18
paste input "Oriental Combination"
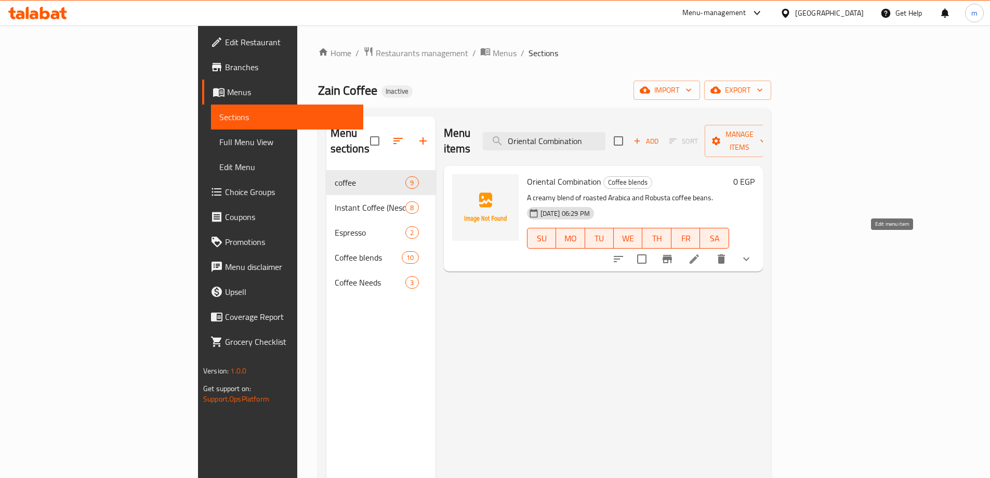
type input "Oriental Combination"
click at [709, 249] on li at bounding box center [694, 258] width 29 height 19
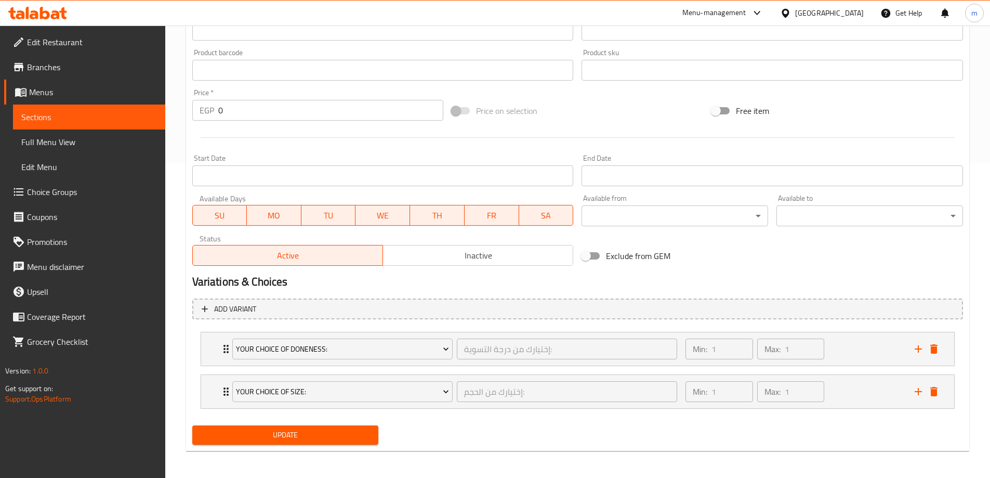
scroll to position [316, 0]
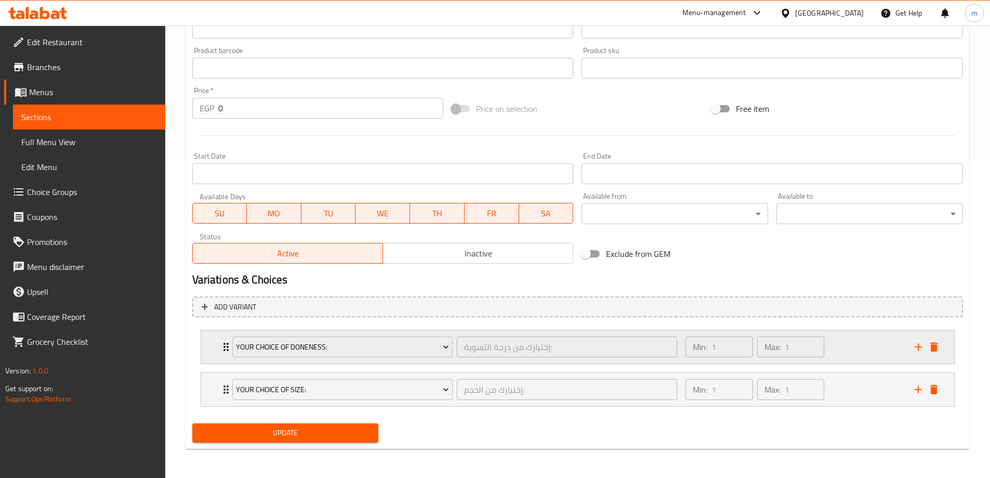
click at [904, 349] on div "Min: 1 ​ Max: 1 ​" at bounding box center [793, 346] width 229 height 33
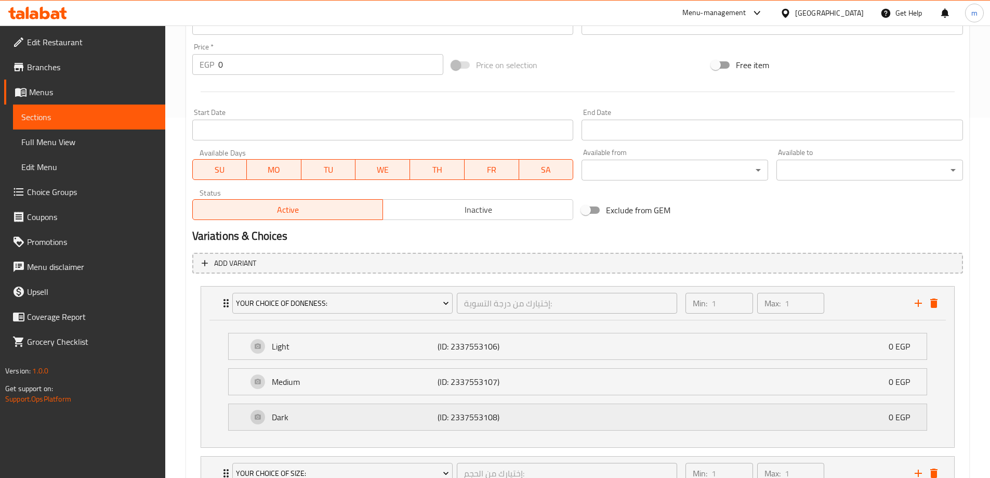
scroll to position [420, 0]
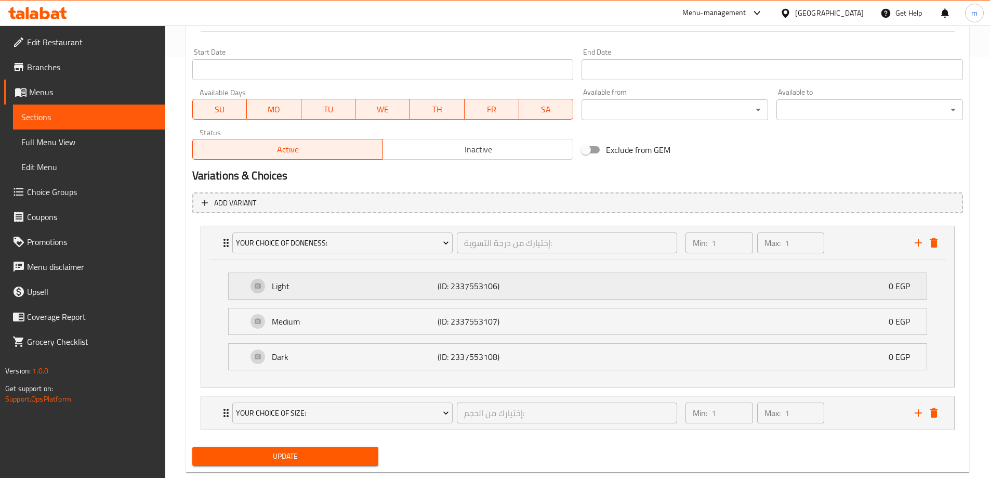
click at [556, 287] on div "Light (ID: 2337553106) 0 EGP" at bounding box center [580, 286] width 667 height 26
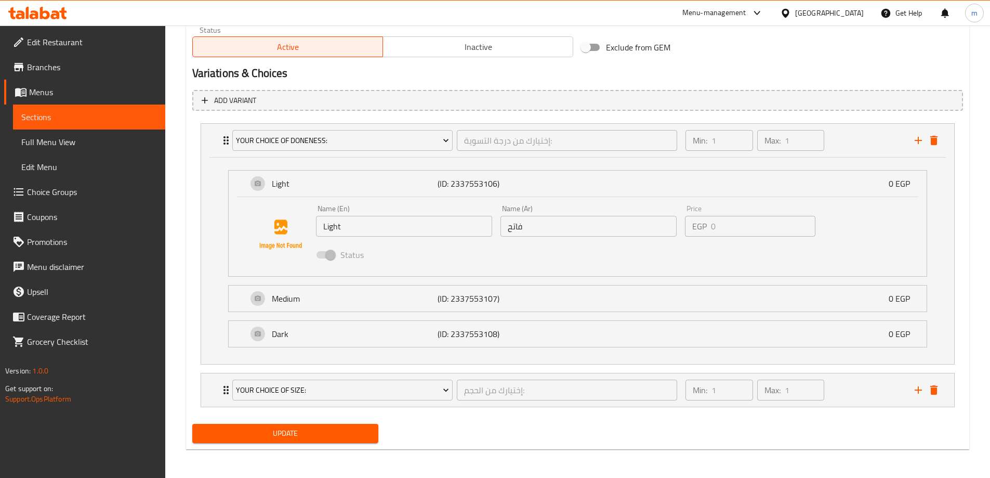
scroll to position [523, 0]
click at [723, 302] on div "Medium (ID: 2337553107) 0 EGP" at bounding box center [580, 298] width 667 height 26
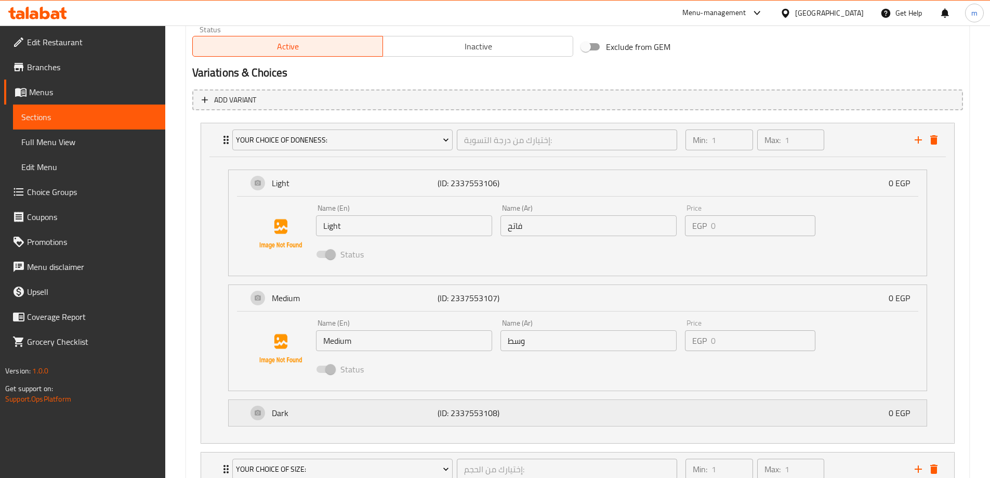
click at [705, 411] on div "Dark (ID: 2337553108) 0 EGP" at bounding box center [580, 413] width 667 height 26
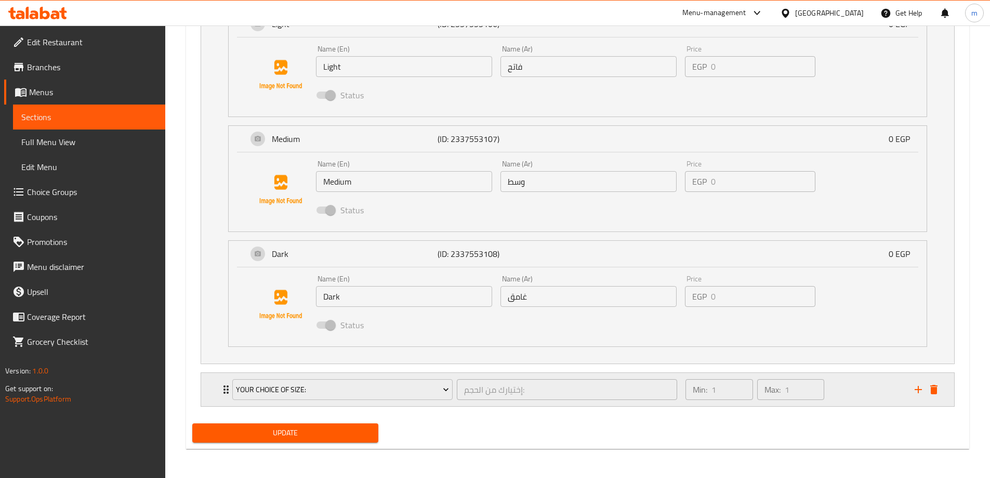
click at [856, 399] on div "Min: 1 ​ Max: 1 ​" at bounding box center [793, 389] width 229 height 33
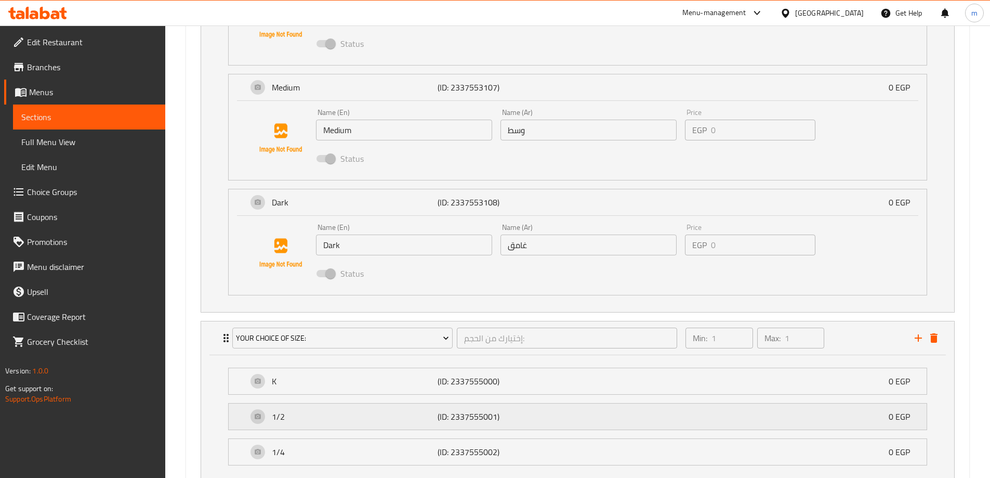
scroll to position [810, 0]
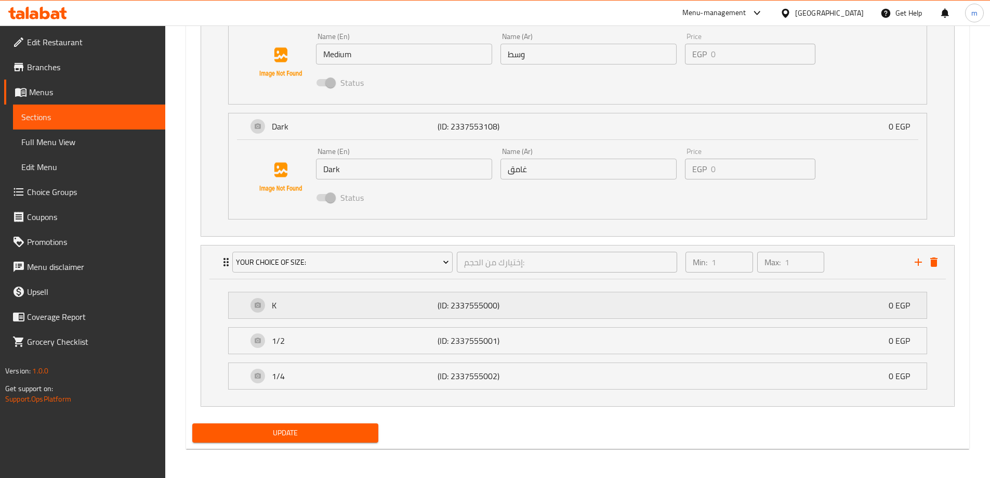
click at [745, 302] on div "K (ID: 2337555000) 0 EGP" at bounding box center [580, 305] width 667 height 26
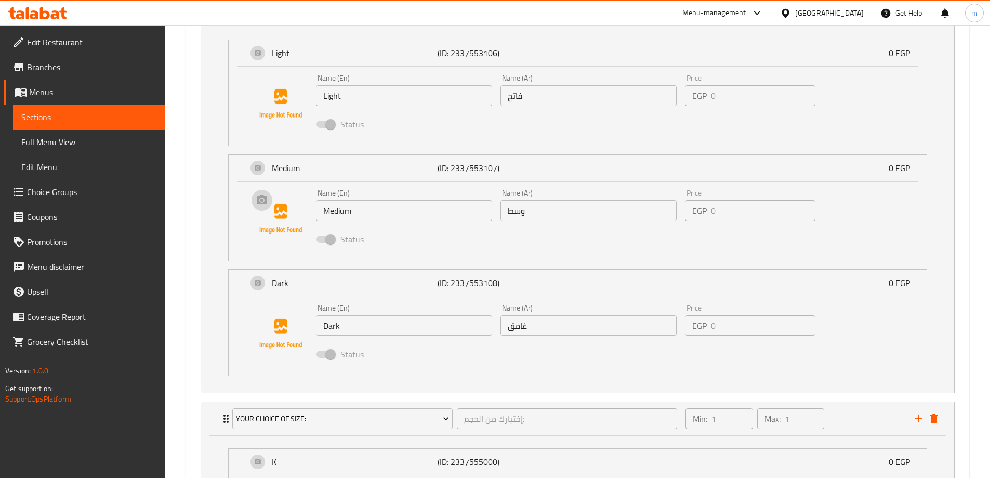
scroll to position [498, 0]
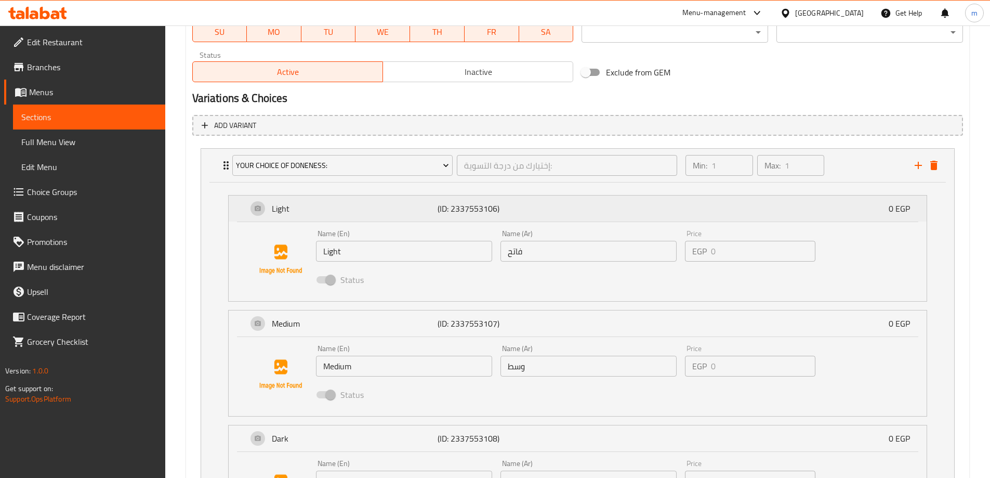
click at [342, 196] on div "Light (ID: 2337553106) 0 EGP" at bounding box center [580, 208] width 667 height 26
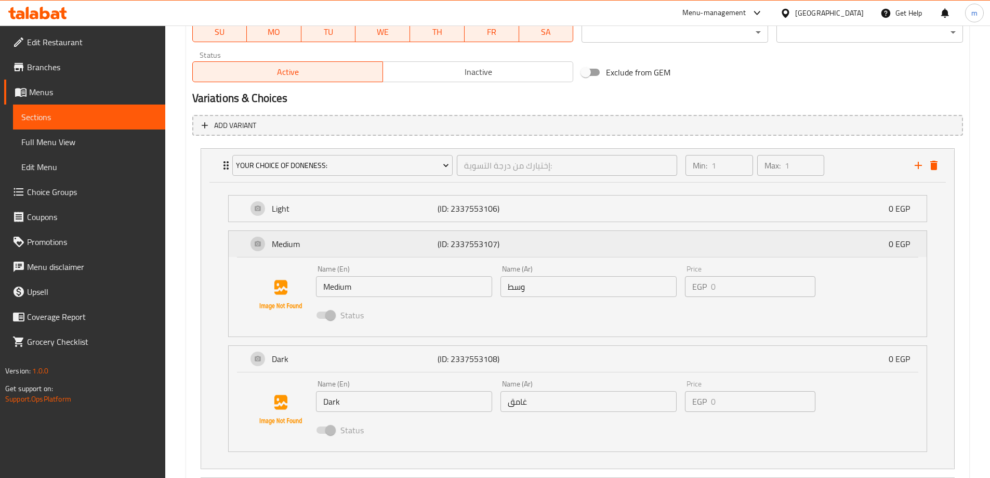
click at [289, 237] on p "Medium" at bounding box center [355, 243] width 166 height 12
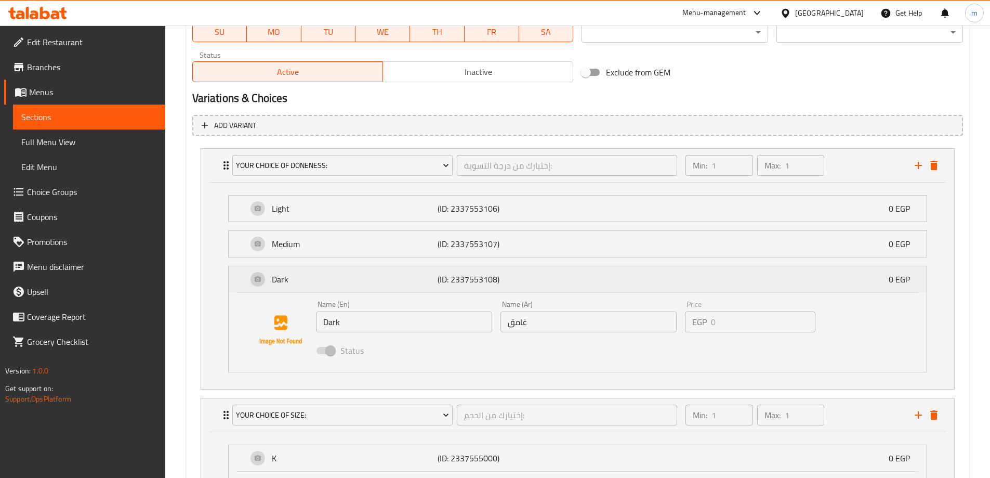
click at [309, 272] on div "Dark (ID: 2337553108) 0 EGP" at bounding box center [580, 279] width 667 height 26
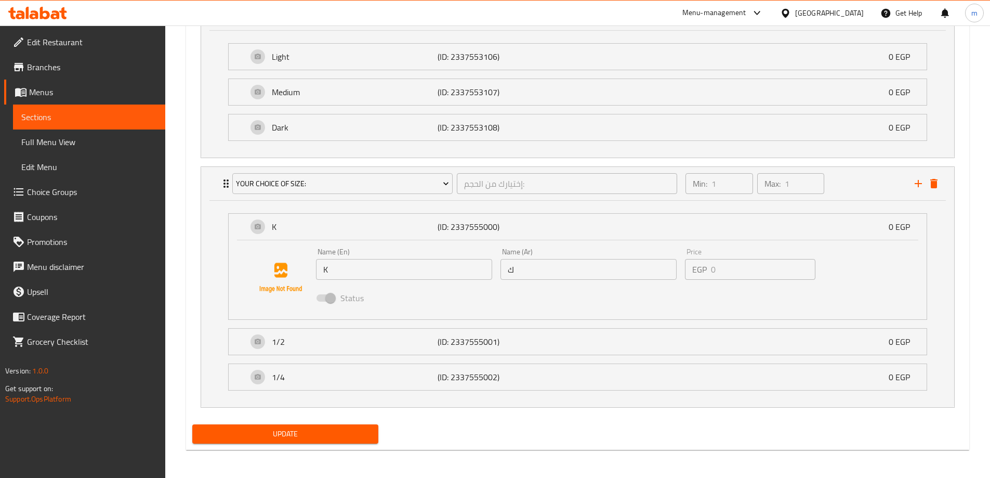
scroll to position [651, 0]
click at [895, 340] on p "0 EGP" at bounding box center [904, 340] width 30 height 12
click at [534, 280] on div "Name (Ar) ك Name (Ar)" at bounding box center [588, 263] width 184 height 40
click at [228, 189] on div "Your Choice Of Size: إختيارك من الحجم: ​" at bounding box center [455, 182] width 458 height 33
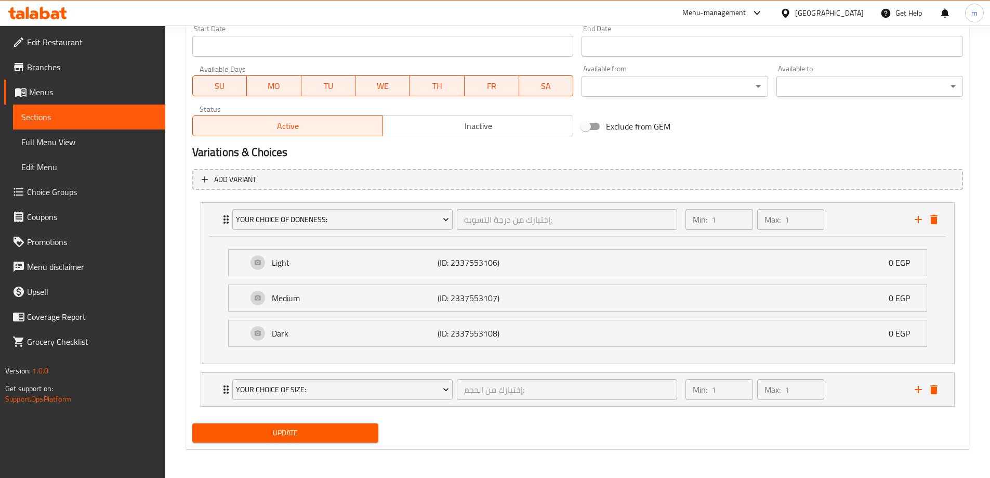
click at [55, 190] on span "Choice Groups" at bounding box center [92, 192] width 130 height 12
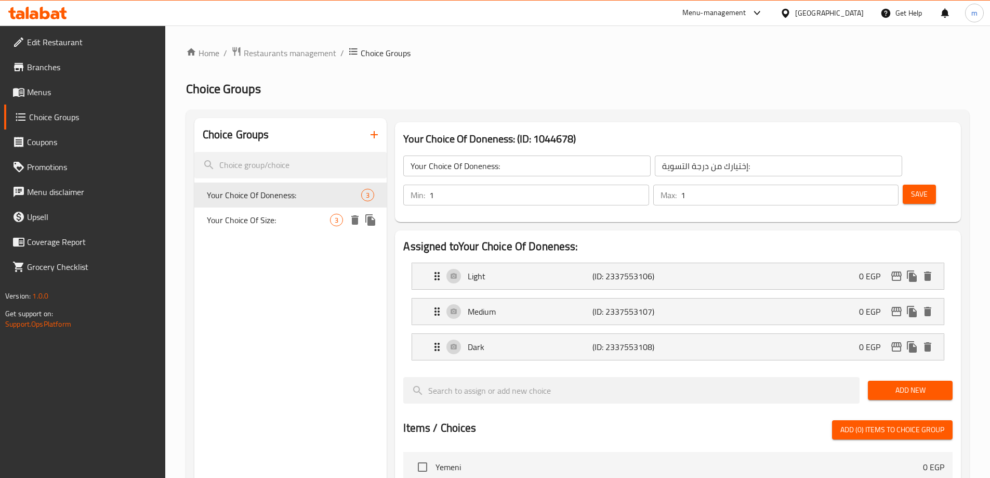
click at [243, 223] on span "Your Choice Of Size:" at bounding box center [269, 220] width 124 height 12
type input "Your Choice Of Size:"
type input "إختيارك من الحجم:"
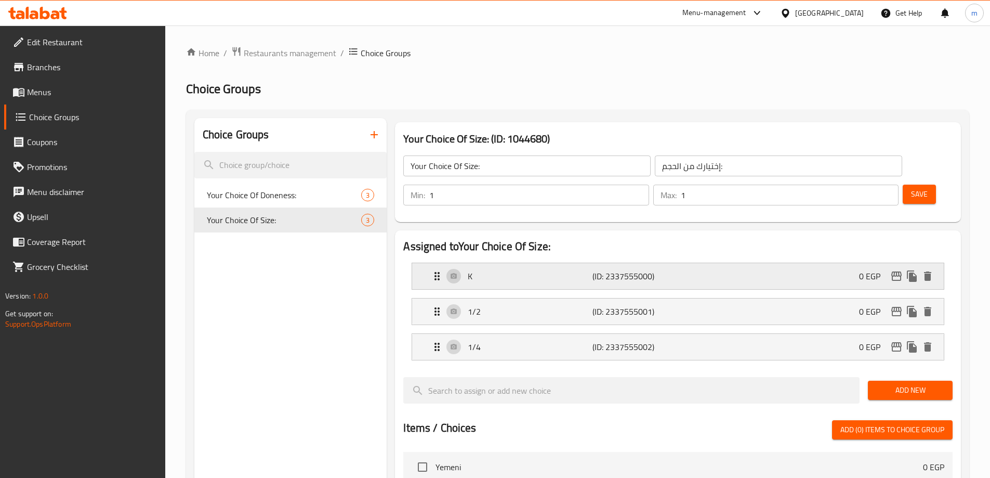
click at [843, 263] on div "K (ID: 2337555000) 0 EGP" at bounding box center [681, 276] width 500 height 26
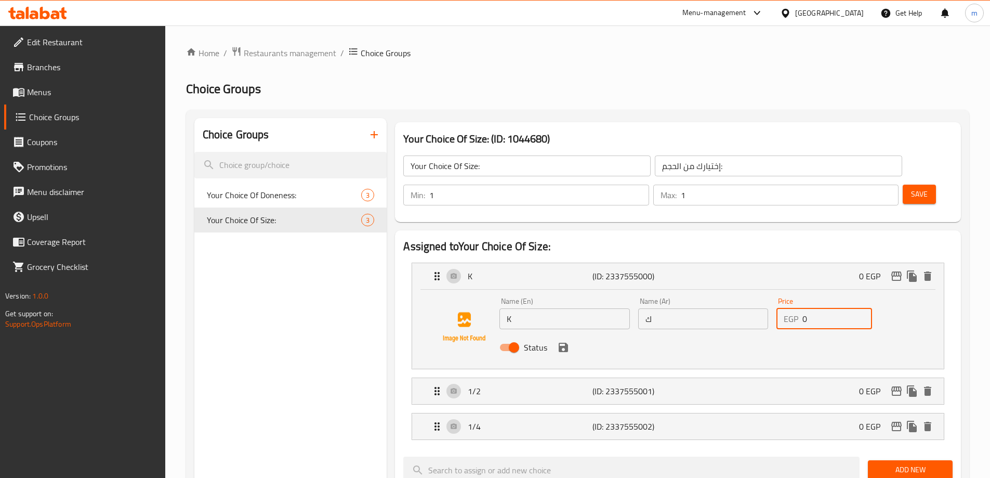
drag, startPoint x: 817, startPoint y: 295, endPoint x: 787, endPoint y: 291, distance: 31.0
click at [787, 308] on div "EGP 0 Price" at bounding box center [824, 318] width 96 height 21
click at [560, 342] on icon "save" at bounding box center [563, 346] width 9 height 9
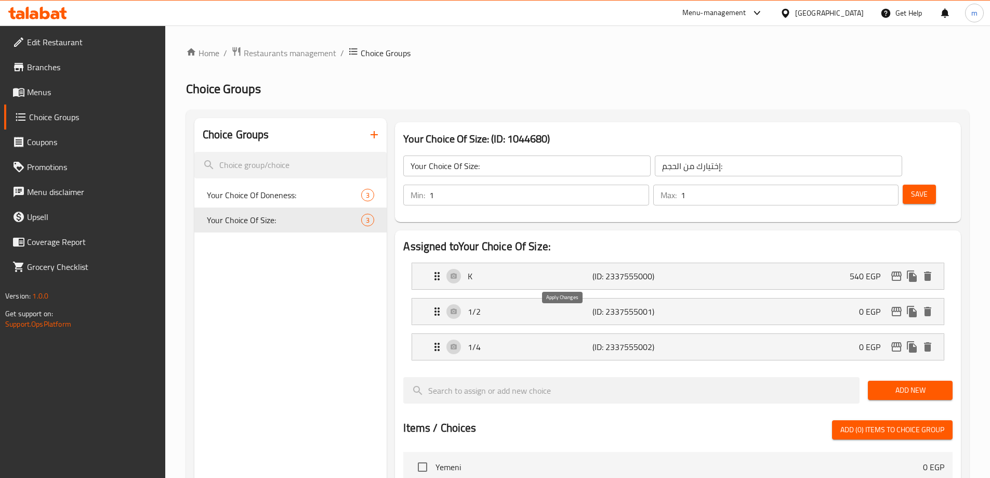
type input "540"
click at [666, 298] on div "1/2 (ID: 2337555001) 0 EGP" at bounding box center [681, 311] width 500 height 26
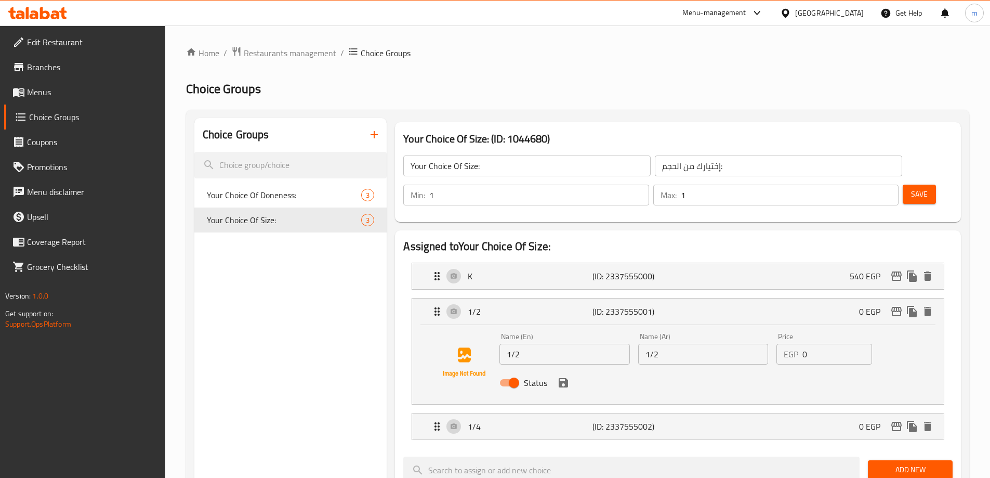
click at [911, 188] on span "Save" at bounding box center [919, 194] width 17 height 13
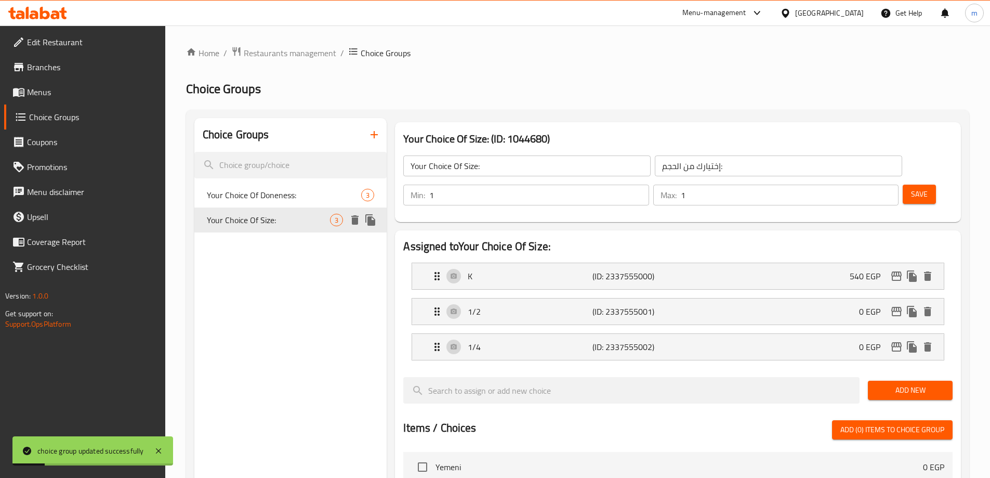
click at [372, 227] on button "duplicate" at bounding box center [371, 220] width 16 height 16
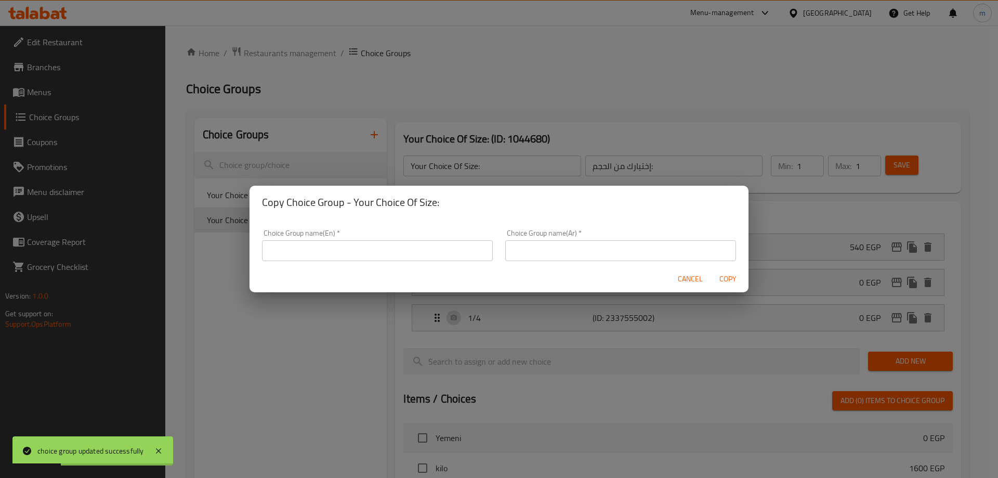
click at [363, 239] on div "Choice Group name(En)   * Choice Group name(En) *" at bounding box center [377, 245] width 231 height 32
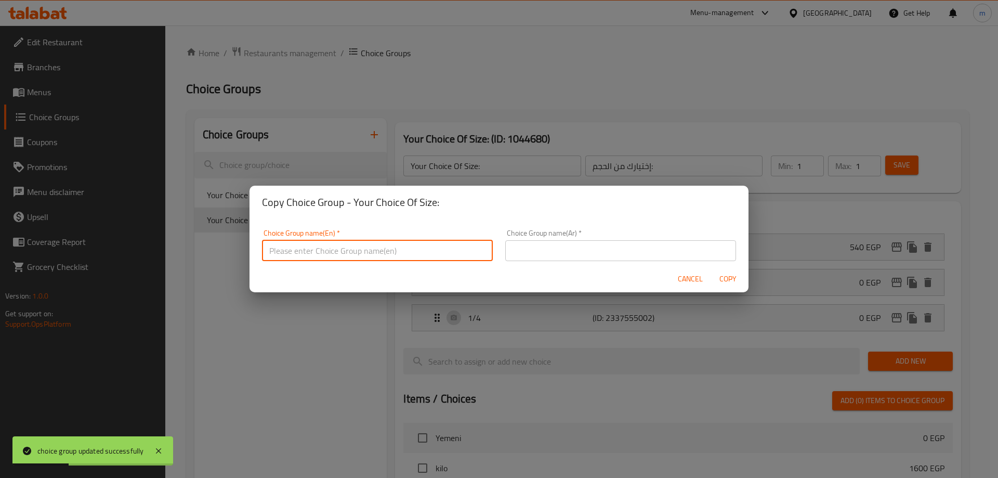
click at [359, 247] on input "text" at bounding box center [377, 250] width 231 height 21
type input "Your Choice Of Size:"
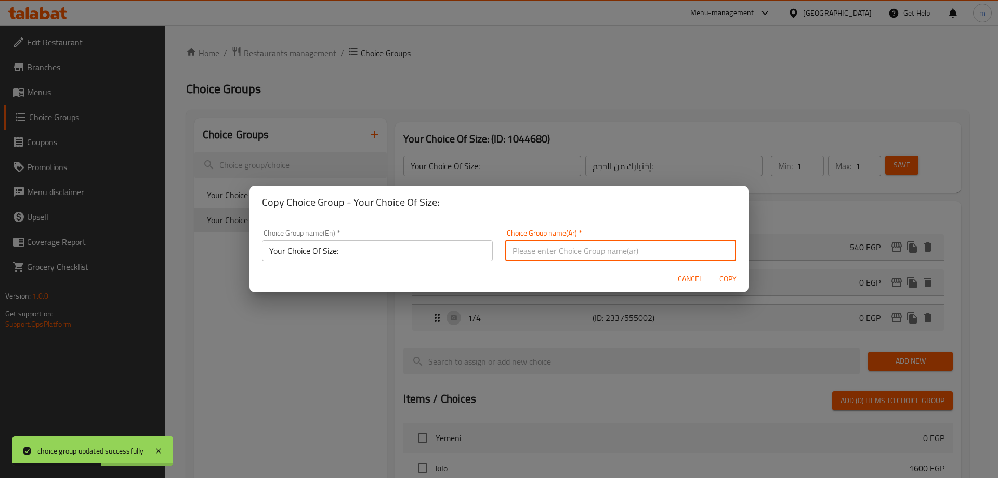
click at [564, 257] on input "text" at bounding box center [620, 250] width 231 height 21
click at [346, 242] on input "Your Choice Of Size:" at bounding box center [377, 250] width 231 height 21
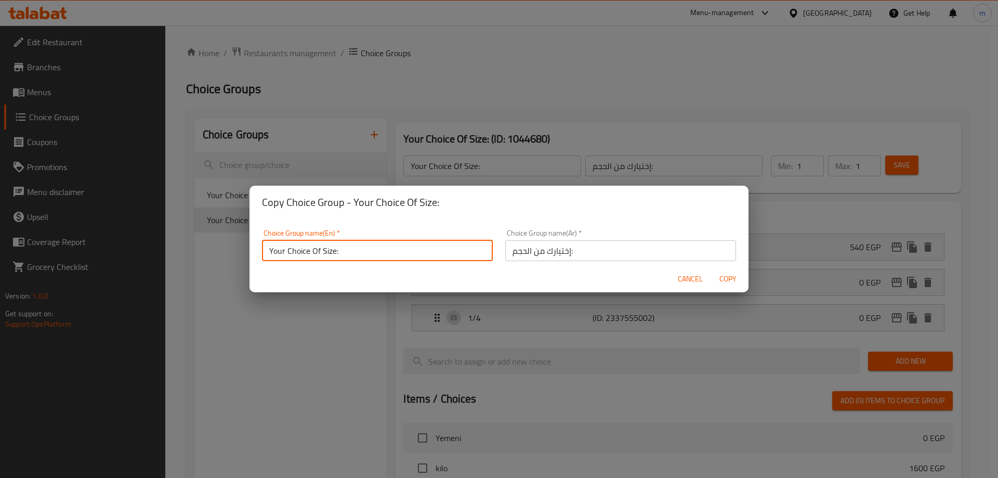
click at [521, 248] on input "إختيارك من الحجم:" at bounding box center [620, 250] width 231 height 21
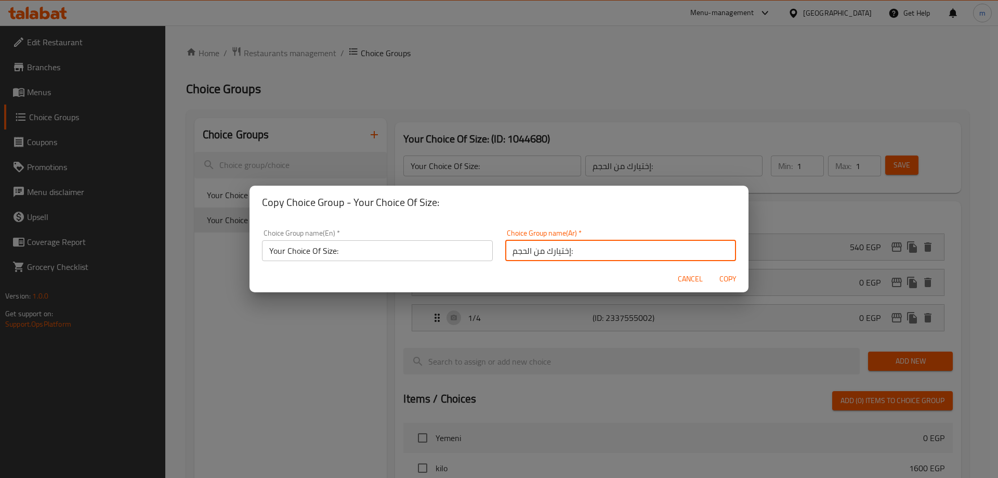
type input "إختيارك من الحجم:"
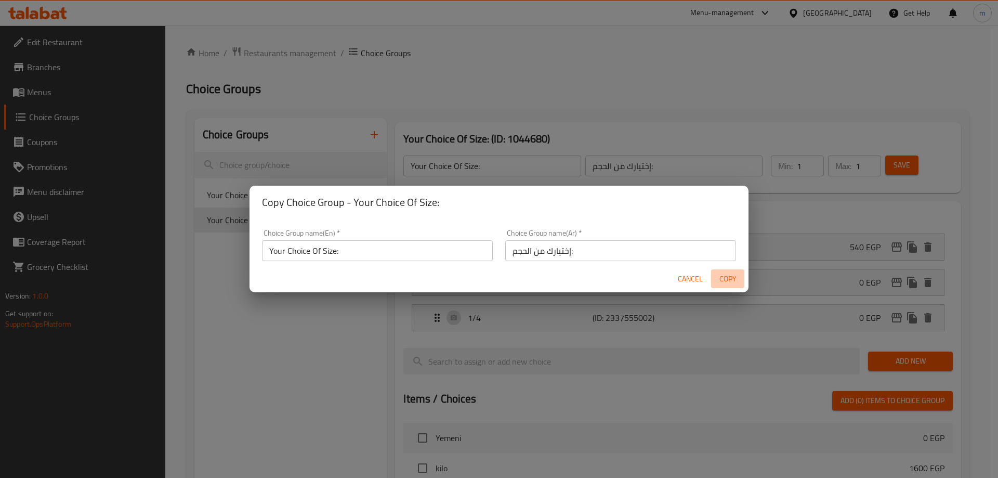
click at [739, 277] on span "Copy" at bounding box center [727, 278] width 25 height 13
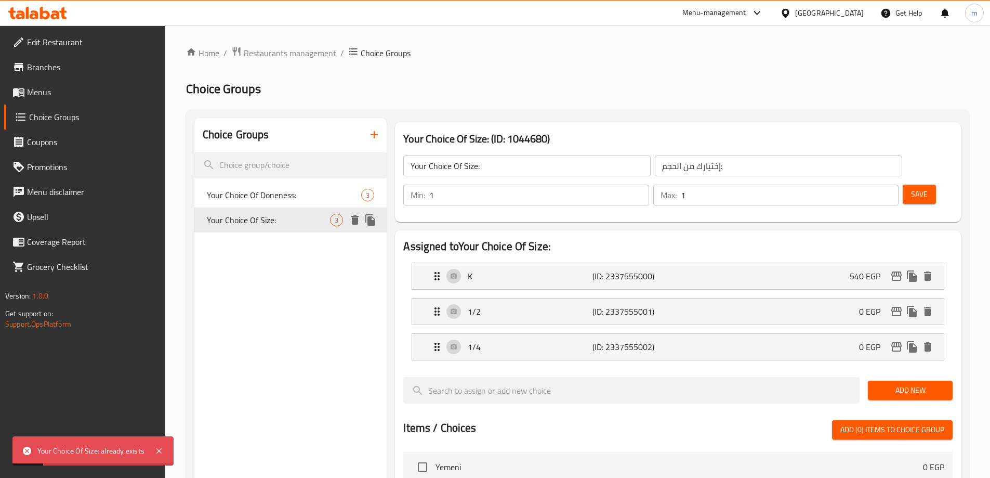
click at [368, 220] on icon "duplicate" at bounding box center [370, 219] width 10 height 11
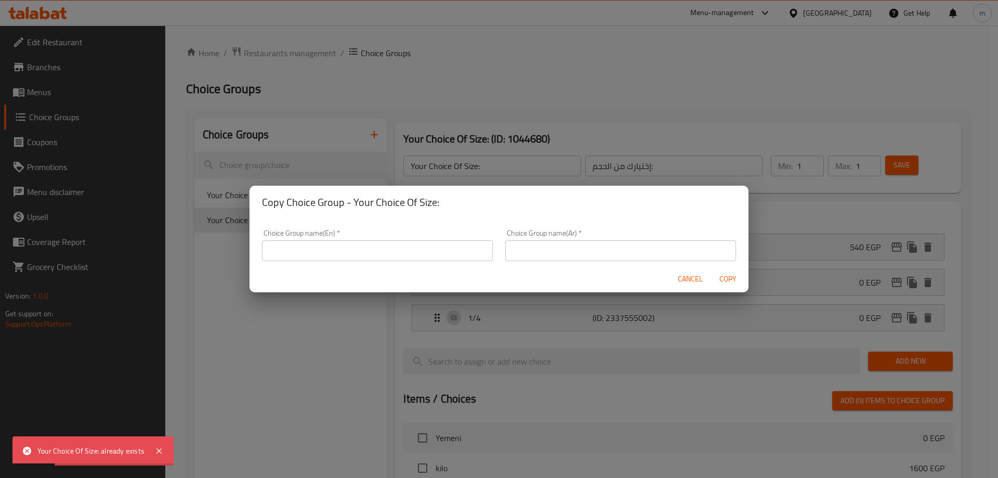
click at [379, 248] on input "text" at bounding box center [377, 250] width 231 height 21
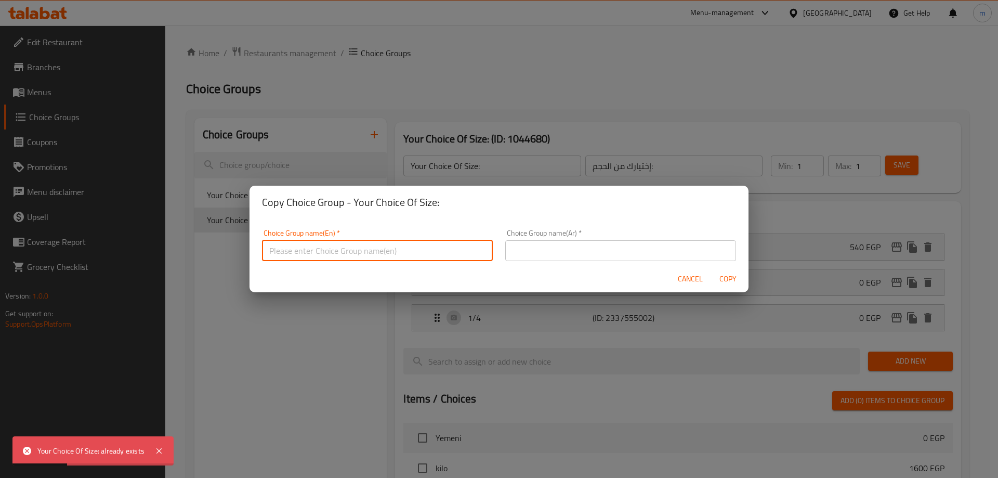
type input "Your Choice Of Size:"
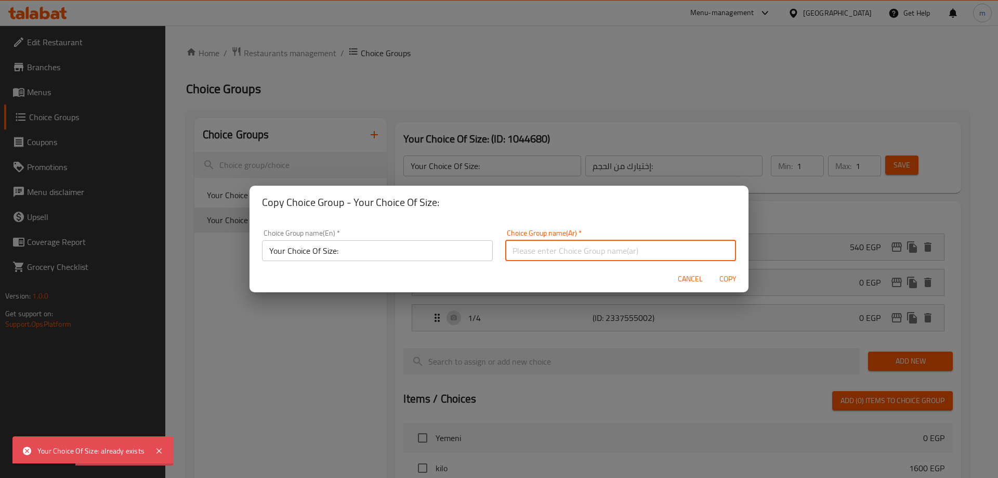
click at [571, 255] on input "text" at bounding box center [620, 250] width 231 height 21
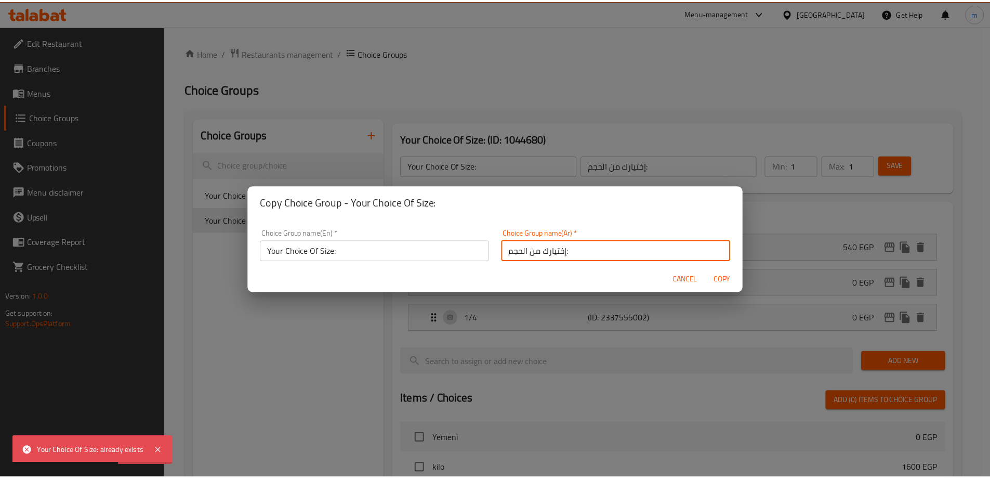
scroll to position [3, 0]
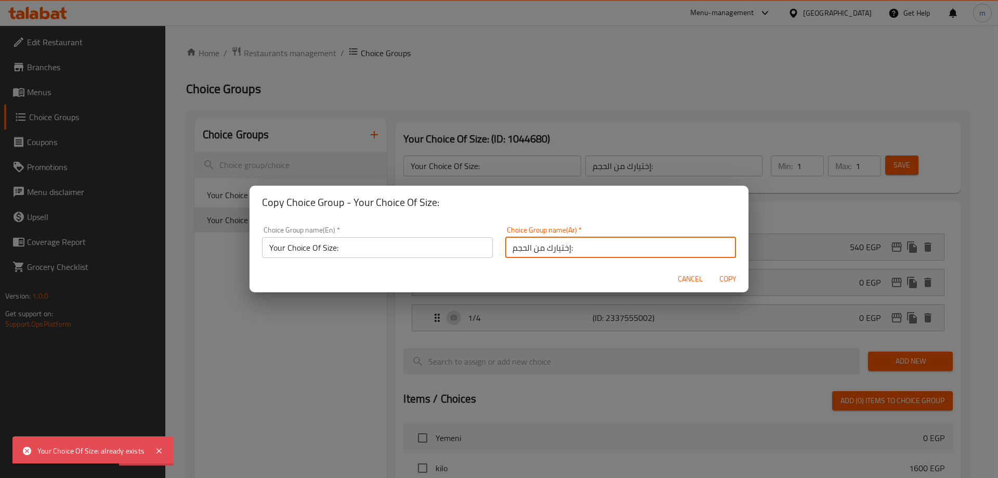
drag, startPoint x: 513, startPoint y: 251, endPoint x: 524, endPoint y: 263, distance: 16.2
click at [524, 263] on div "Choice Group name(Ar)   * إختيارك من الحجم: Choice Group name(Ar) *" at bounding box center [620, 242] width 243 height 44
type input "إختيارك من الحجم:"
click at [370, 227] on div "Choice Group name(En)   * Your Choice Of Size: Choice Group name(En) *" at bounding box center [377, 242] width 231 height 32
click at [378, 243] on input "Your Choice Of Size:" at bounding box center [377, 247] width 231 height 21
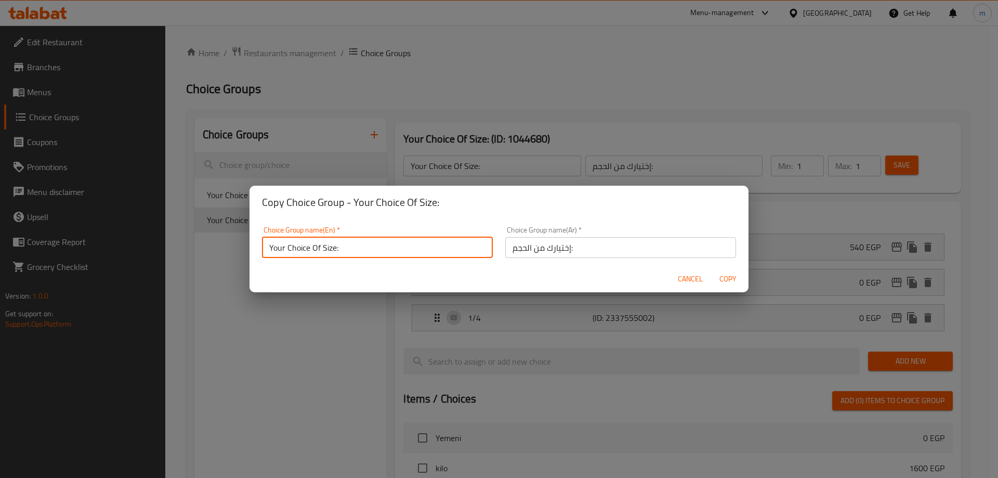
type input "Your Choice Of Size:"
click at [725, 278] on span "Copy" at bounding box center [727, 278] width 25 height 13
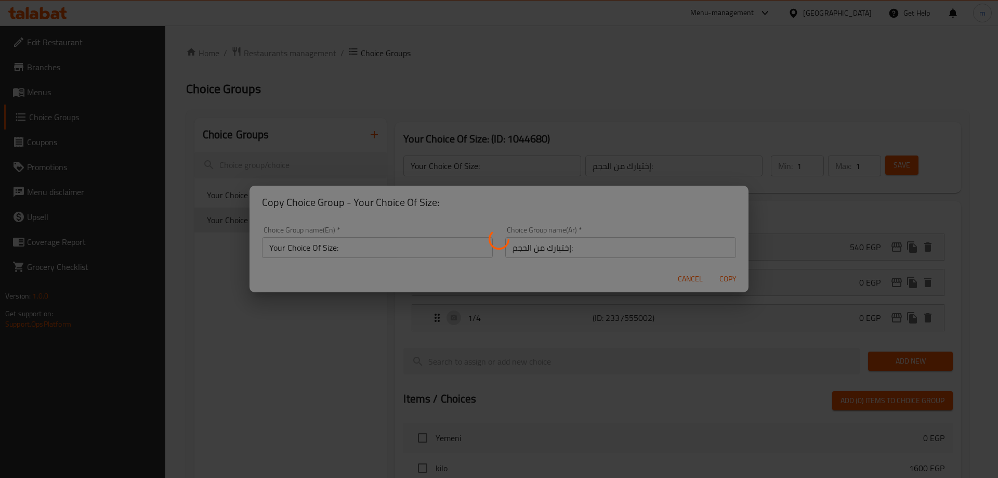
type input "Your Choice Of Size:"
type input "إختيارك من الحجم:"
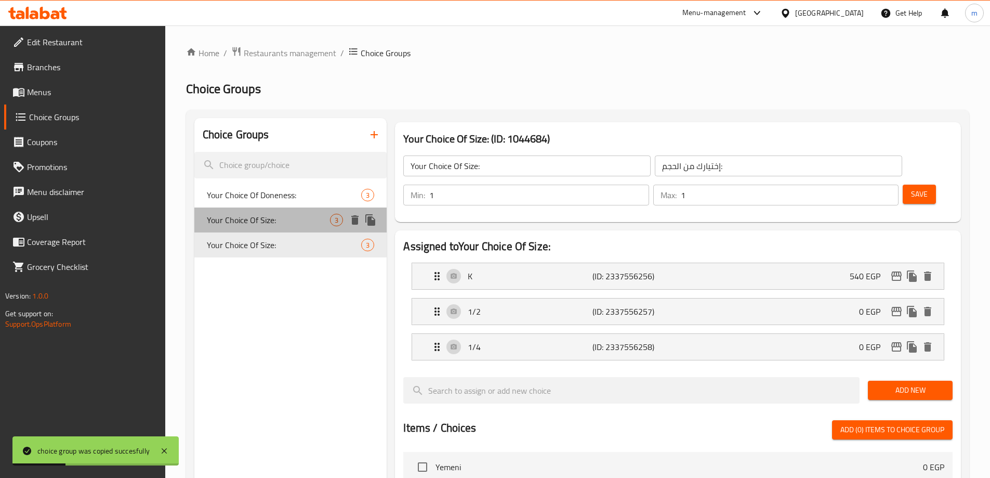
click at [242, 216] on span "Your Choice Of Size:" at bounding box center [269, 220] width 124 height 12
type input "Your Choice Of Size:"
type input "إختيارك من الحجم:"
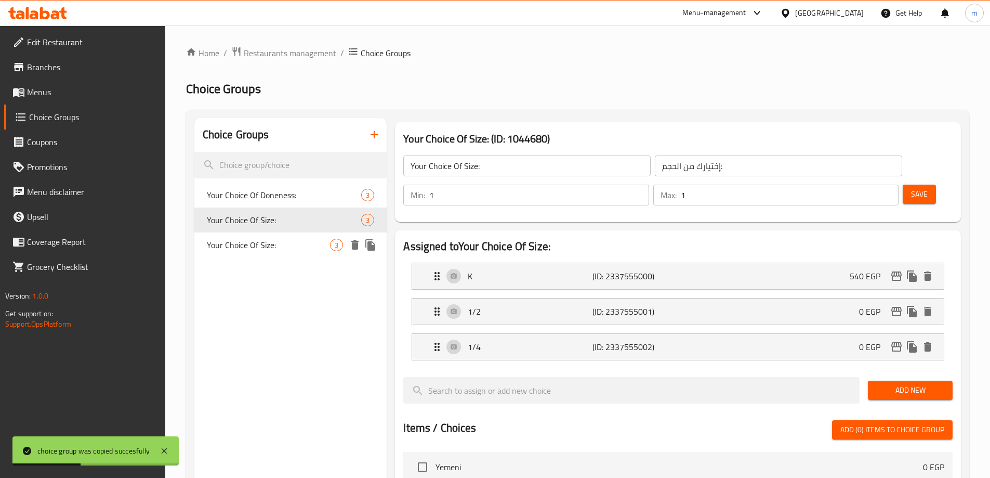
click at [245, 239] on span "Your Choice Of Size:" at bounding box center [269, 245] width 124 height 12
type input "Your Choice Of Size:"
type input "إختيارك من الحجم:"
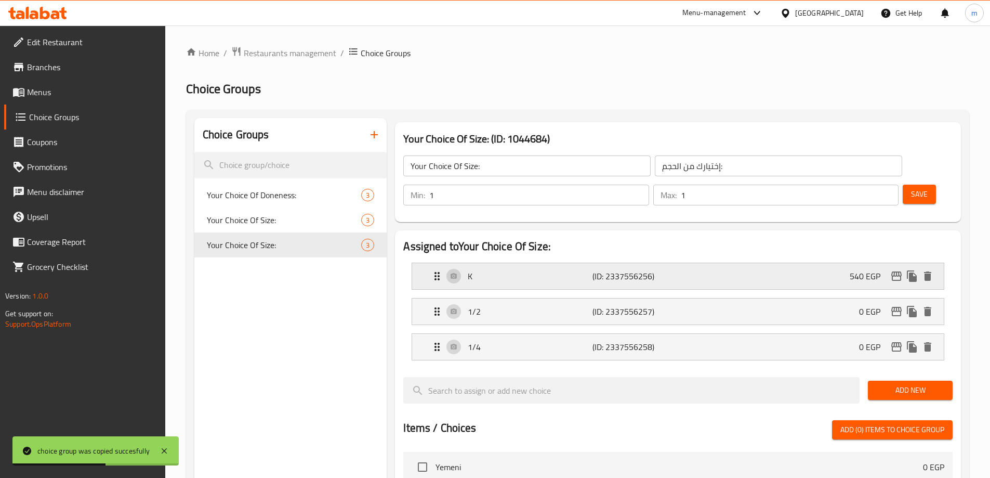
click at [834, 263] on div "K (ID: 2337556256) 540 EGP" at bounding box center [681, 276] width 500 height 26
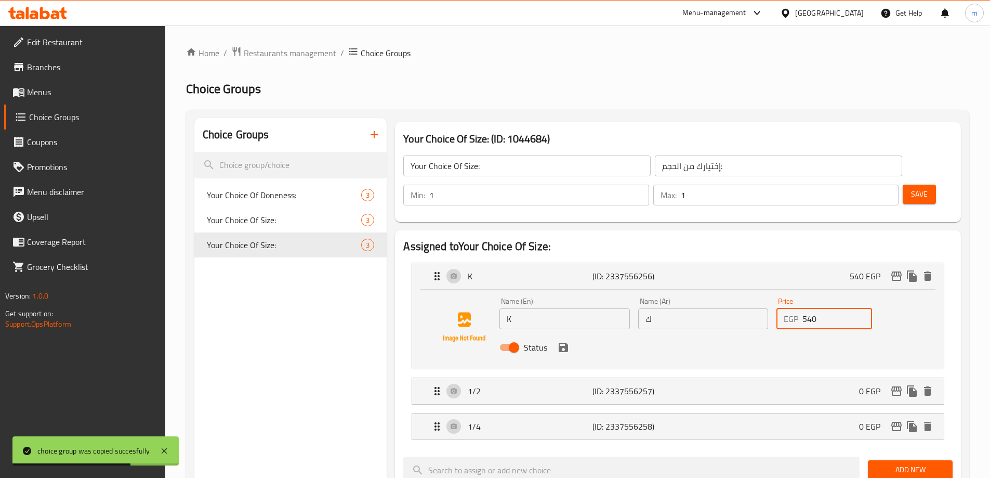
drag, startPoint x: 823, startPoint y: 291, endPoint x: 783, endPoint y: 291, distance: 40.0
click at [783, 308] on div "EGP 540 Price" at bounding box center [824, 318] width 96 height 21
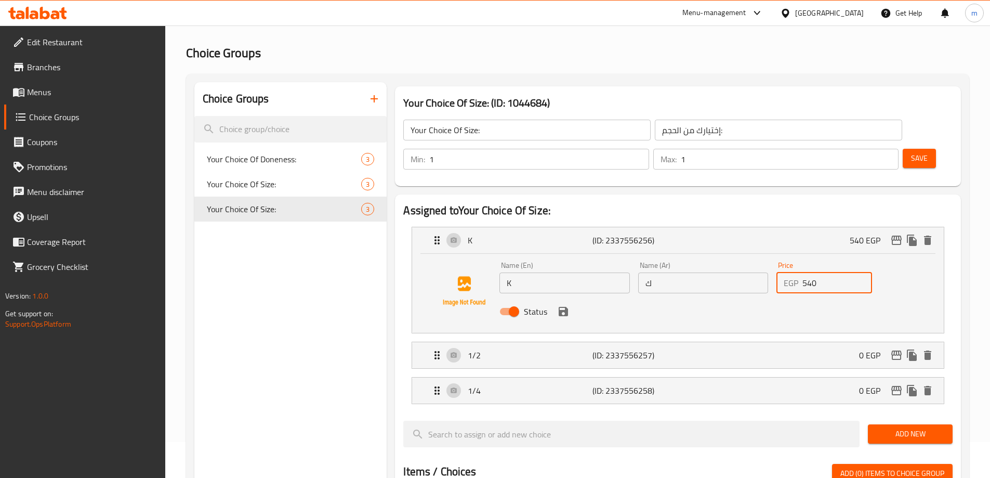
scroll to position [52, 0]
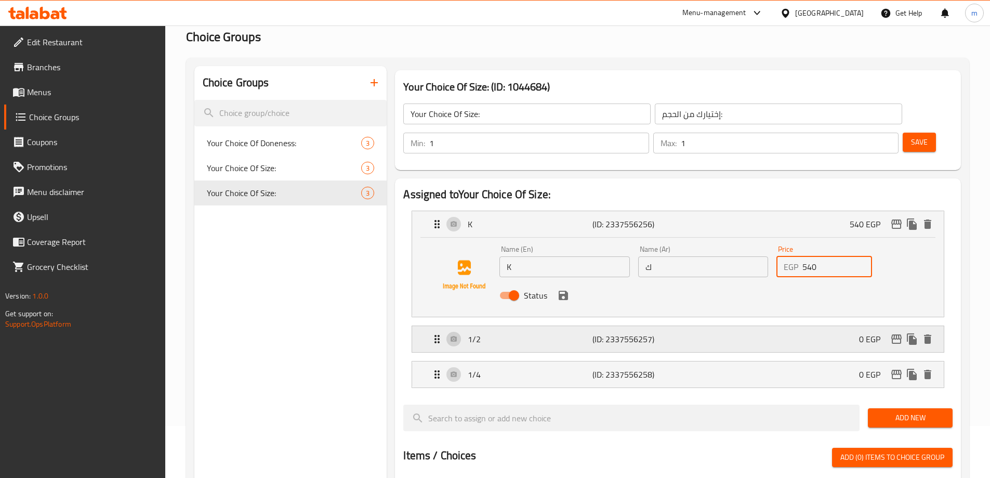
click at [803, 326] on div "1/2 (ID: 2337556257) 0 EGP" at bounding box center [681, 339] width 500 height 26
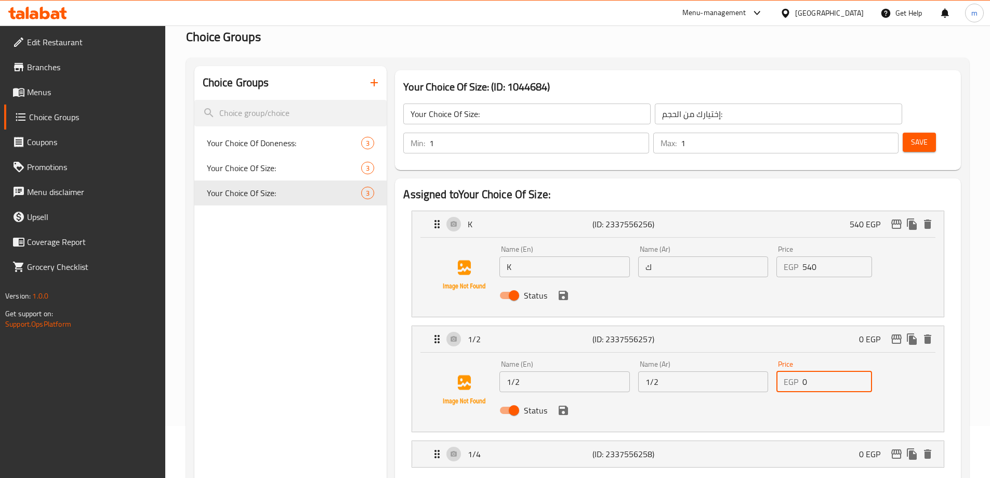
drag, startPoint x: 809, startPoint y: 353, endPoint x: 803, endPoint y: 353, distance: 6.2
click at [803, 371] on input "0" at bounding box center [837, 381] width 70 height 21
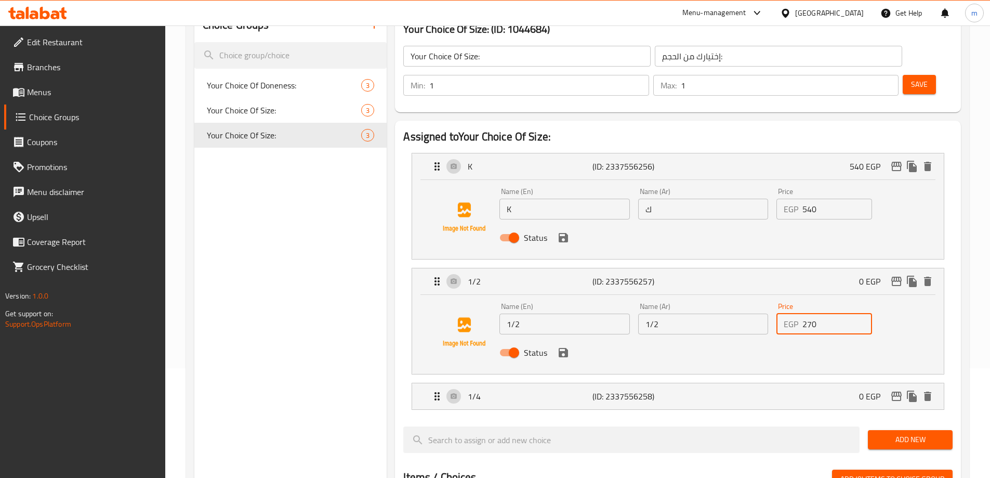
scroll to position [156, 0]
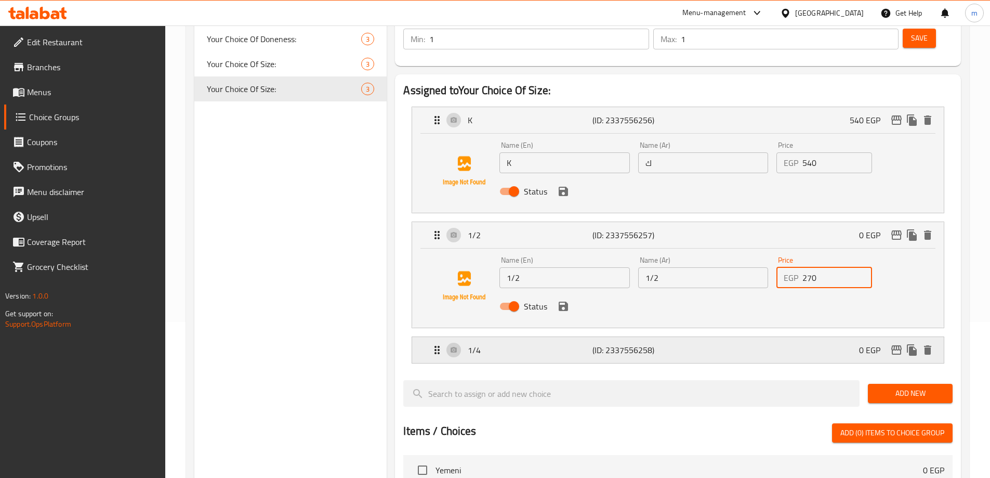
click at [776, 337] on div "1/4 (ID: 2337556258) 0 EGP" at bounding box center [681, 350] width 500 height 26
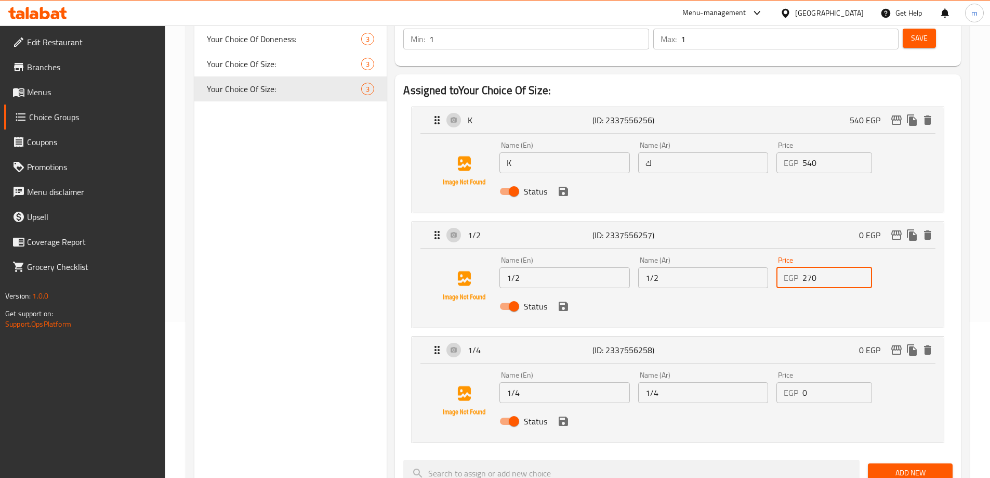
type input "270"
drag, startPoint x: 814, startPoint y: 367, endPoint x: 797, endPoint y: 373, distance: 17.4
click at [798, 382] on div "EGP 0 Price" at bounding box center [824, 392] width 96 height 21
type input "135"
